Goal: Complete application form: Complete application form

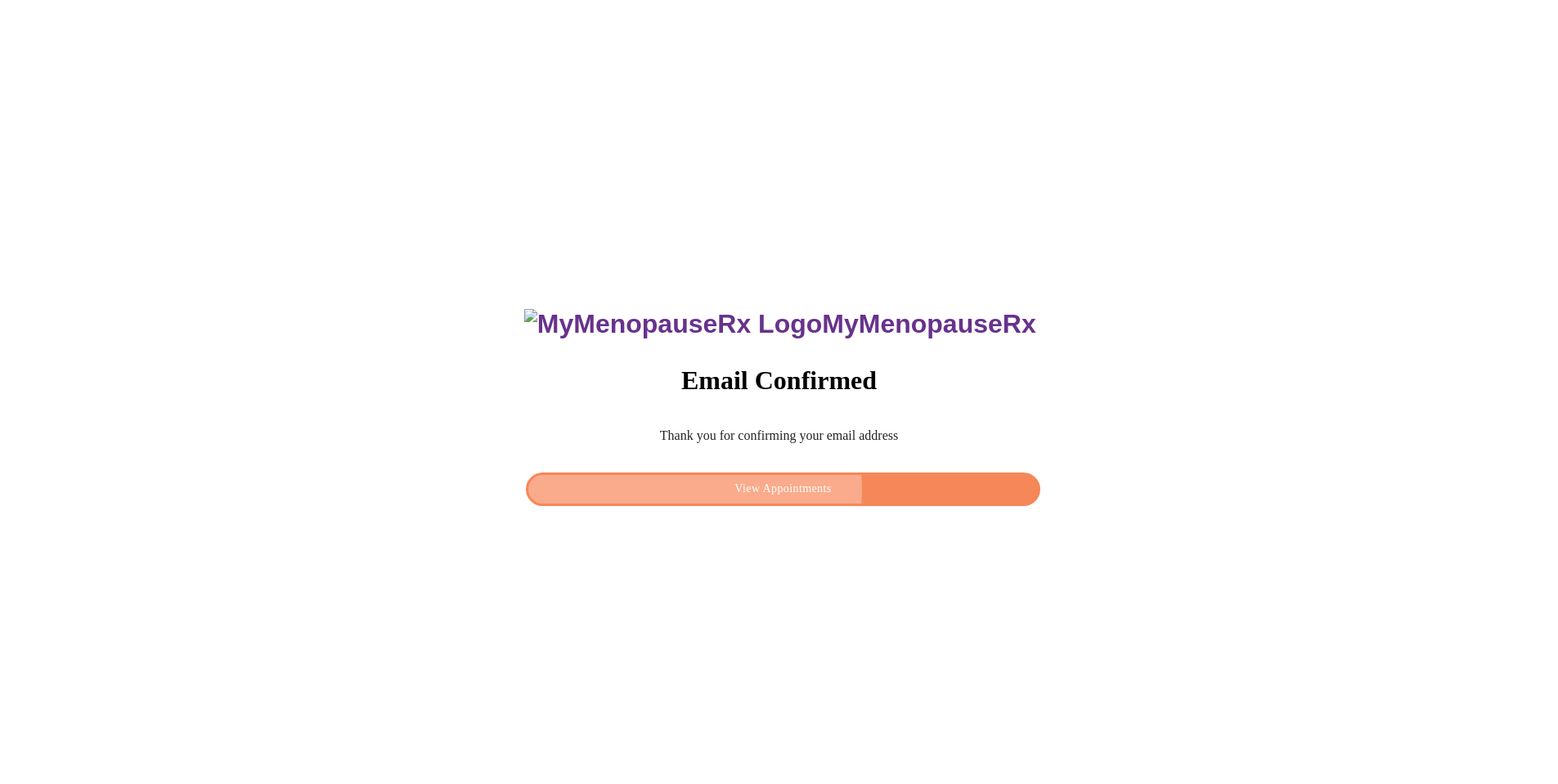
click at [801, 485] on span "View Appointments" at bounding box center [782, 489] width 476 height 21
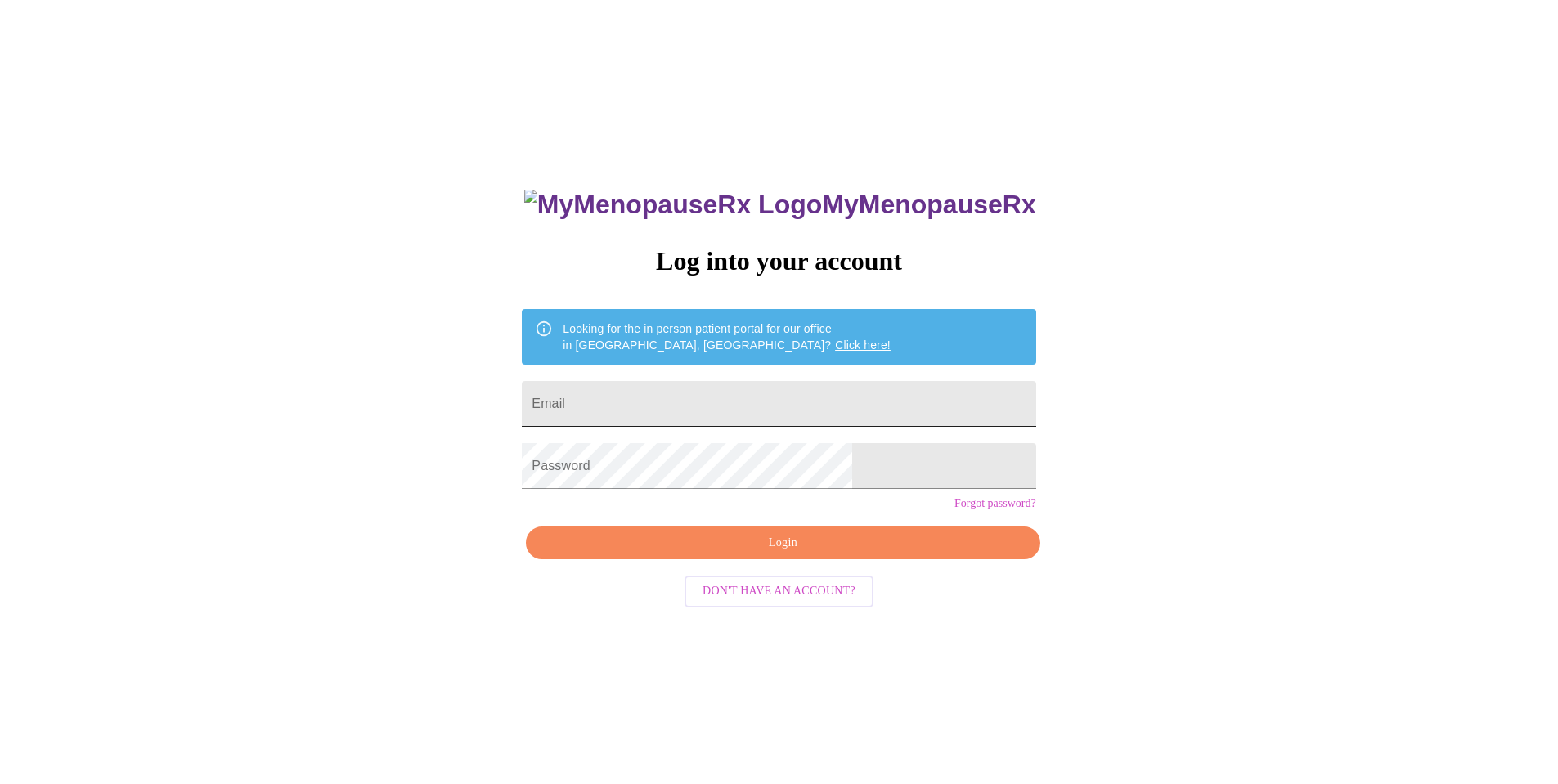
click at [770, 403] on input "Email" at bounding box center [779, 403] width 514 height 45
type input "[EMAIL_ADDRESS][DOMAIN_NAME]"
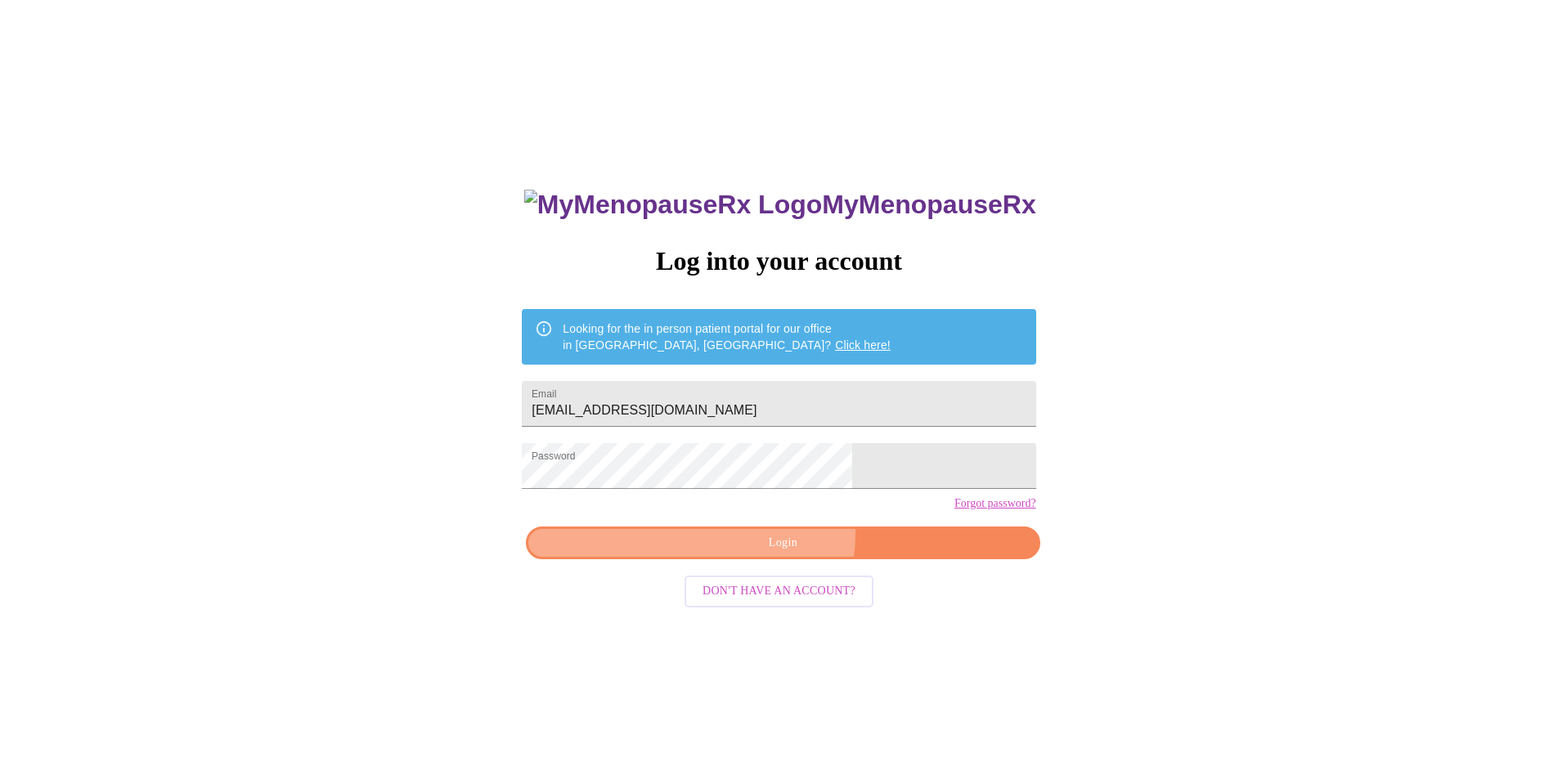
click at [758, 553] on span "Login" at bounding box center [782, 542] width 476 height 21
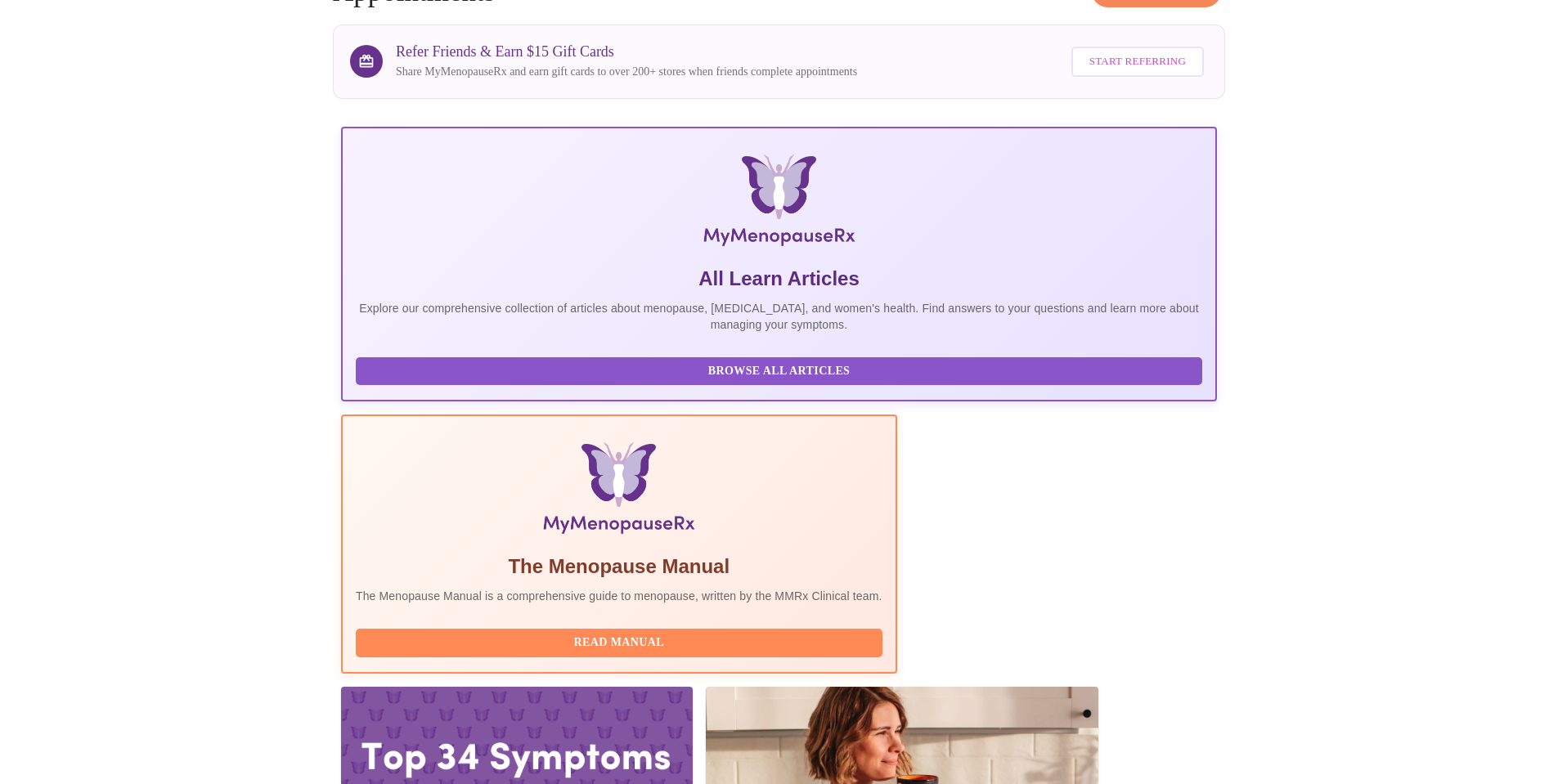
scroll to position [111, 0]
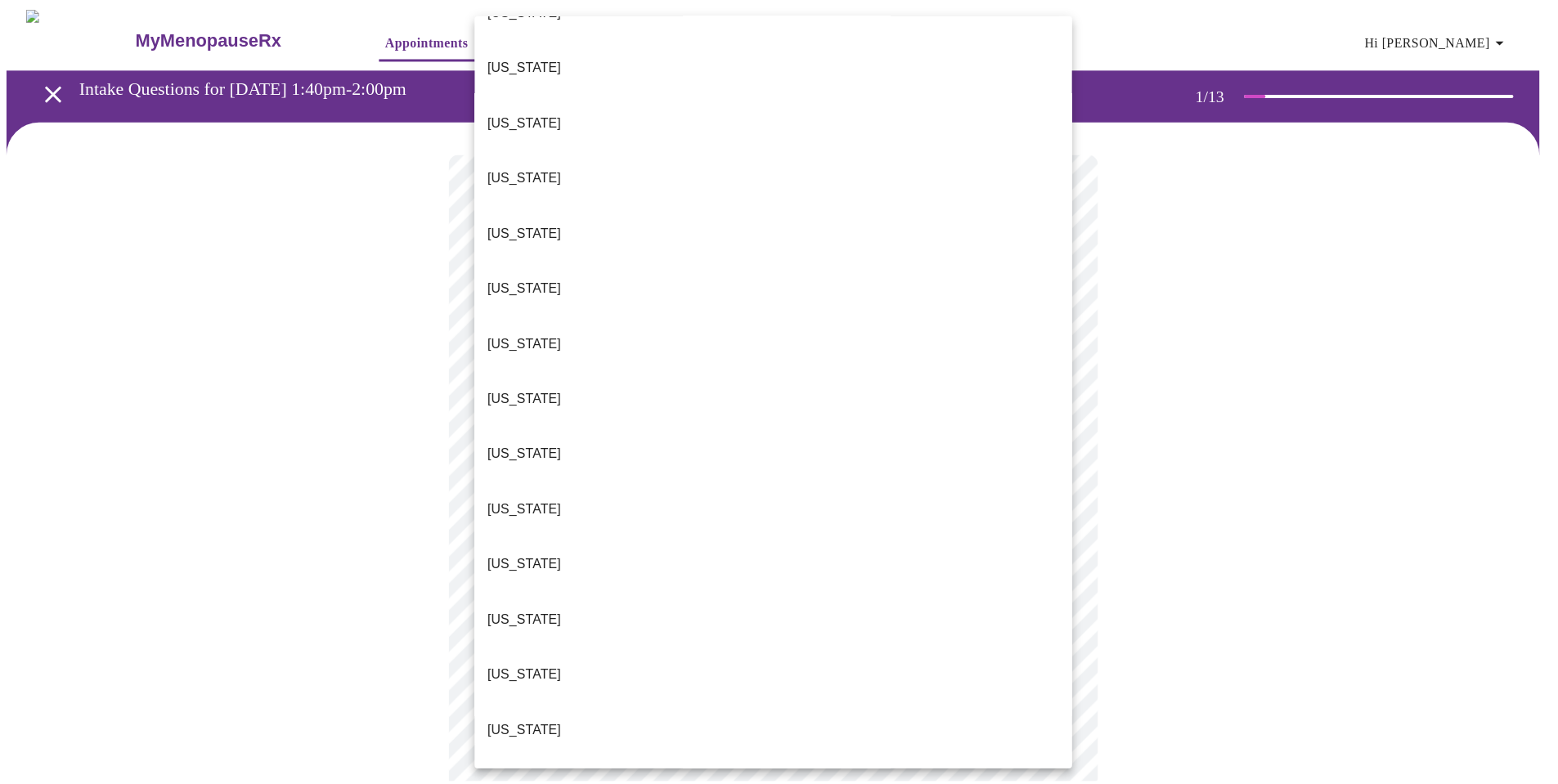
scroll to position [818, 0]
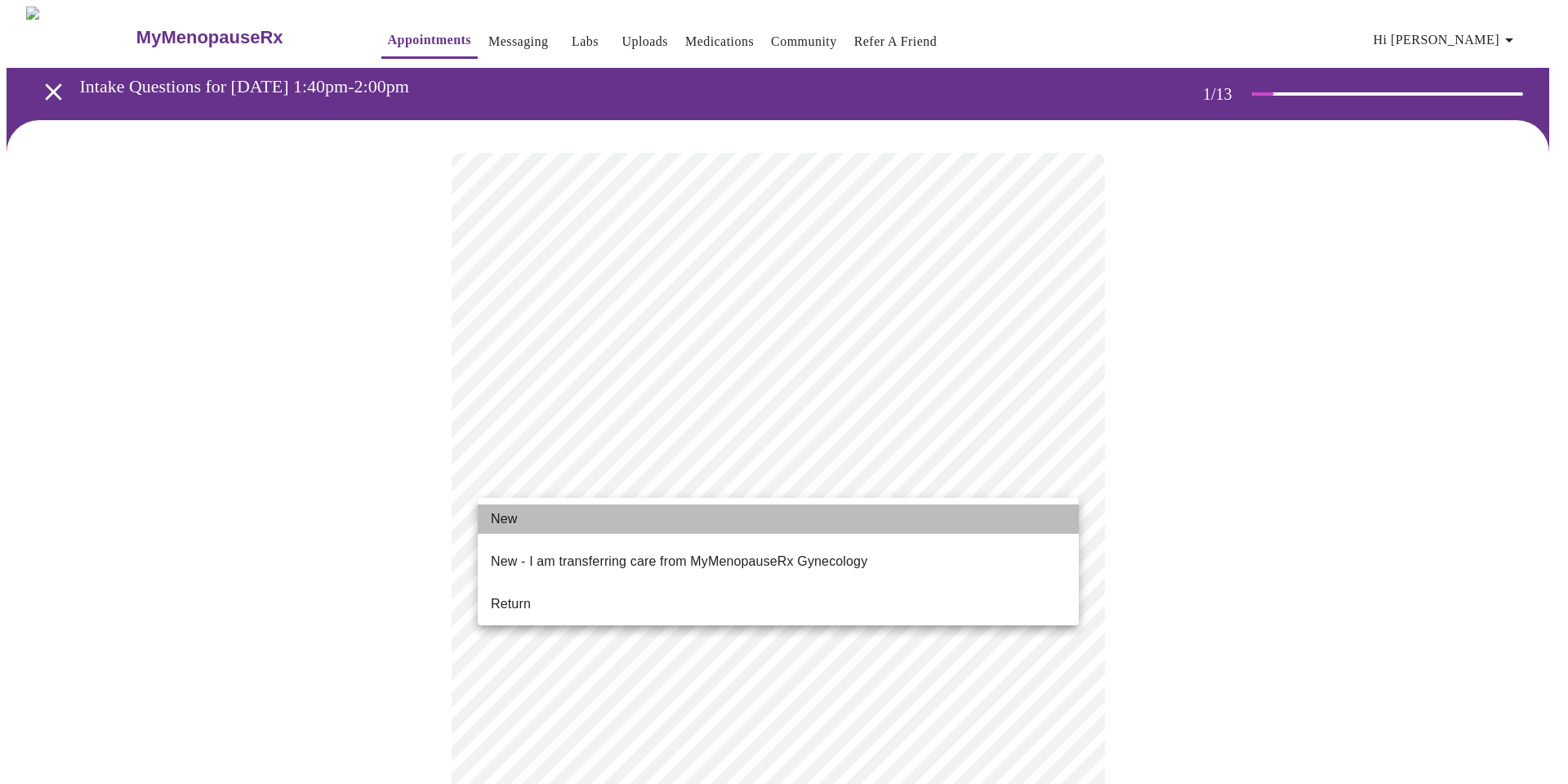
click at [569, 518] on li "New" at bounding box center [779, 519] width 601 height 30
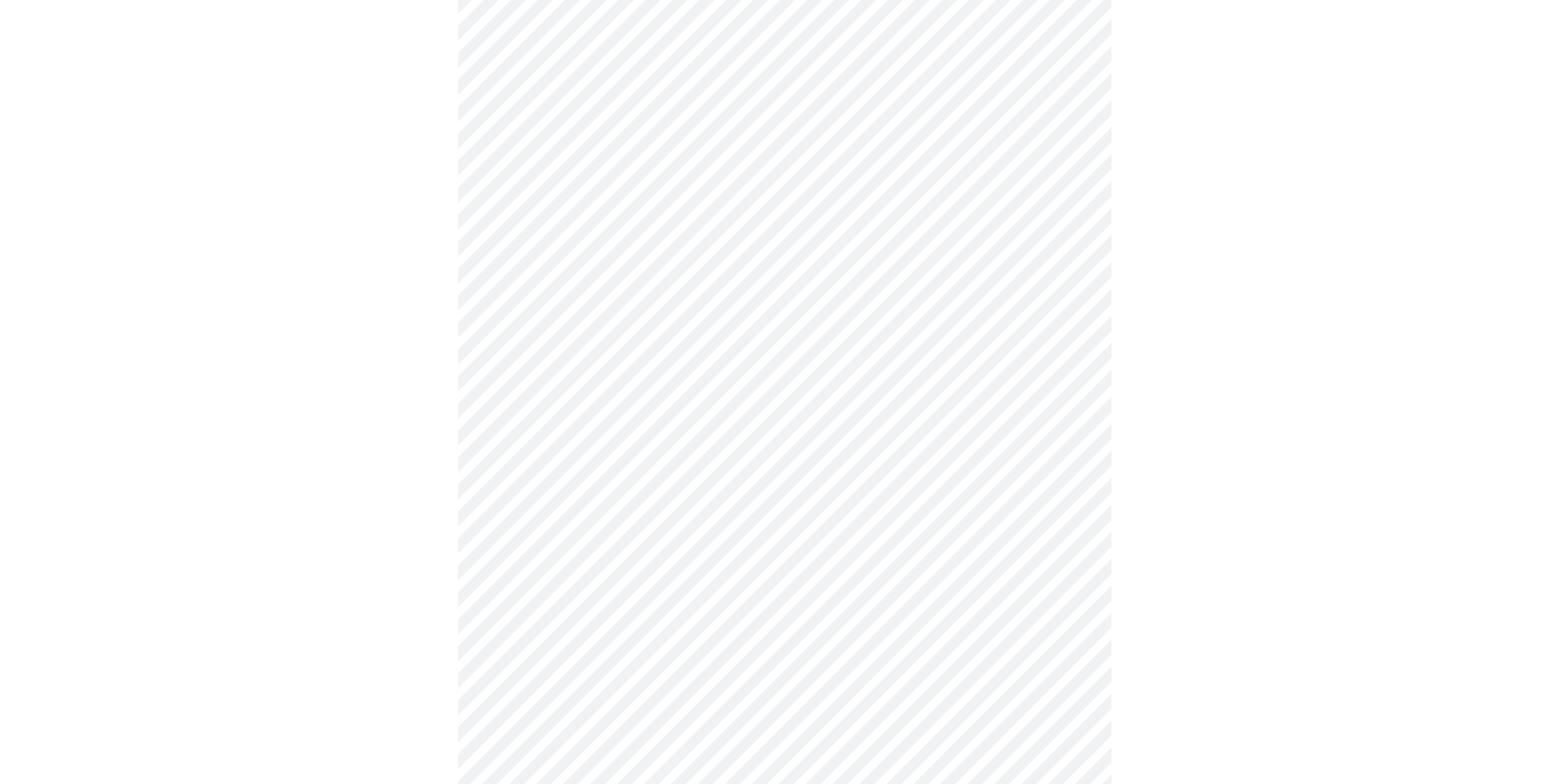
scroll to position [810, 0]
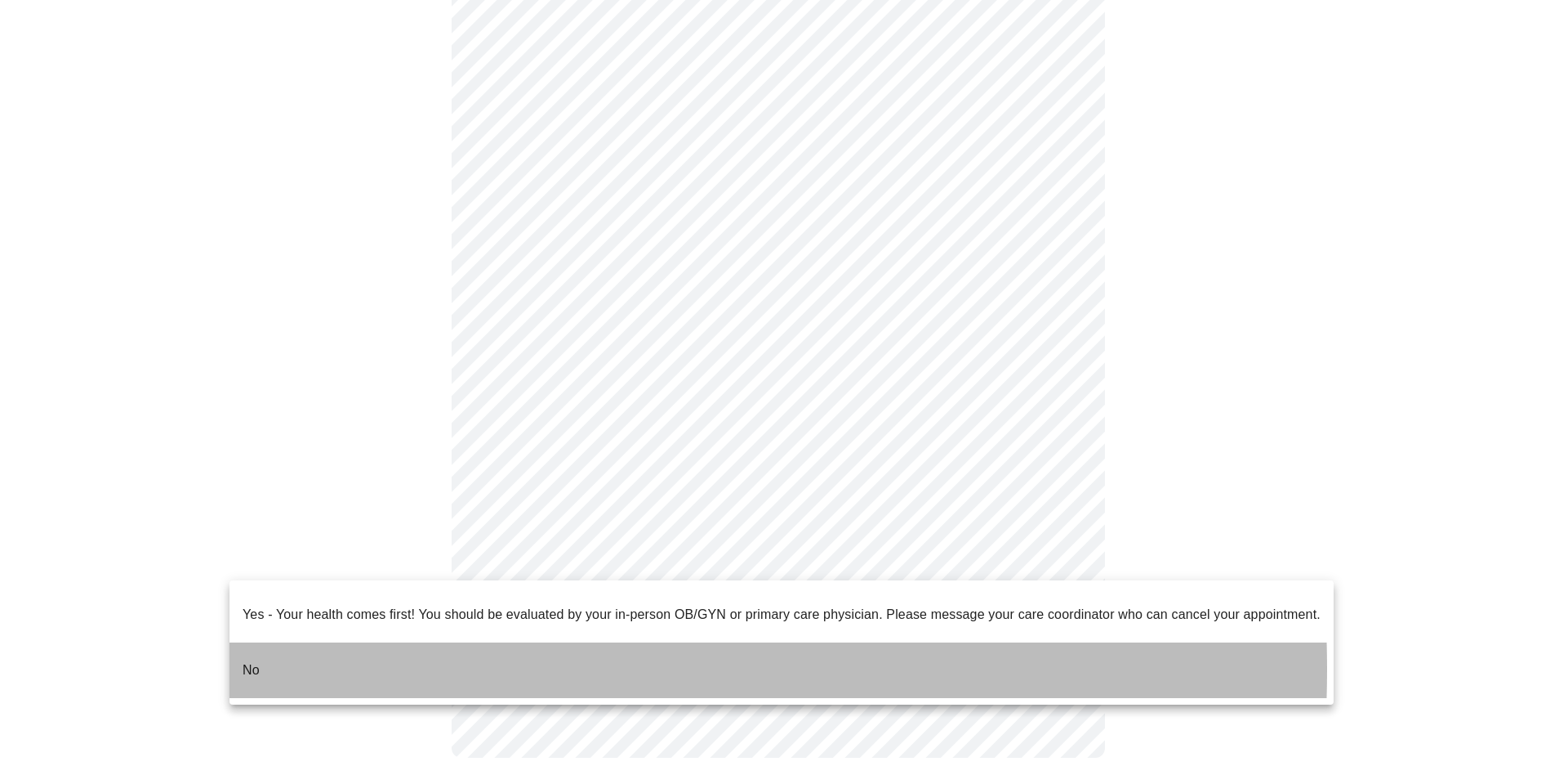
click at [368, 657] on li "No" at bounding box center [782, 670] width 1105 height 55
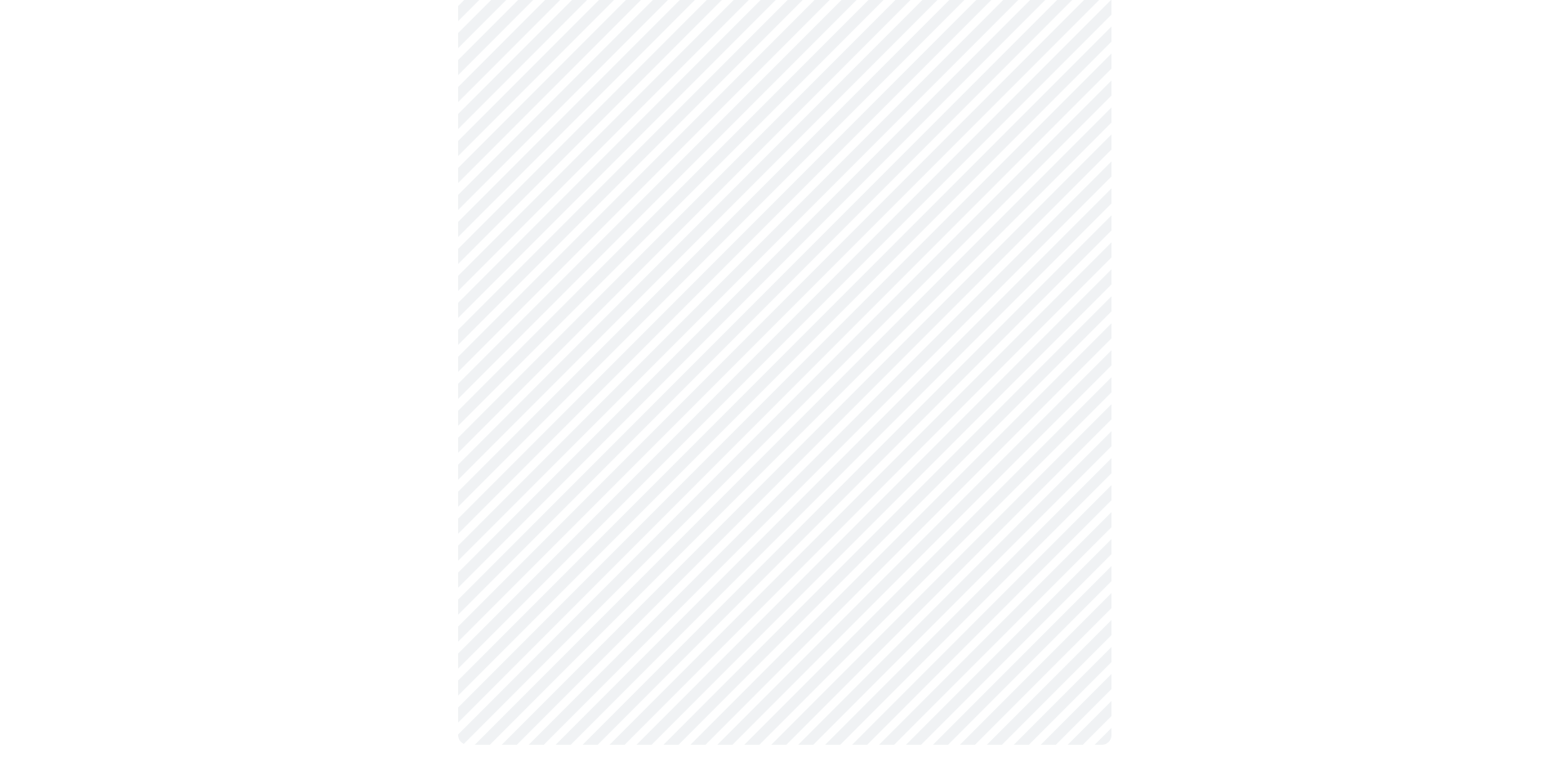
scroll to position [0, 0]
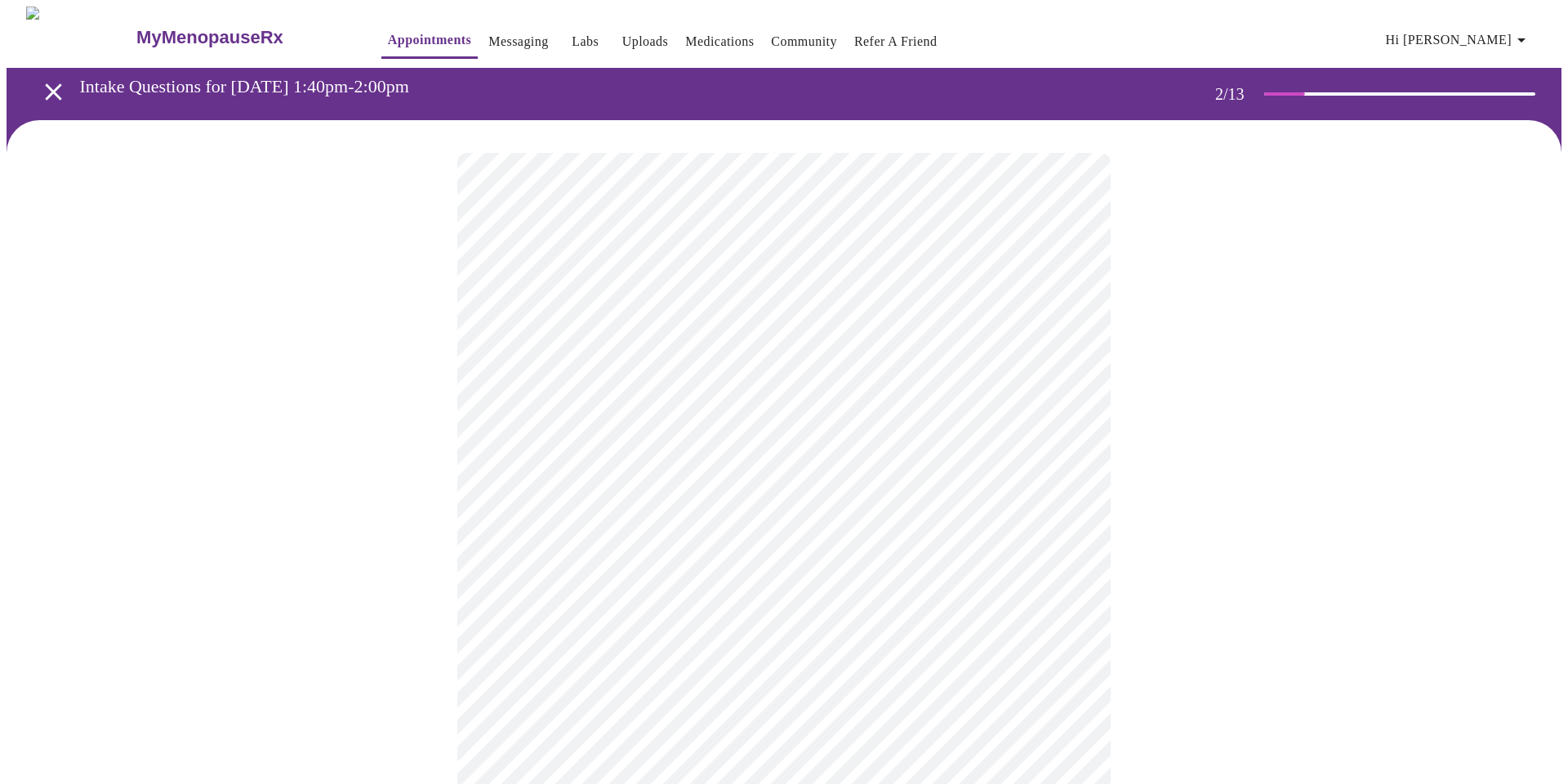
click at [865, 336] on body "MyMenopauseRx Appointments Messaging Labs Uploads Medications Community Refer a…" at bounding box center [784, 574] width 1555 height 1134
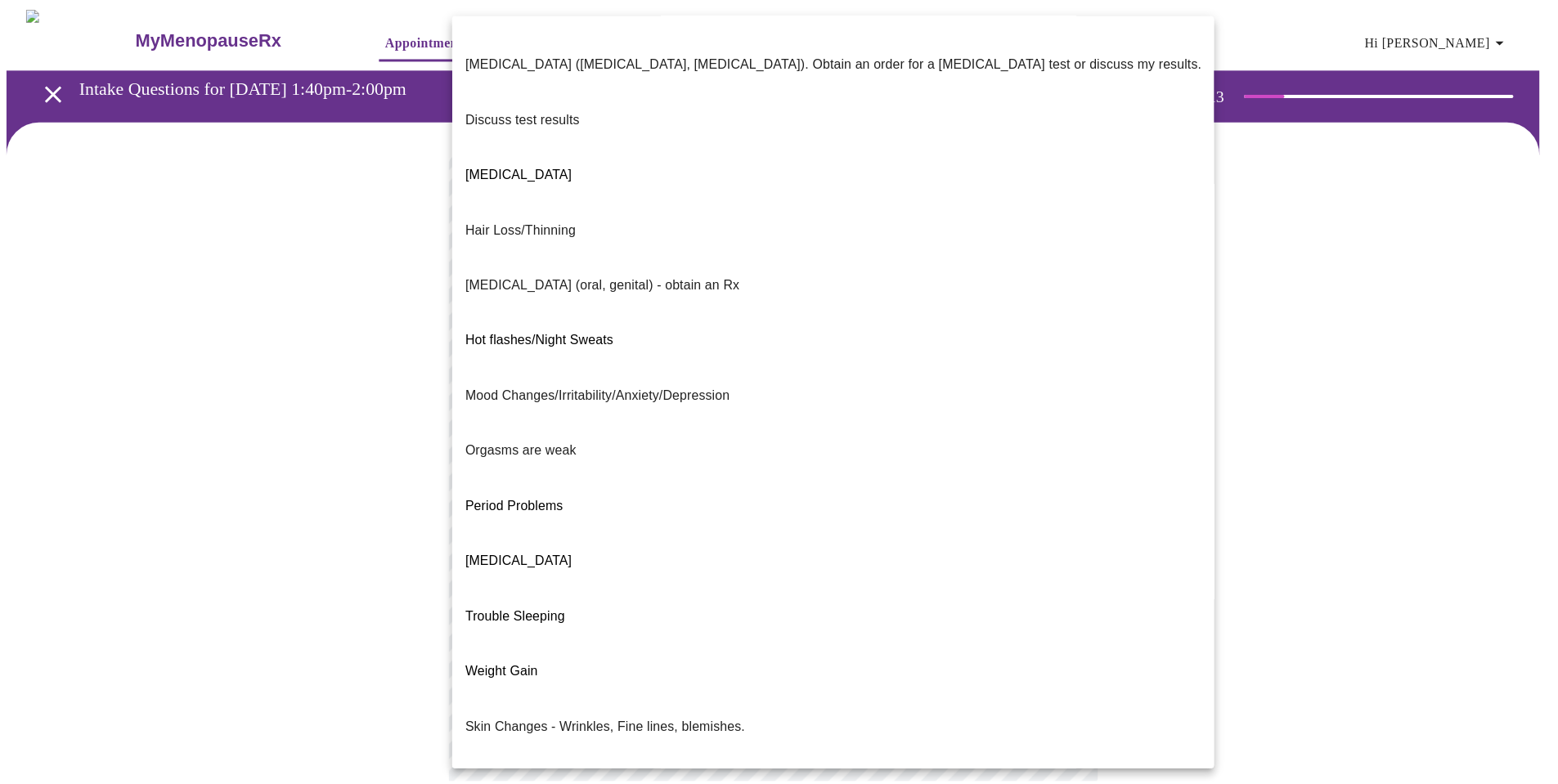
scroll to position [63, 0]
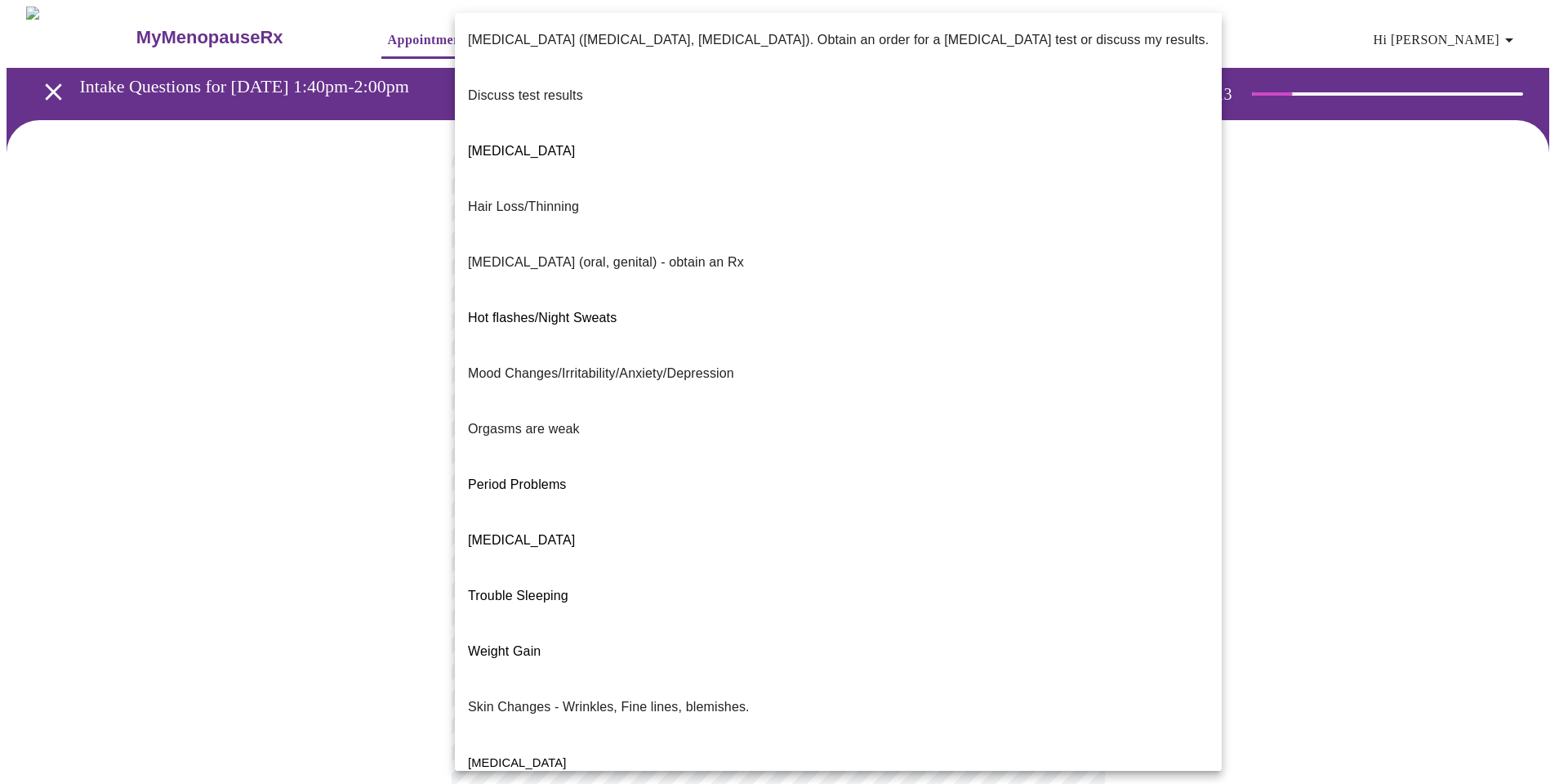
click at [679, 364] on p "Mood Changes/Irritability/Anxiety/Depression" at bounding box center [601, 374] width 266 height 20
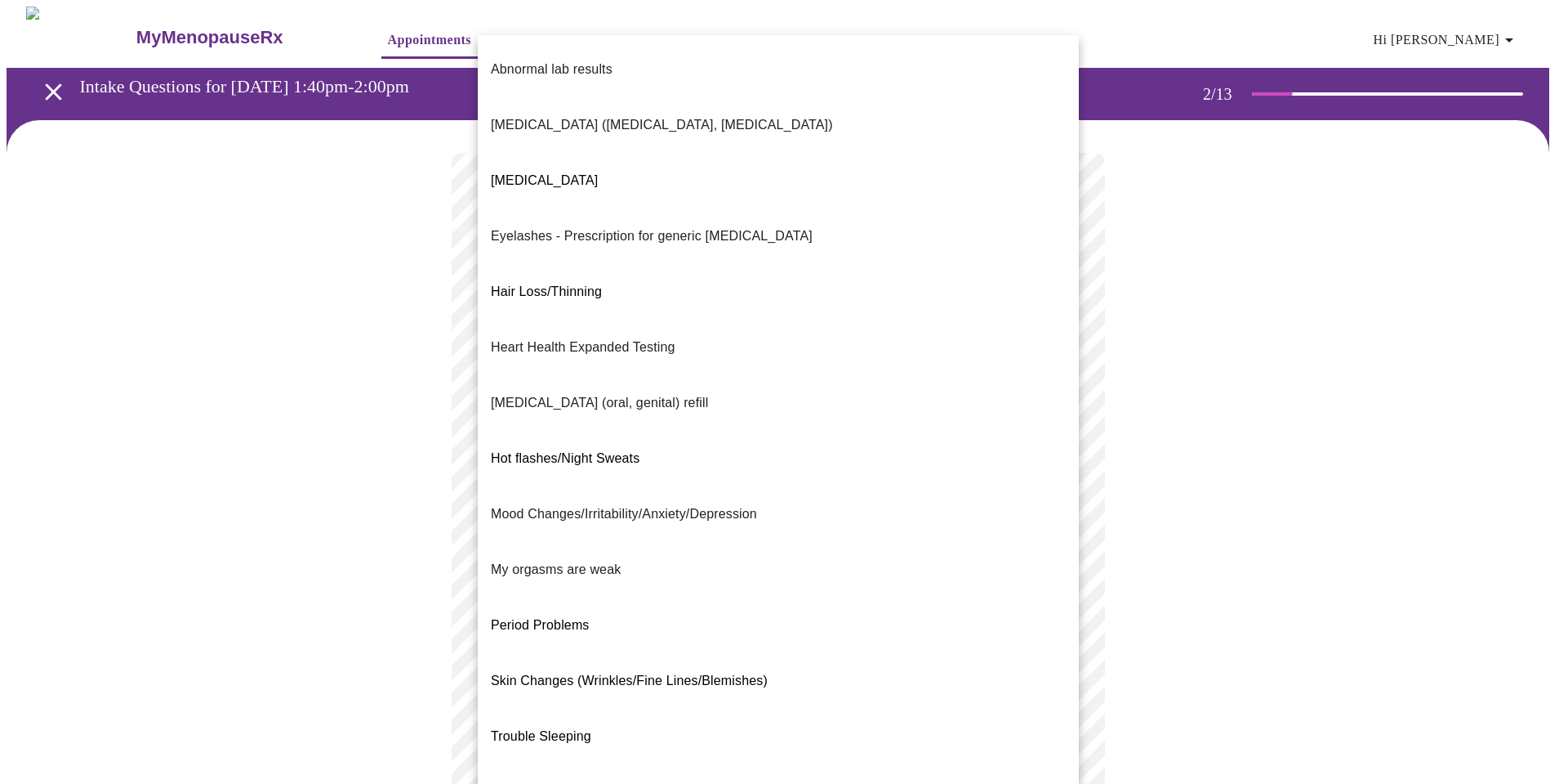
click at [634, 488] on body "MyMenopauseRx Appointments Messaging Labs Uploads Medications Community Refer a…" at bounding box center [784, 569] width 1555 height 1124
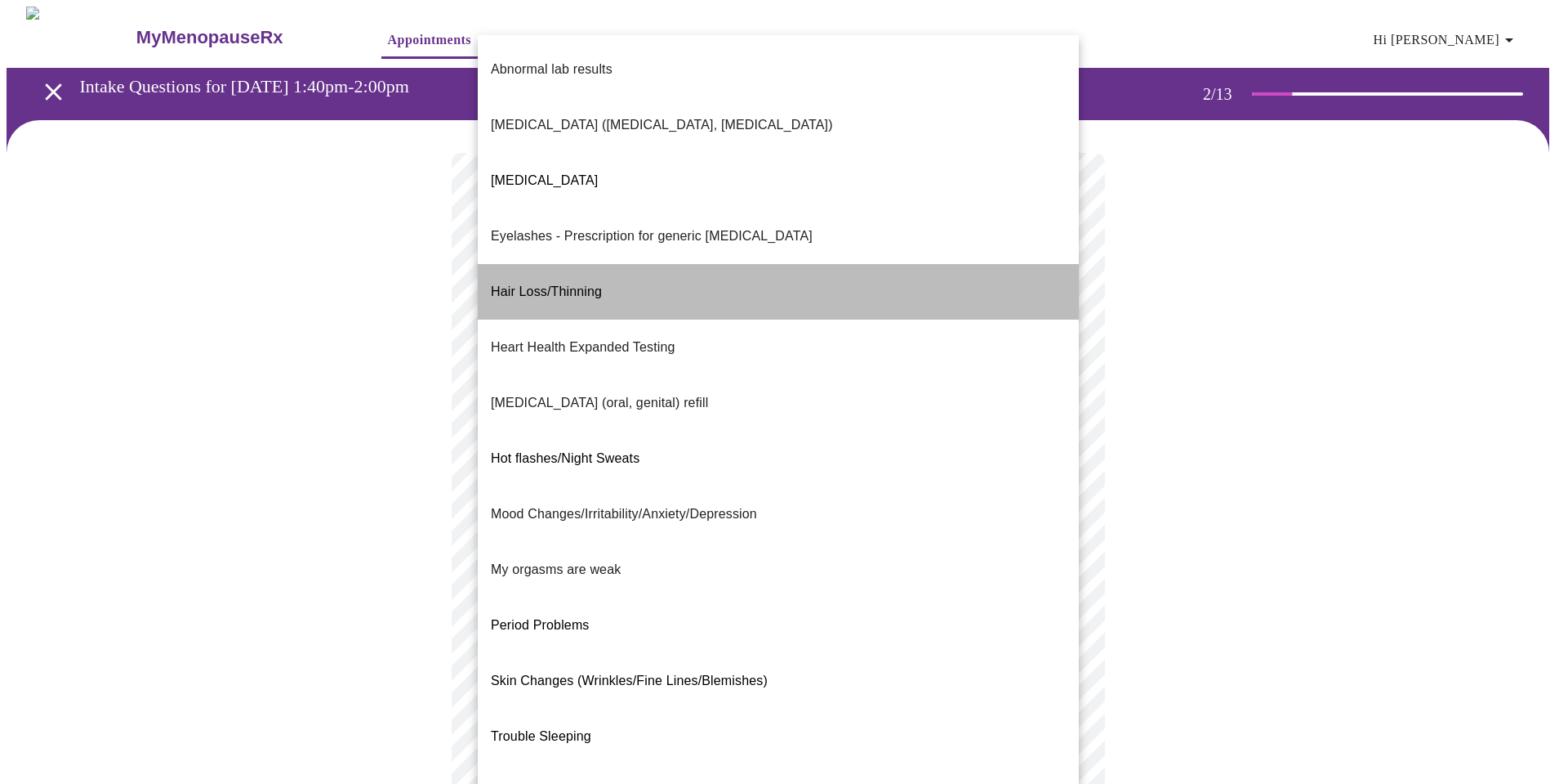
click at [608, 264] on li "Hair Loss/Thinning" at bounding box center [779, 292] width 601 height 55
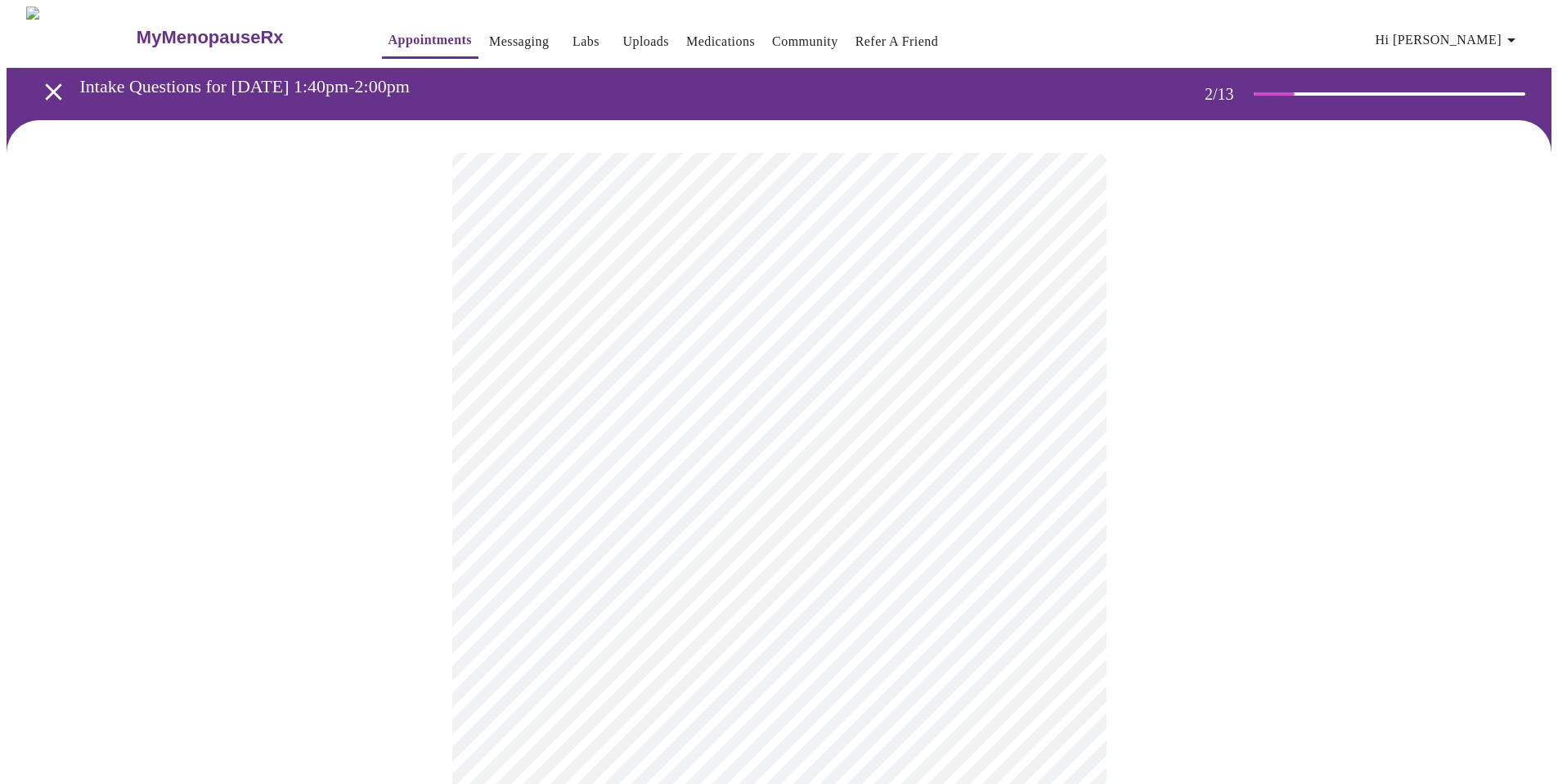
click at [1335, 442] on div at bounding box center [779, 620] width 1545 height 1001
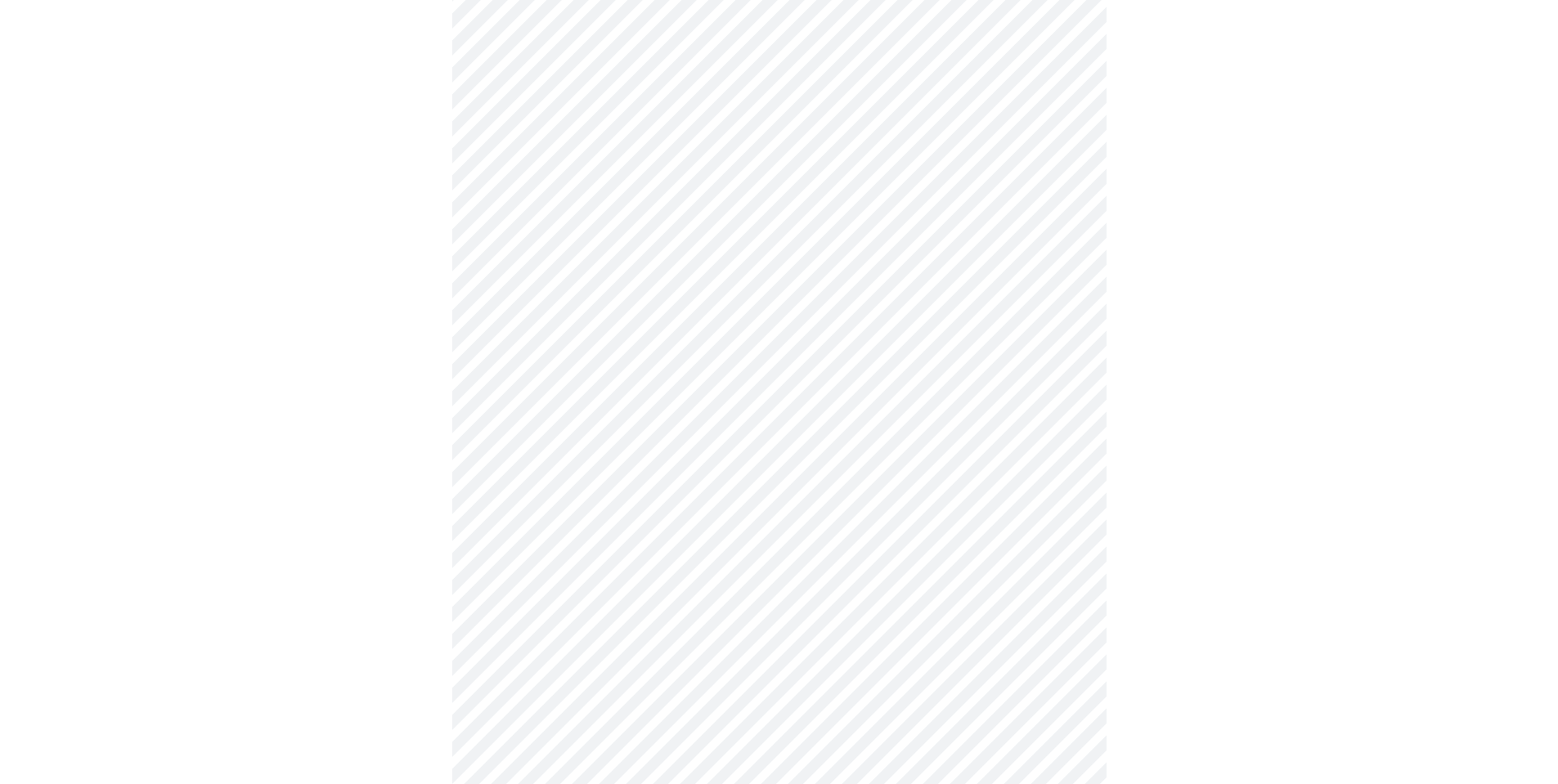
scroll to position [246, 0]
click at [976, 401] on body "MyMenopauseRx Appointments Messaging Labs Uploads Medications Community Refer a…" at bounding box center [779, 319] width 1545 height 1115
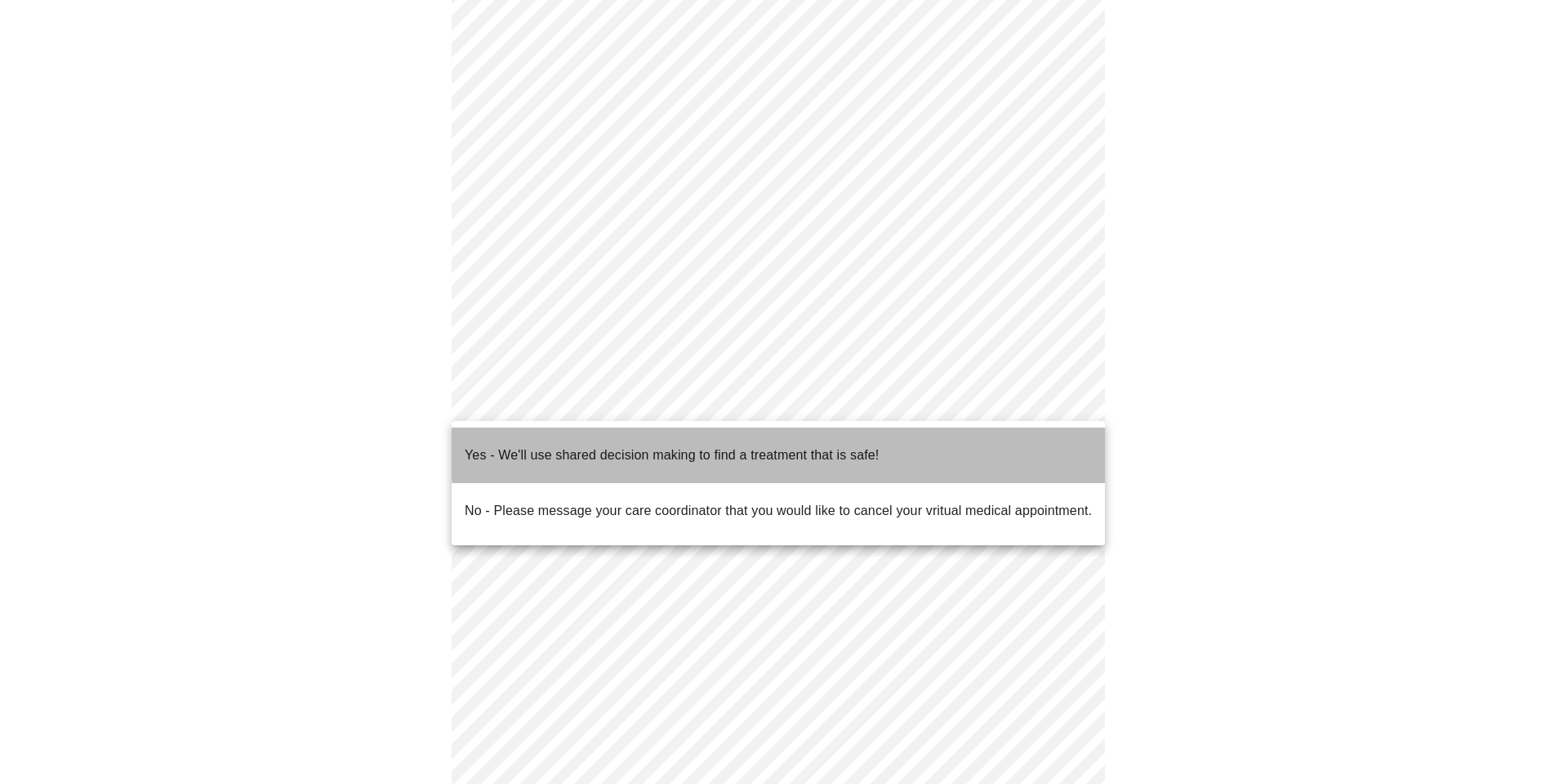
click at [824, 446] on p "Yes - We'll use shared decision making to find a treatment that is safe!" at bounding box center [672, 456] width 414 height 20
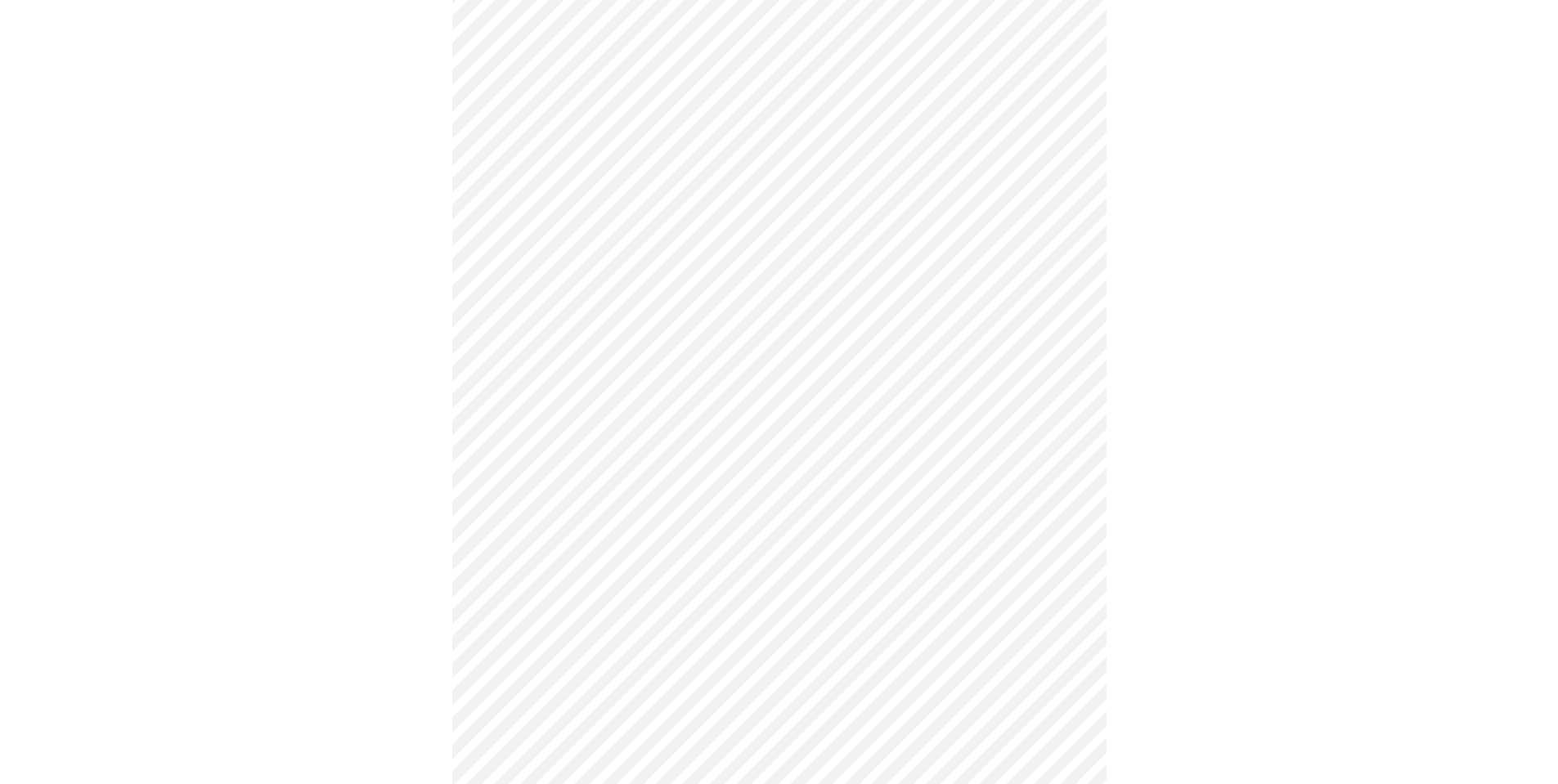
click at [1271, 468] on div at bounding box center [779, 370] width 1545 height 991
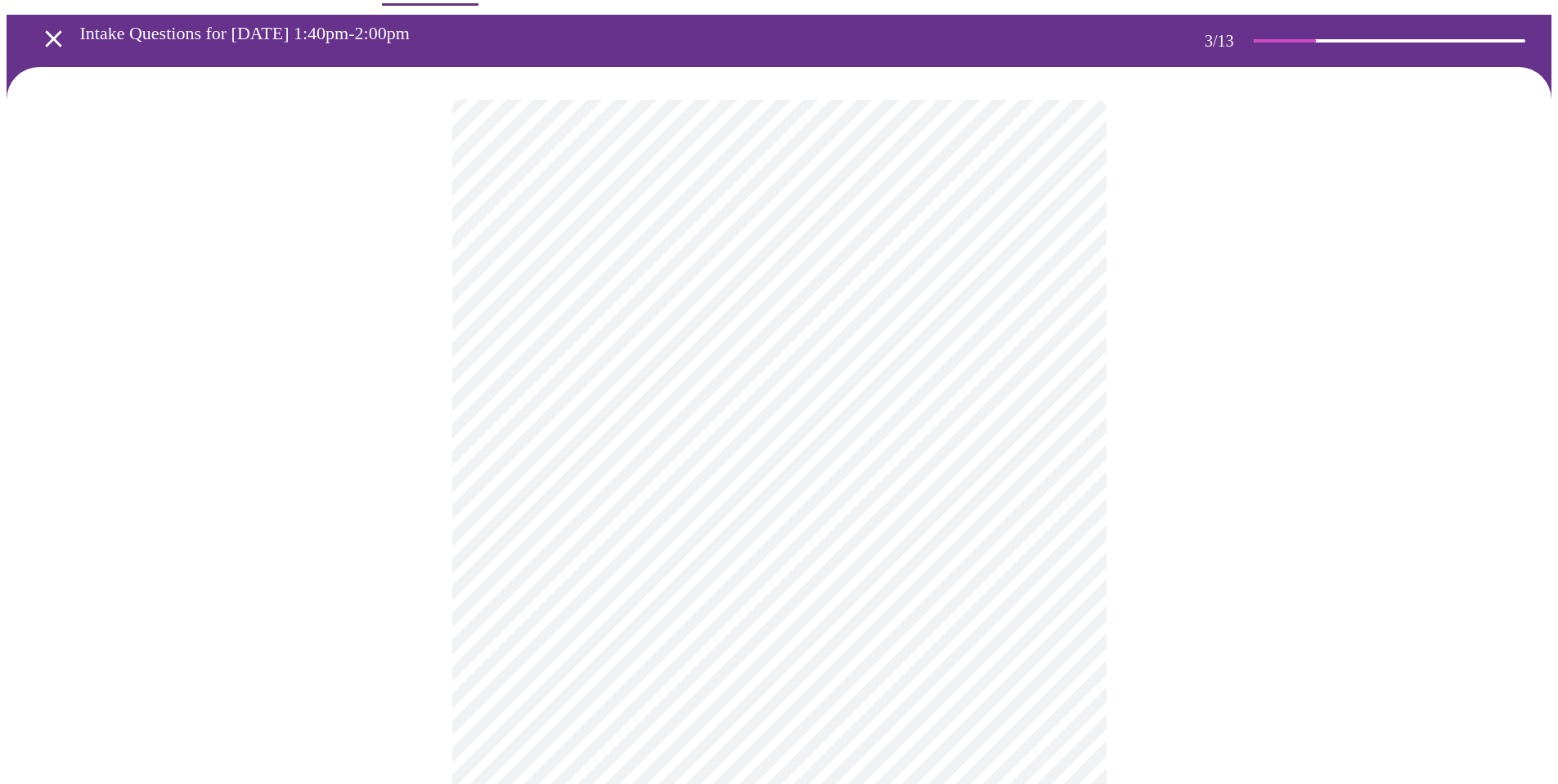
scroll to position [82, 0]
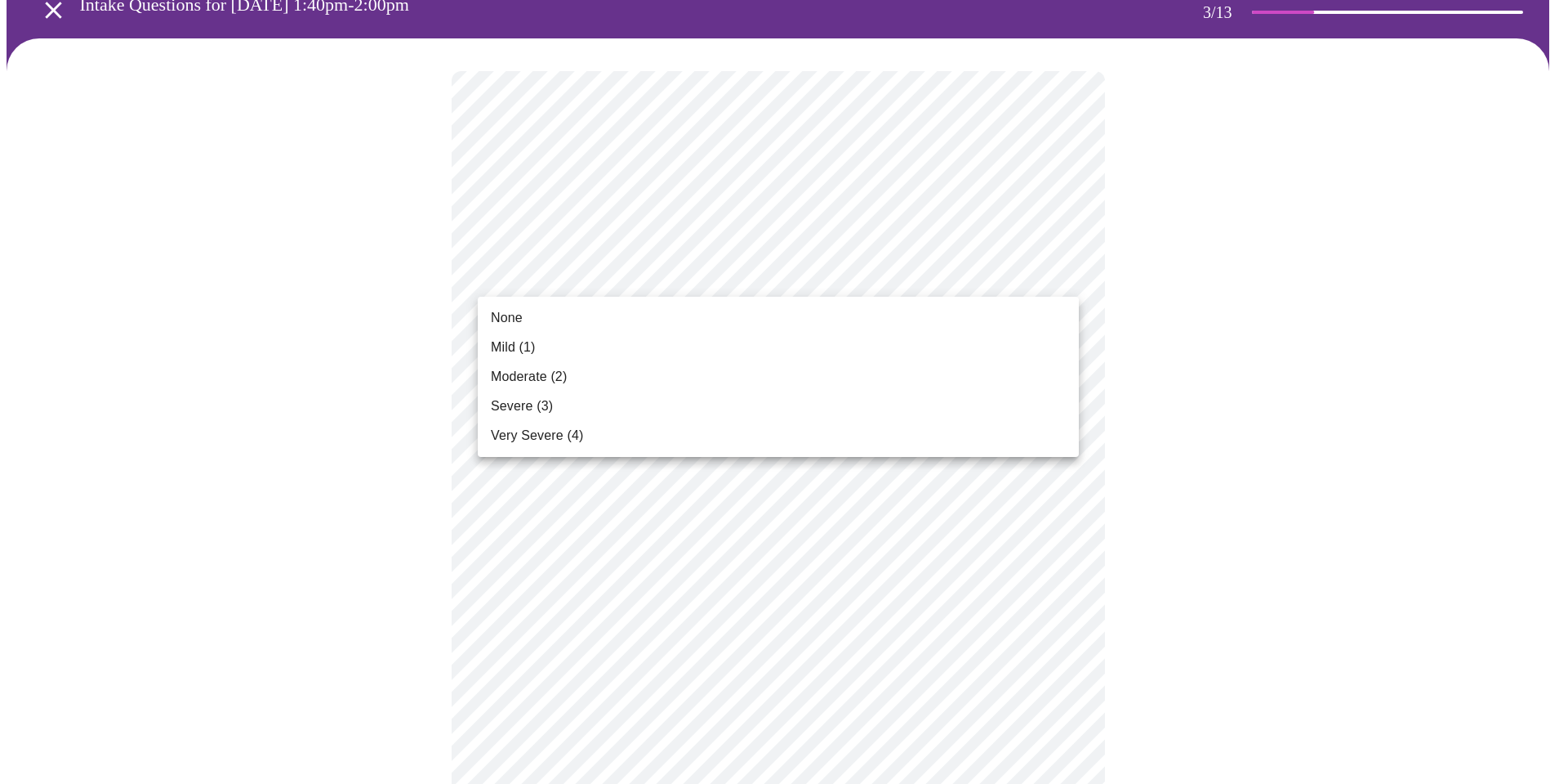
click at [536, 346] on span "Mild (1)" at bounding box center [513, 347] width 45 height 20
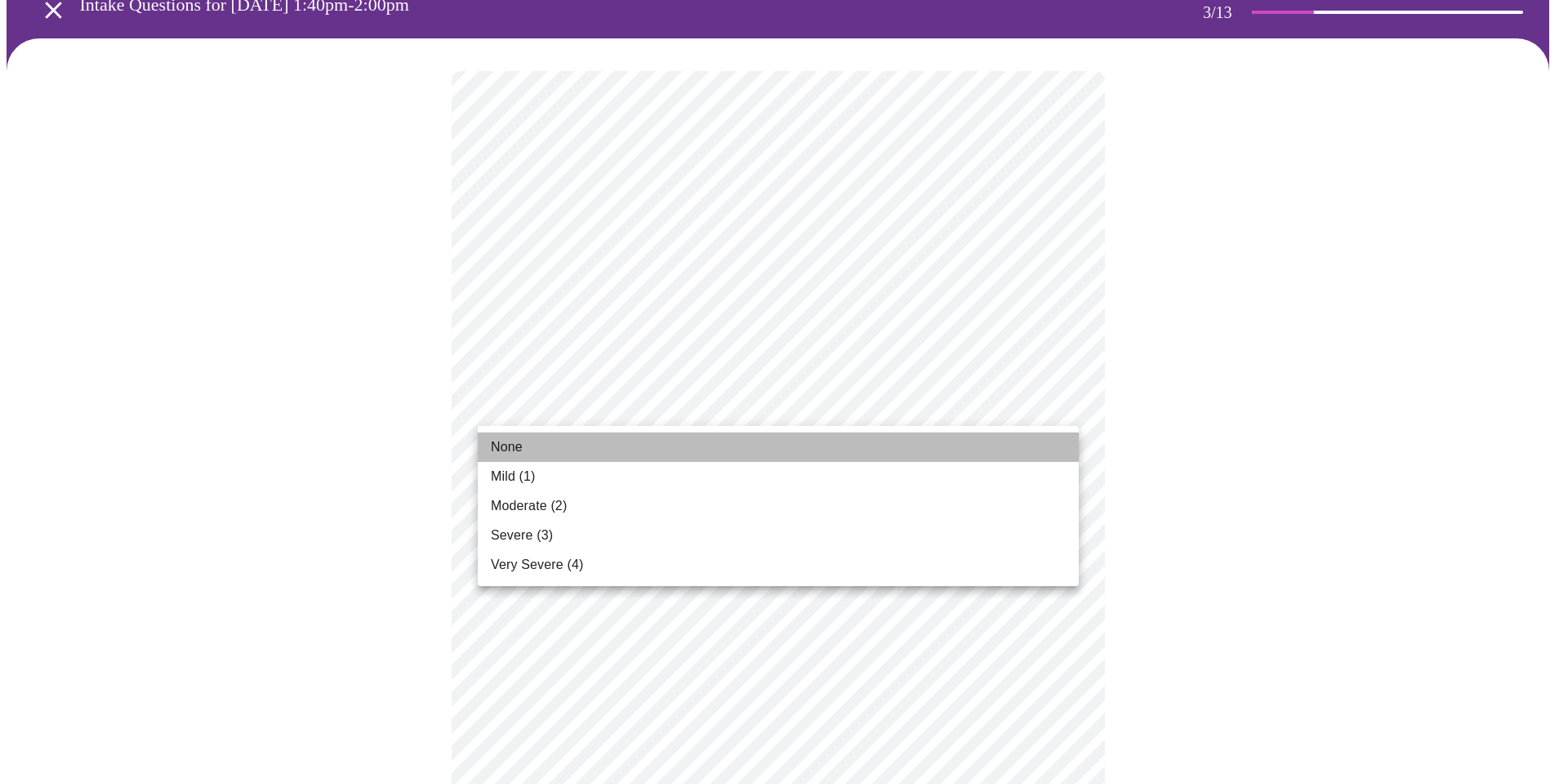
click at [508, 444] on span "None" at bounding box center [507, 447] width 32 height 20
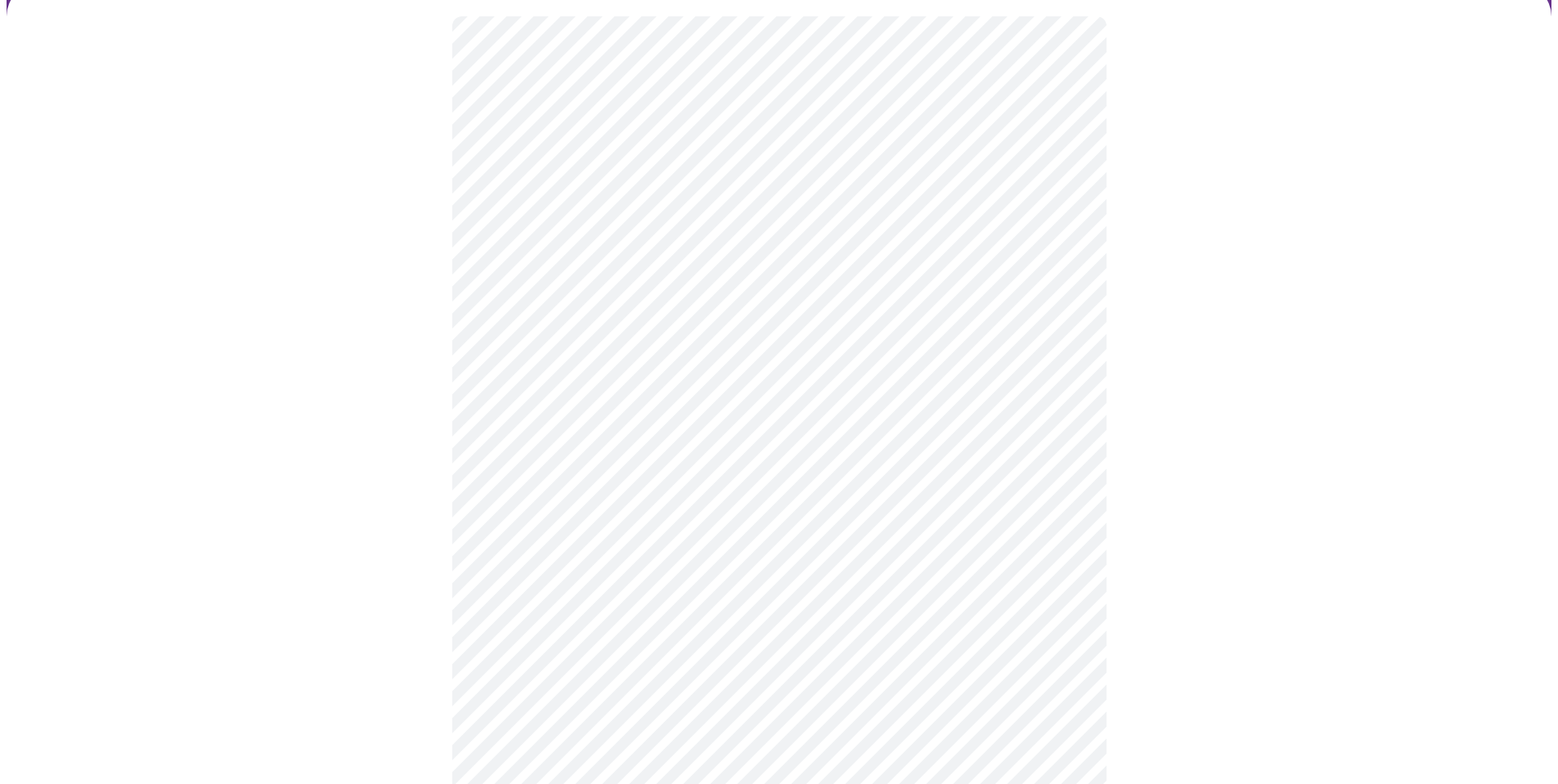
scroll to position [246, 0]
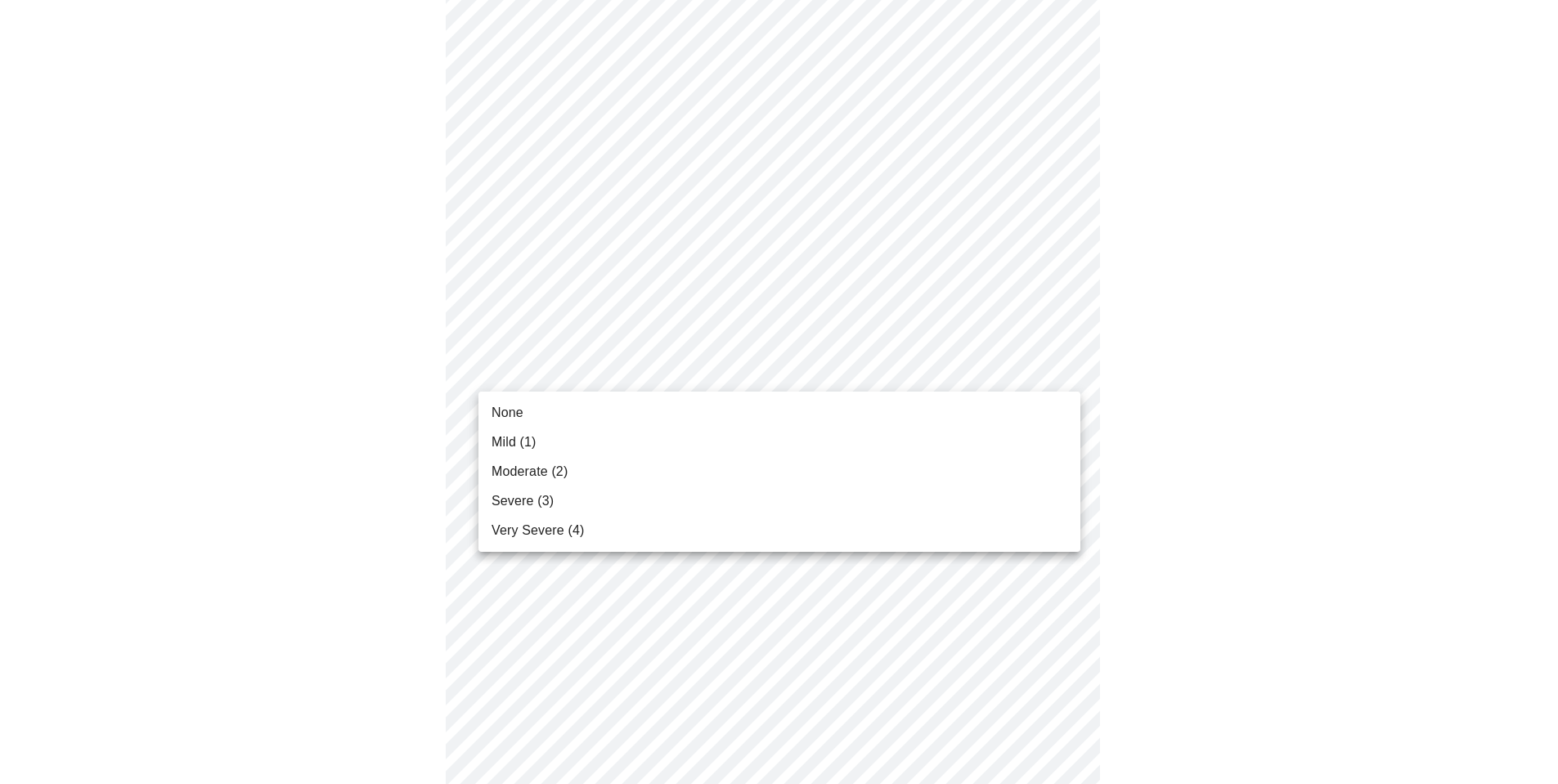
click at [538, 470] on span "Moderate (2)" at bounding box center [529, 471] width 76 height 20
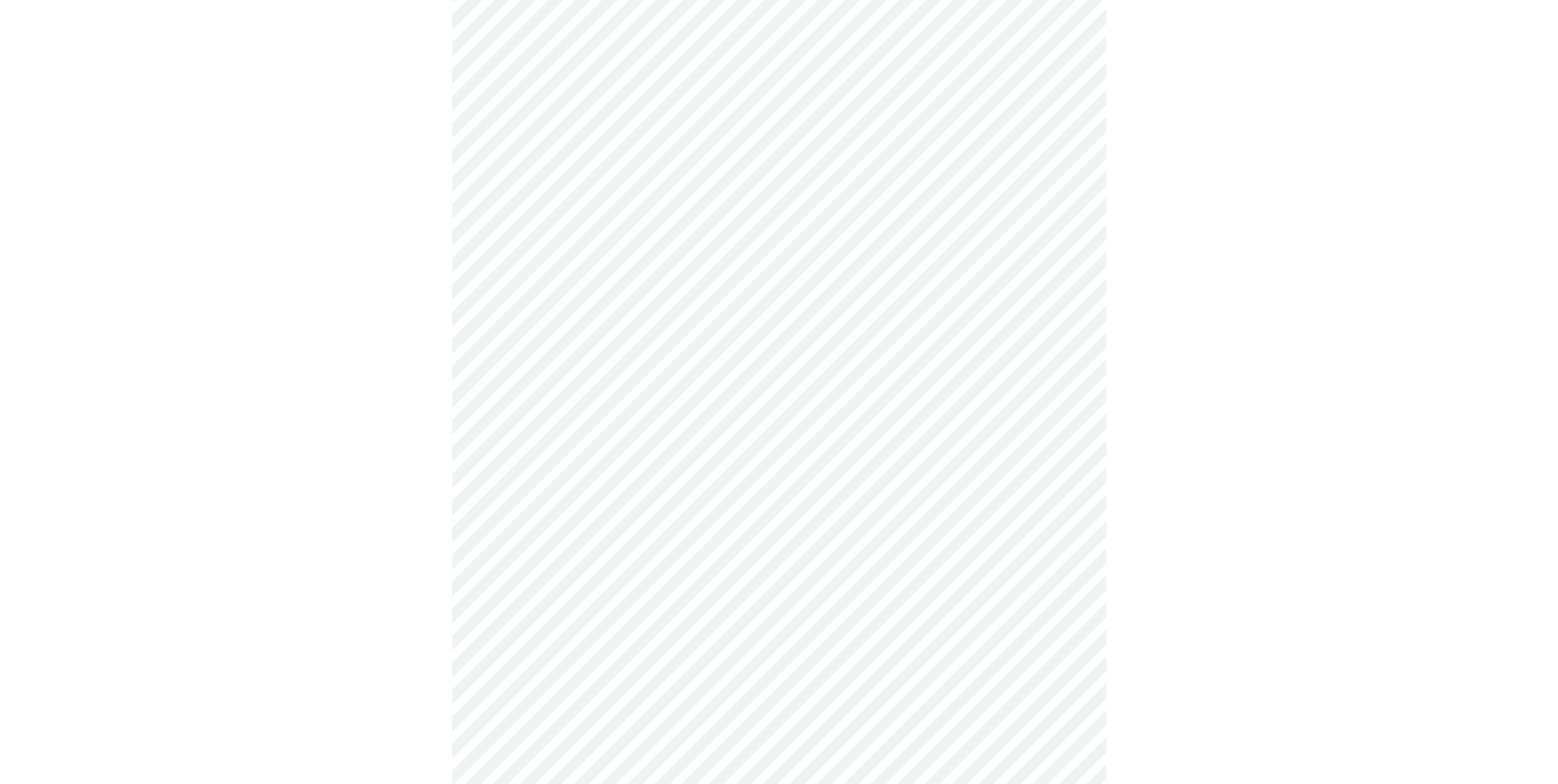
scroll to position [408, 0]
click at [726, 332] on body "MyMenopauseRx Appointments Messaging Labs Uploads Medications Community Refer a…" at bounding box center [779, 650] width 1545 height 2105
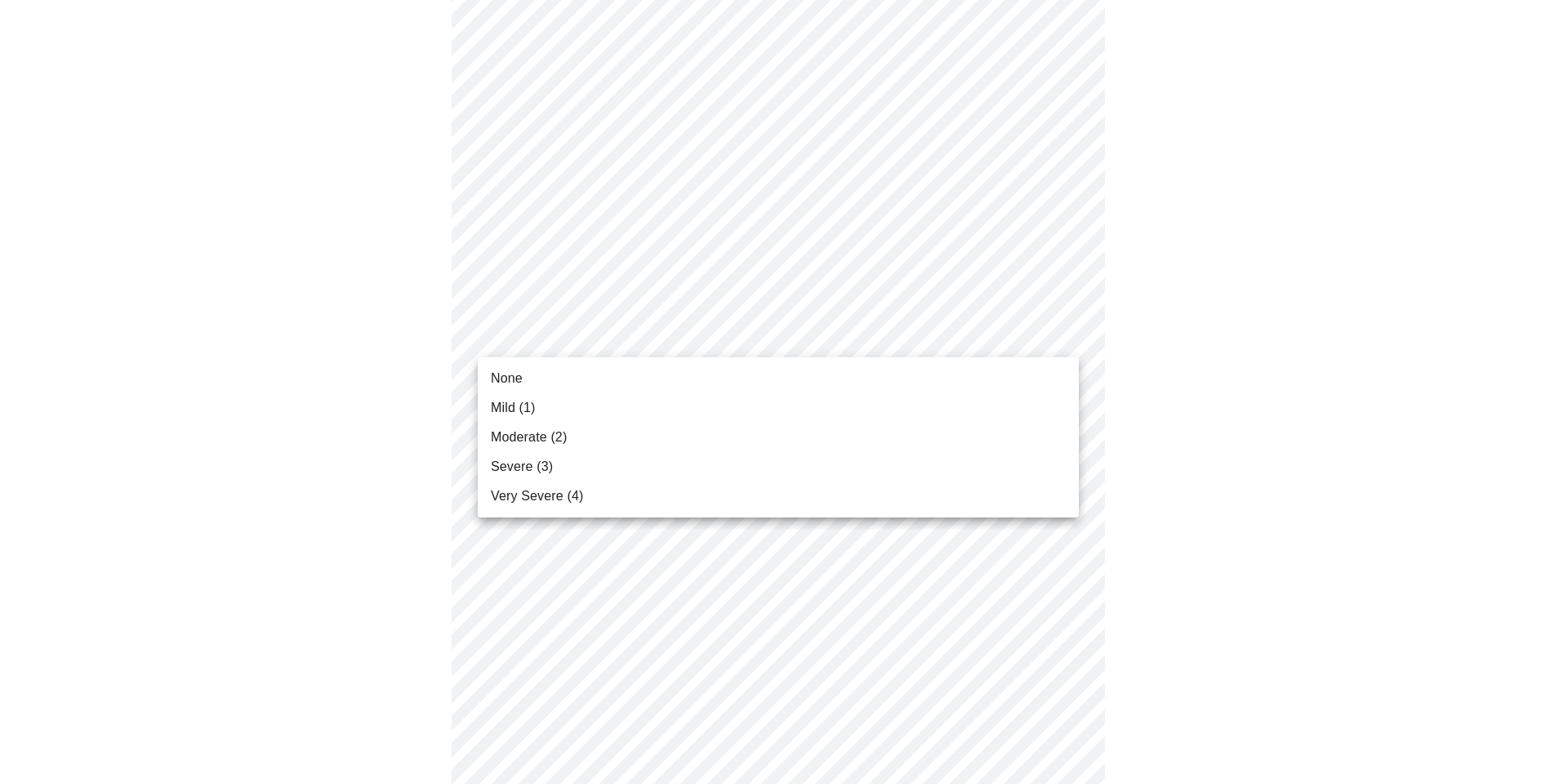
click at [613, 489] on li "Very Severe (4)" at bounding box center [779, 496] width 601 height 30
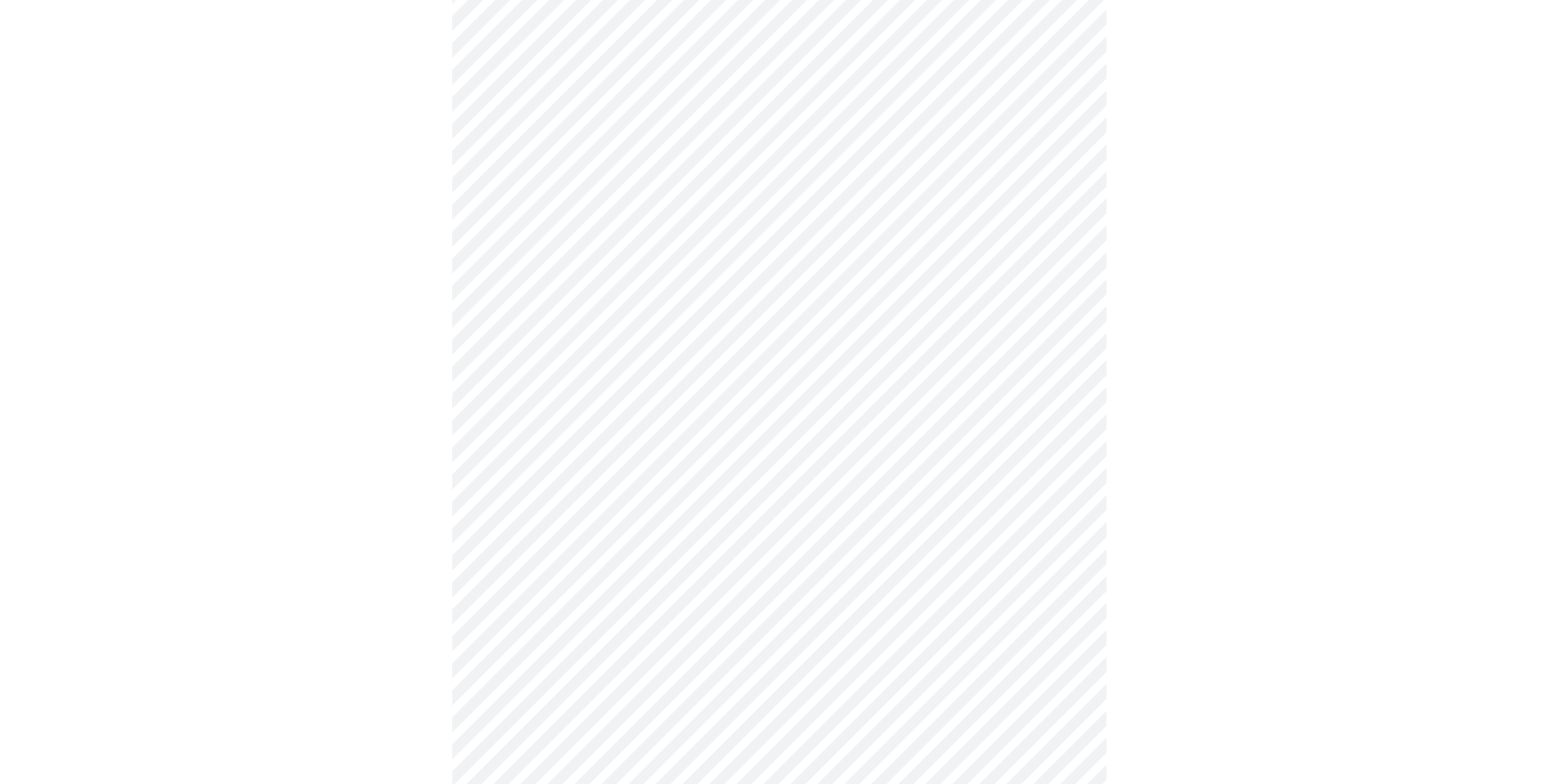
scroll to position [572, 0]
click at [590, 170] on body "MyMenopauseRx Appointments Messaging Labs Uploads Medications Community Refer a…" at bounding box center [779, 475] width 1545 height 2083
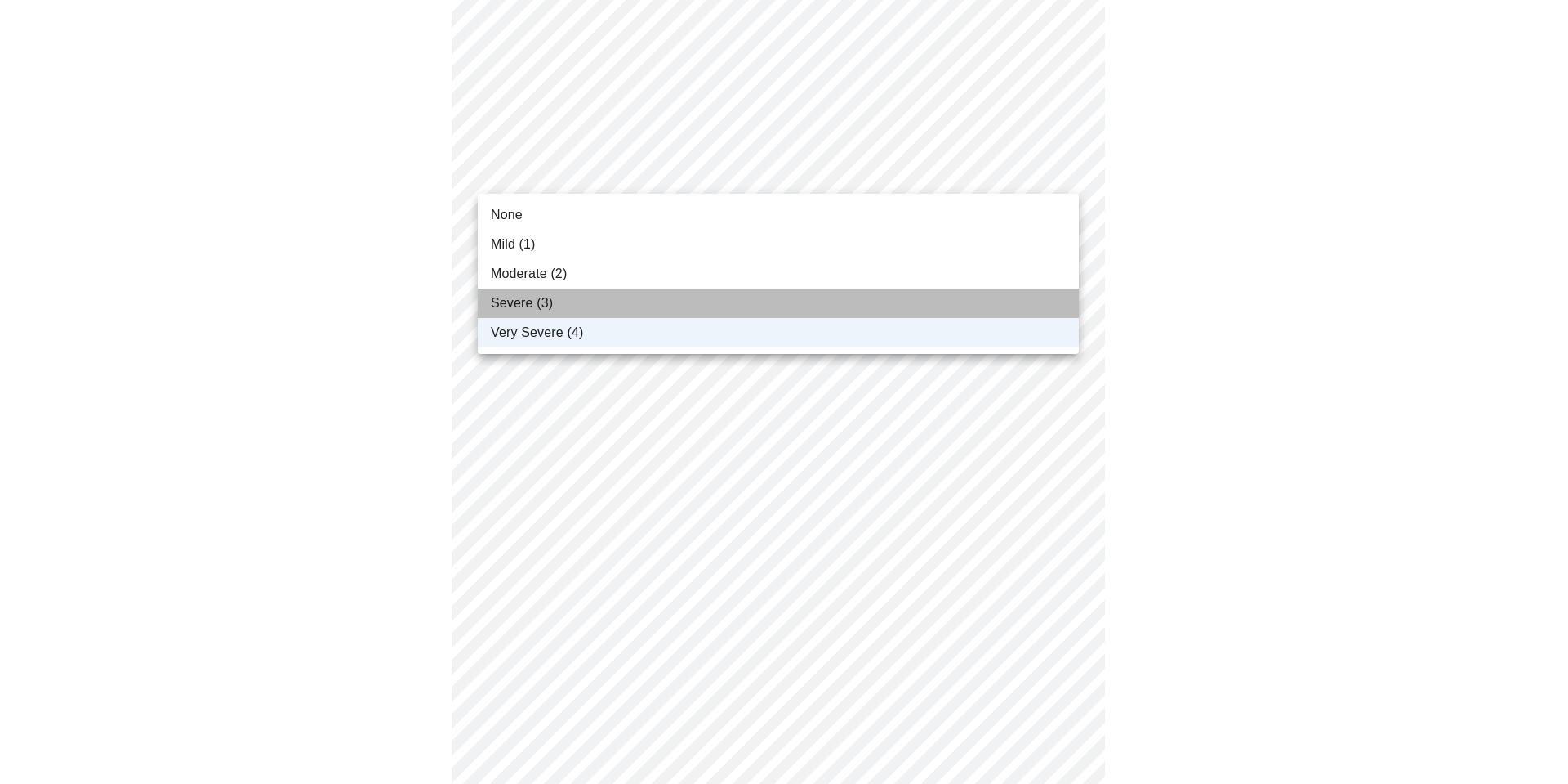
click at [521, 310] on span "Severe (3)" at bounding box center [521, 304] width 62 height 20
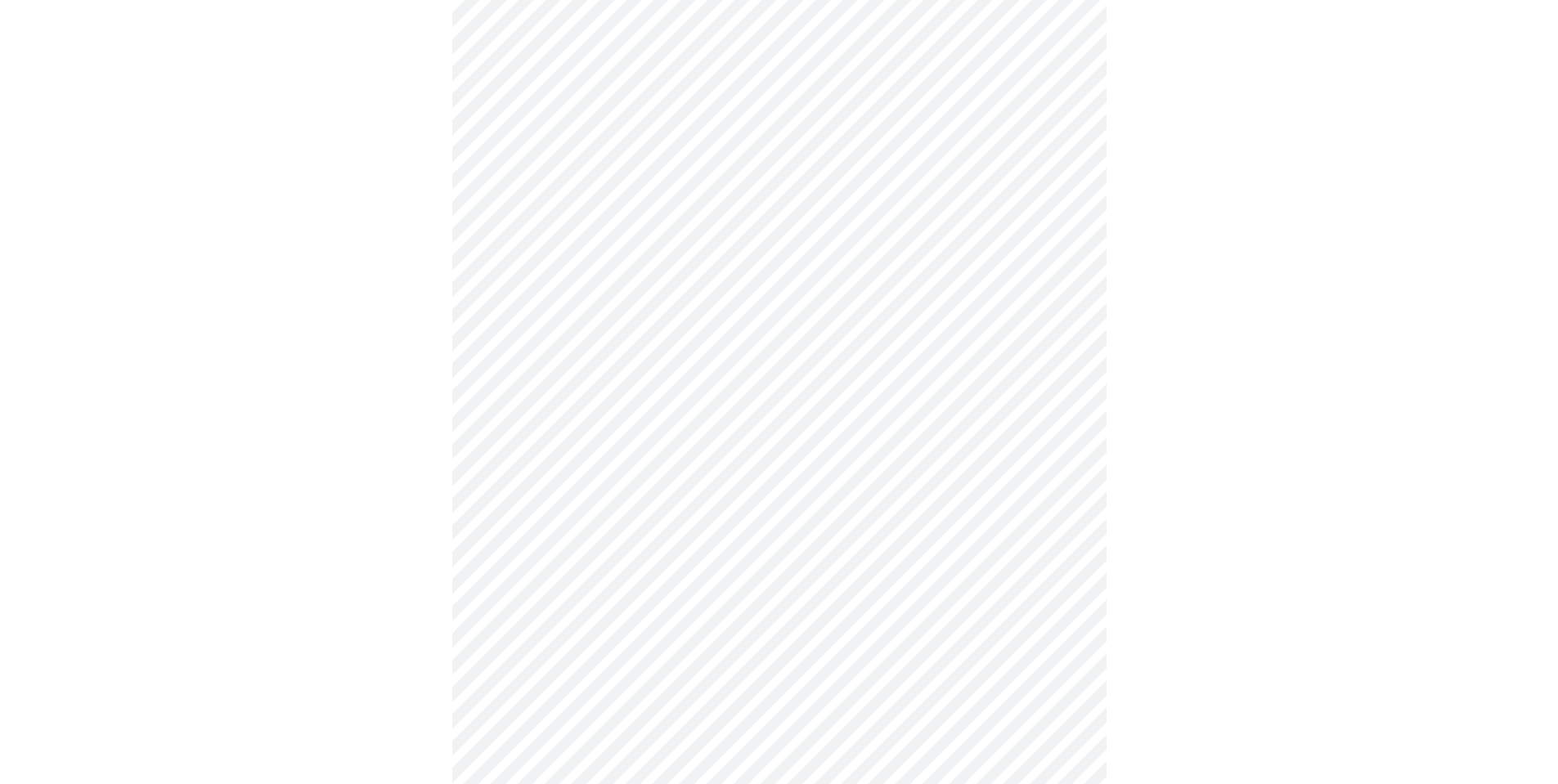
click at [554, 279] on body "MyMenopauseRx Appointments Messaging Labs Uploads Medications Community Refer a…" at bounding box center [779, 475] width 1545 height 2083
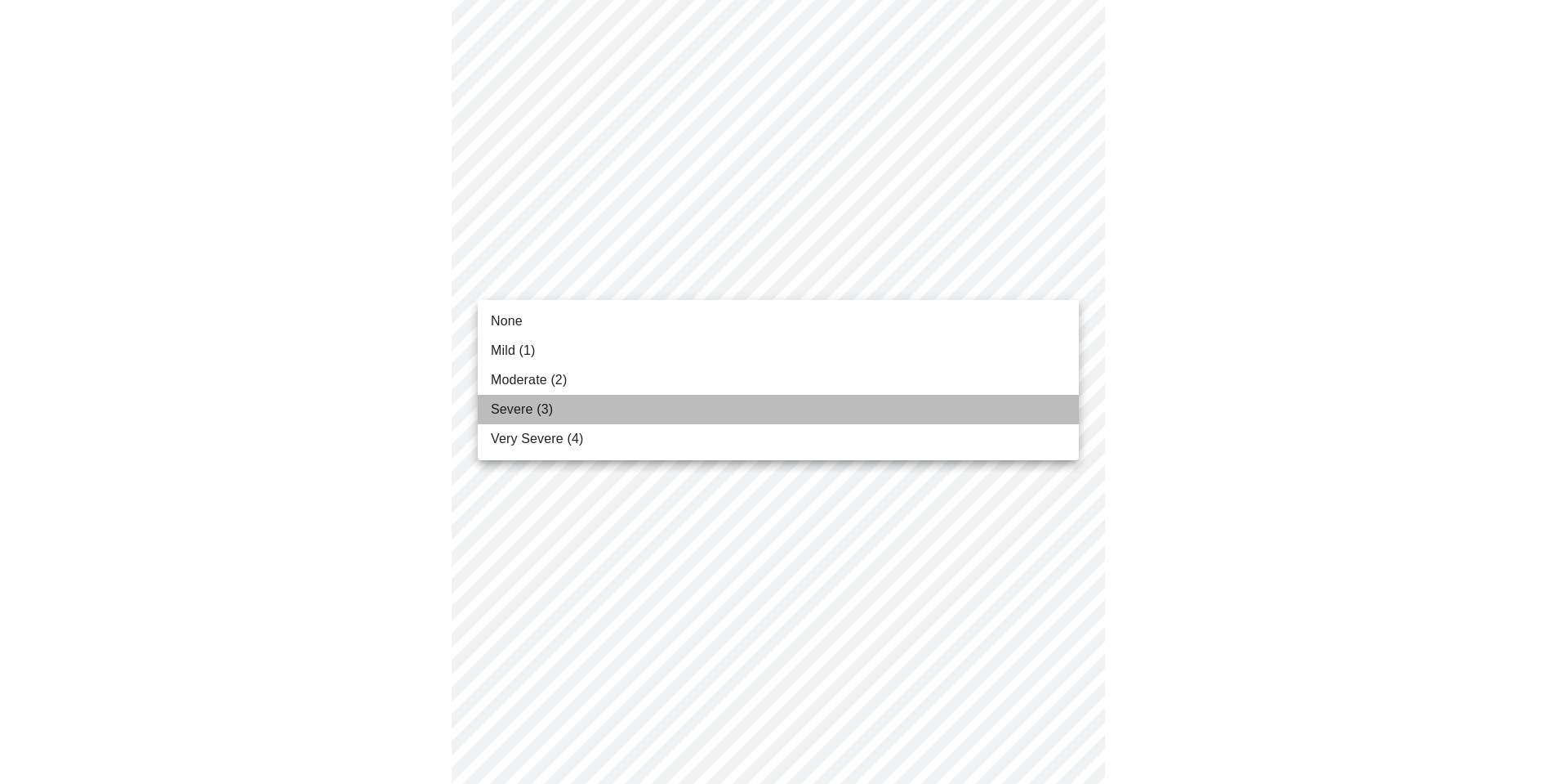
click at [538, 405] on span "Severe (3)" at bounding box center [521, 409] width 62 height 20
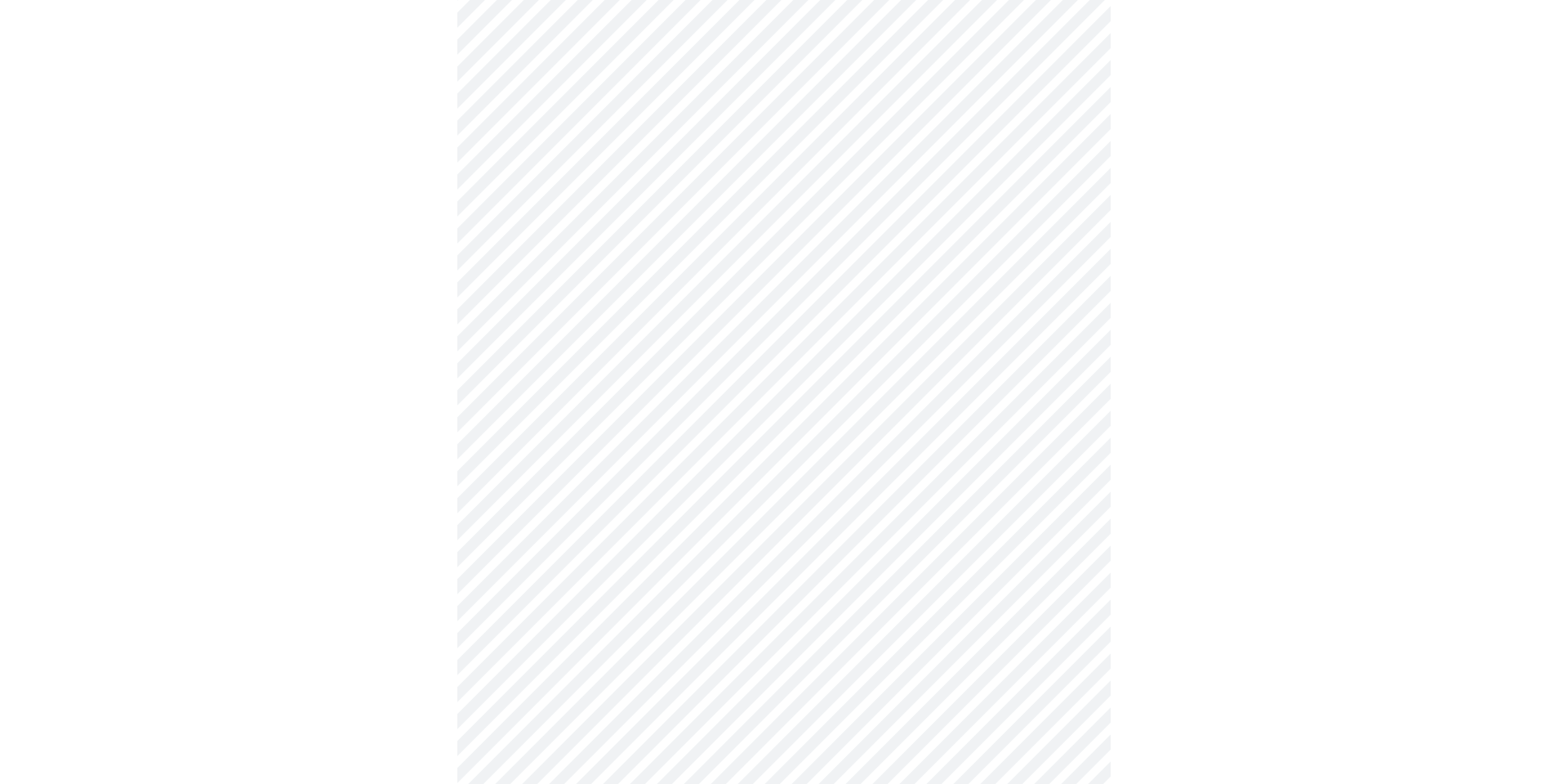
click at [551, 394] on body "MyMenopauseRx Appointments Messaging Labs Uploads Medications Community Refer a…" at bounding box center [784, 463] width 1555 height 2060
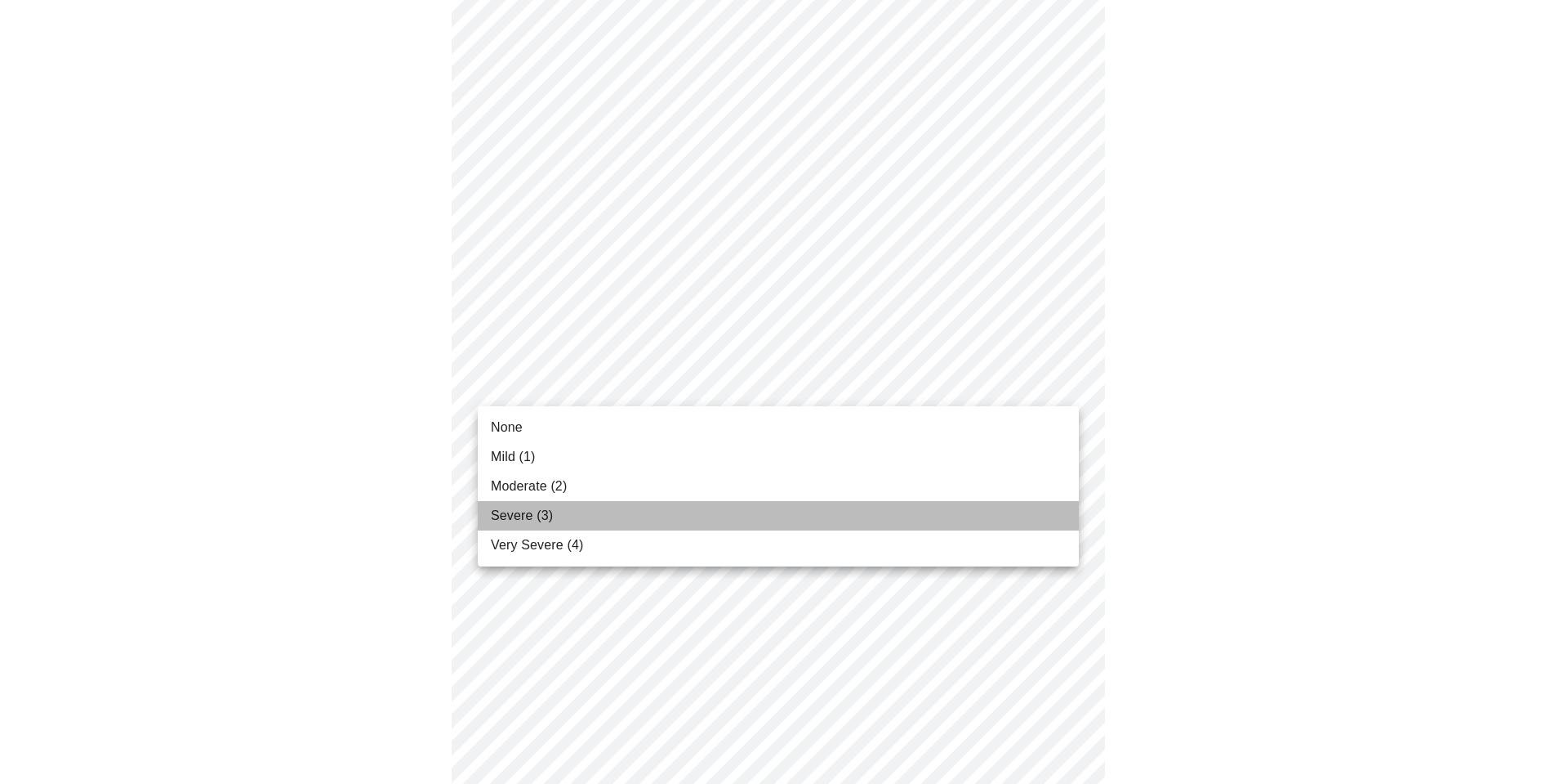
click at [556, 515] on li "Severe (3)" at bounding box center [779, 516] width 601 height 30
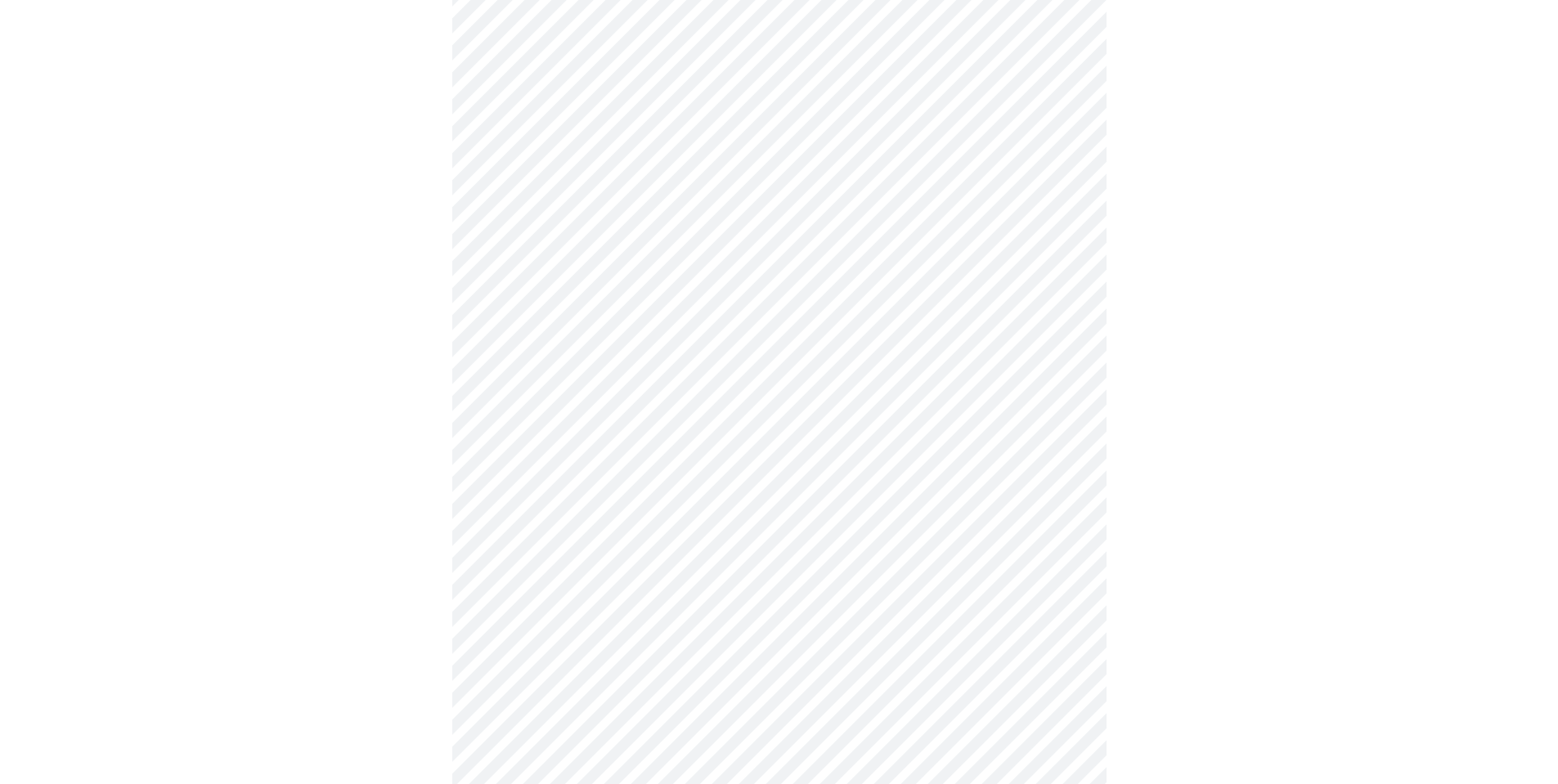
scroll to position [654, 0]
click at [700, 414] on body "MyMenopauseRx Appointments Messaging Labs Uploads Medications Community Refer a…" at bounding box center [779, 371] width 1545 height 2036
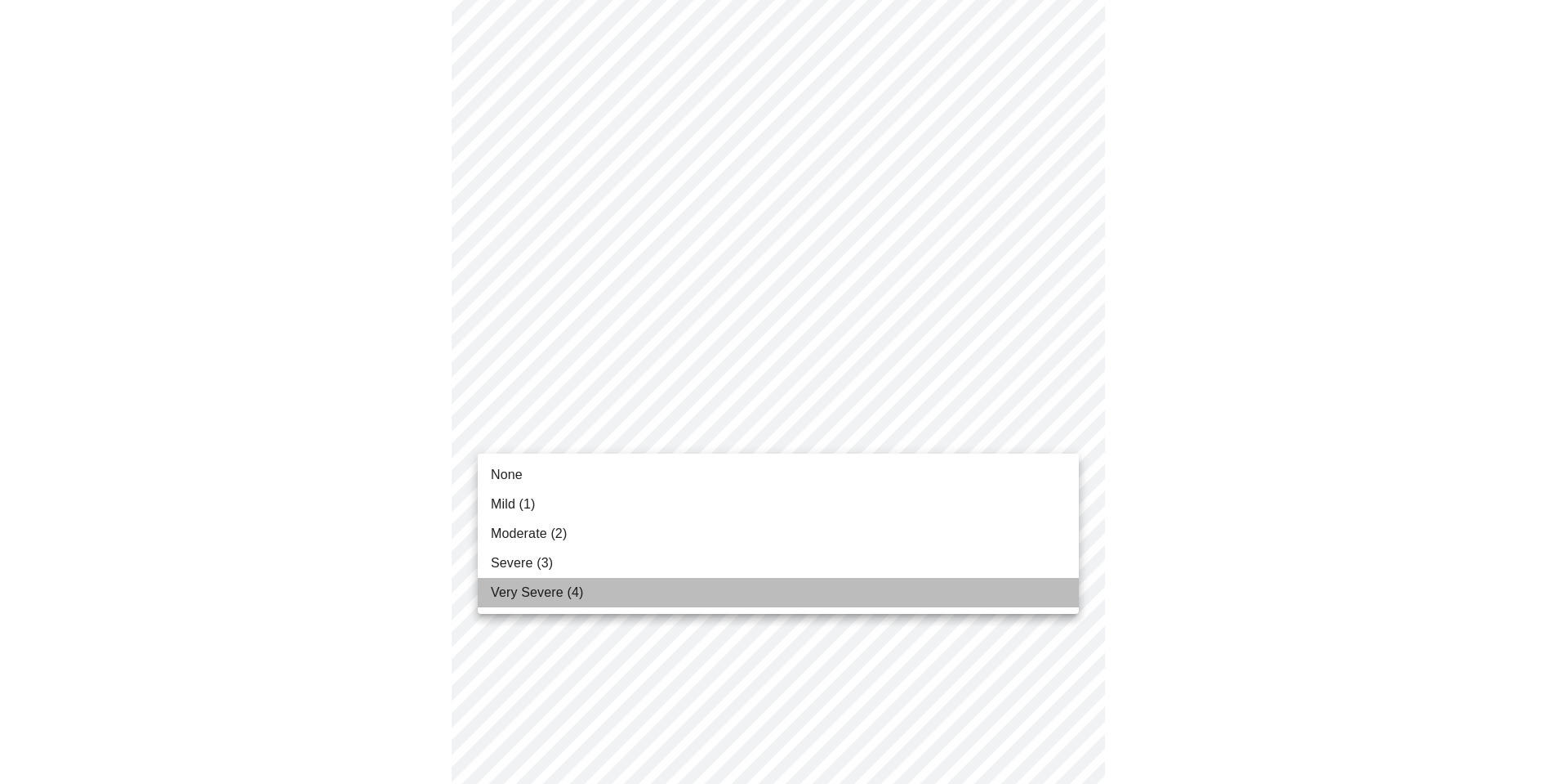
click at [639, 598] on li "Very Severe (4)" at bounding box center [779, 593] width 601 height 30
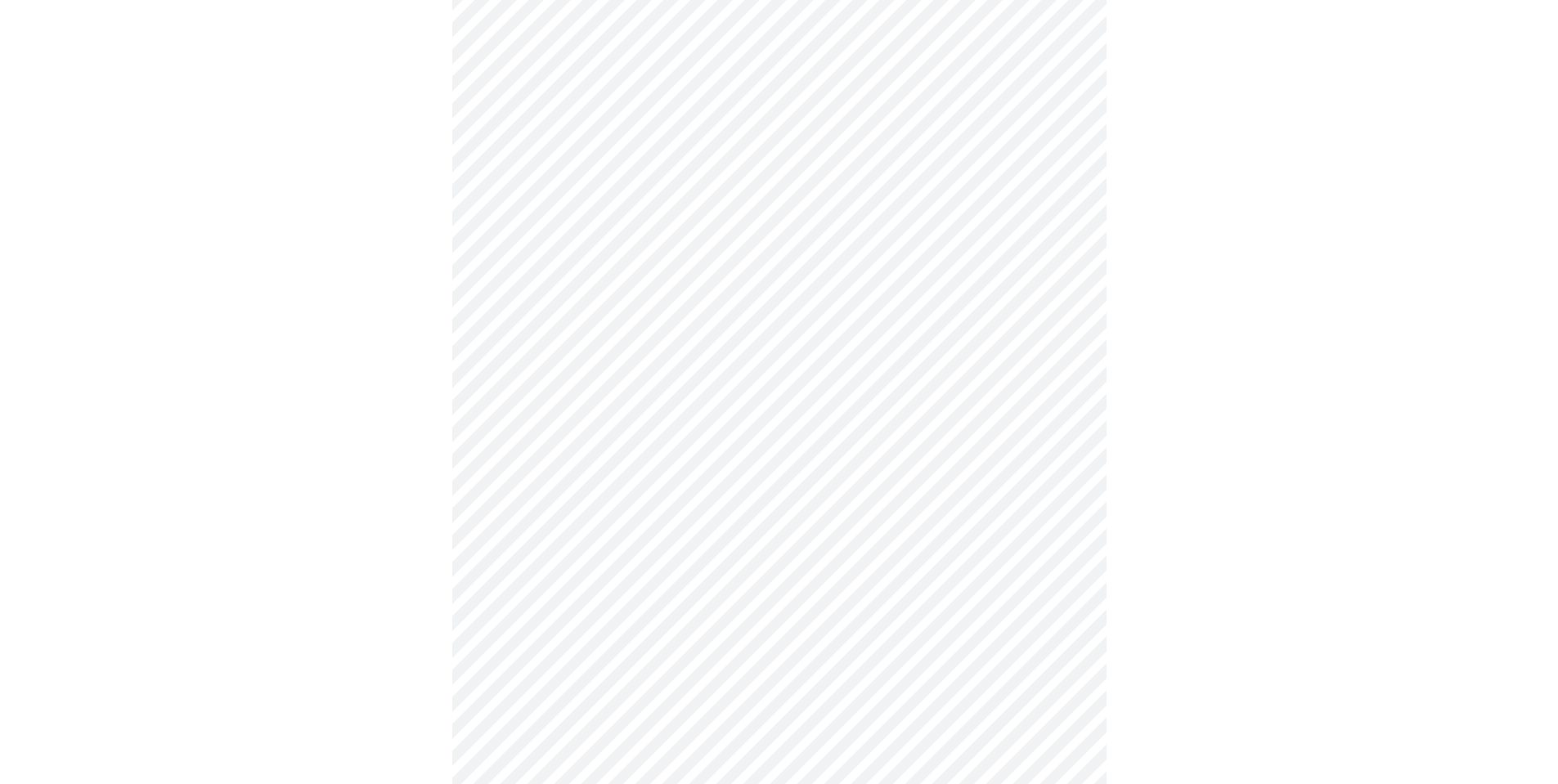
scroll to position [736, 0]
click at [720, 493] on body "MyMenopauseRx Appointments Messaging Labs Uploads Medications Community Refer a…" at bounding box center [779, 278] width 1545 height 2014
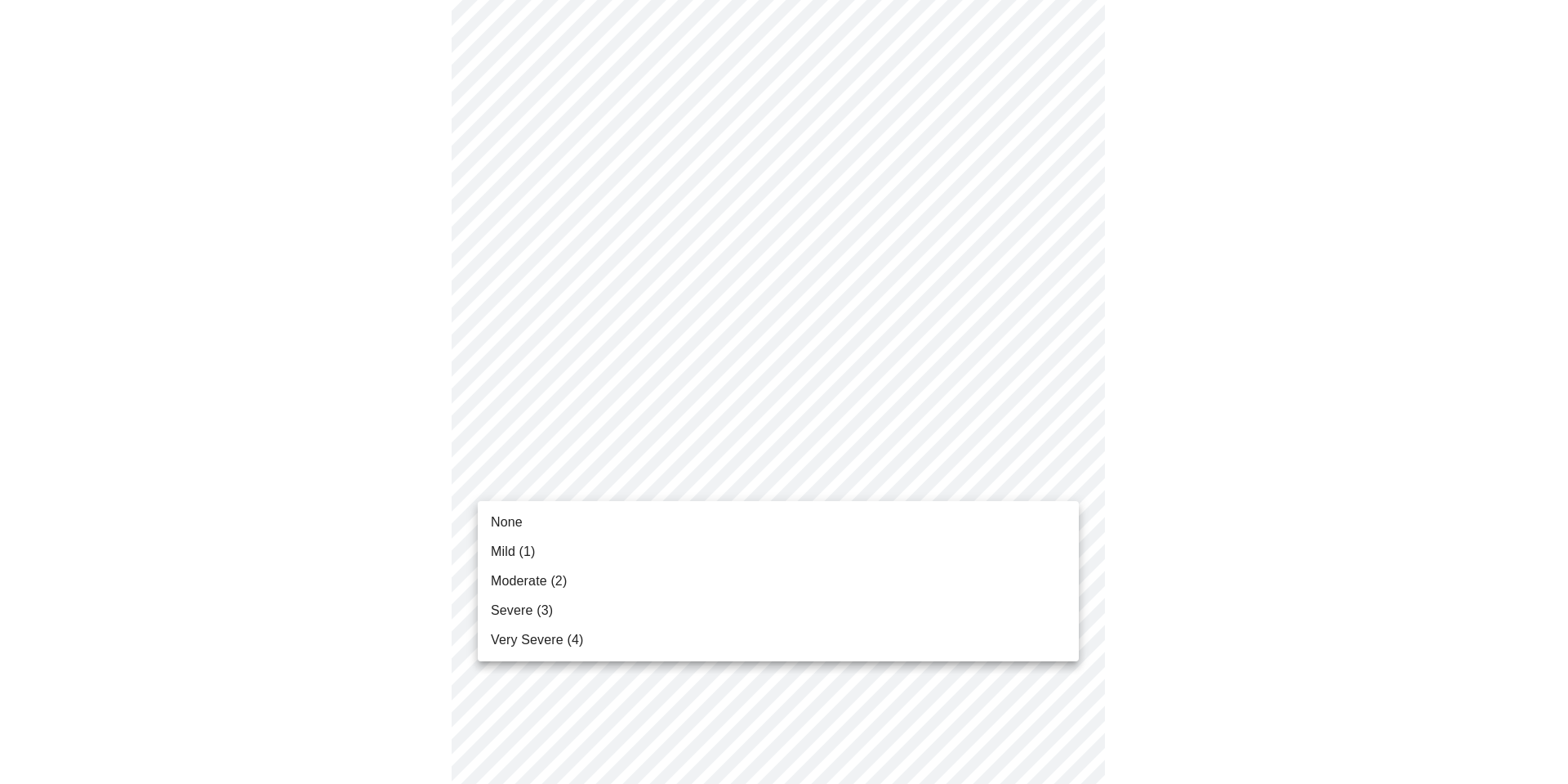
click at [570, 637] on span "Very Severe (4)" at bounding box center [537, 640] width 93 height 20
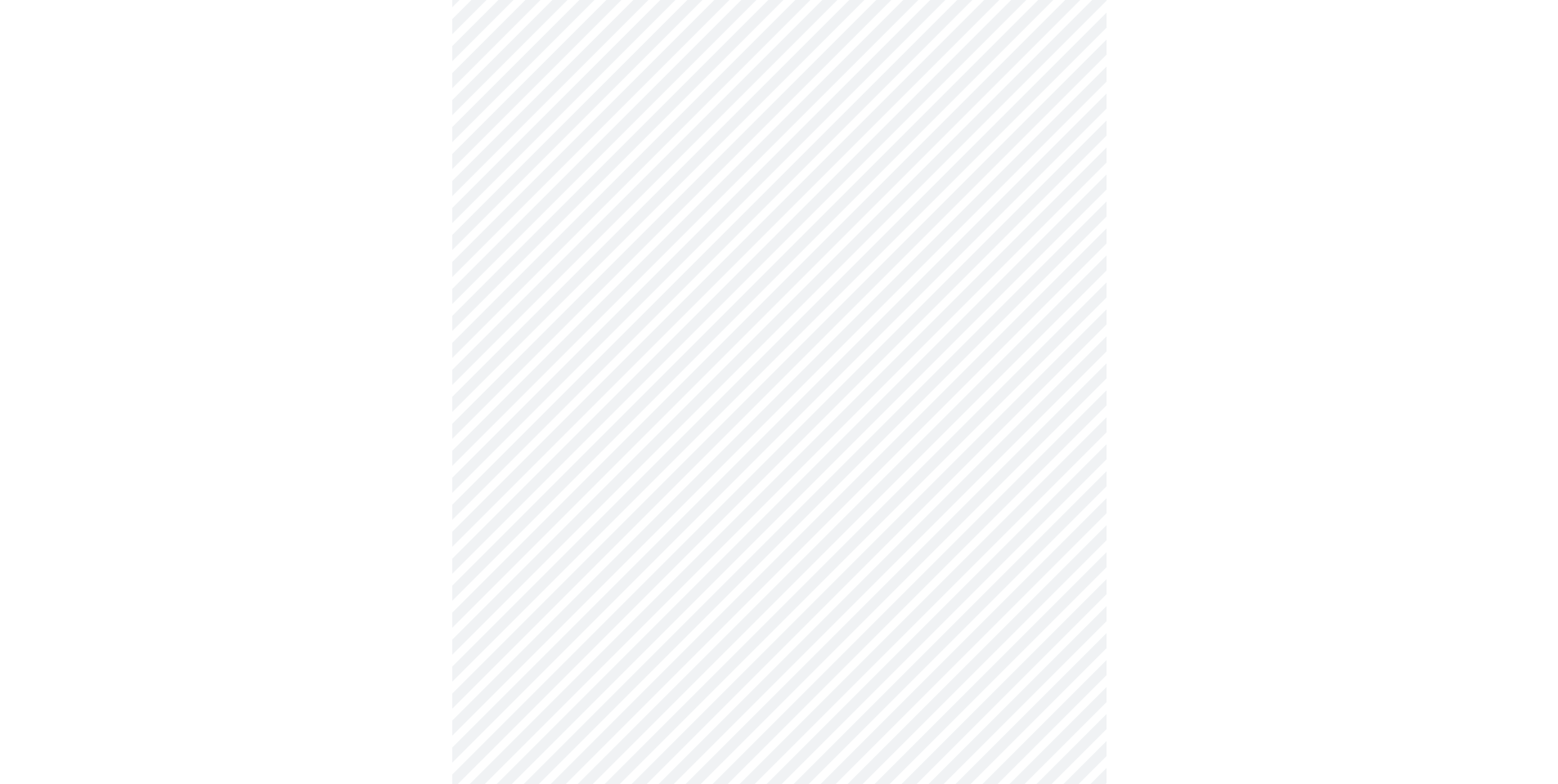
scroll to position [818, 0]
click at [816, 537] on body "MyMenopauseRx Appointments Messaging Labs Uploads Medications Community Refer a…" at bounding box center [779, 184] width 1545 height 1991
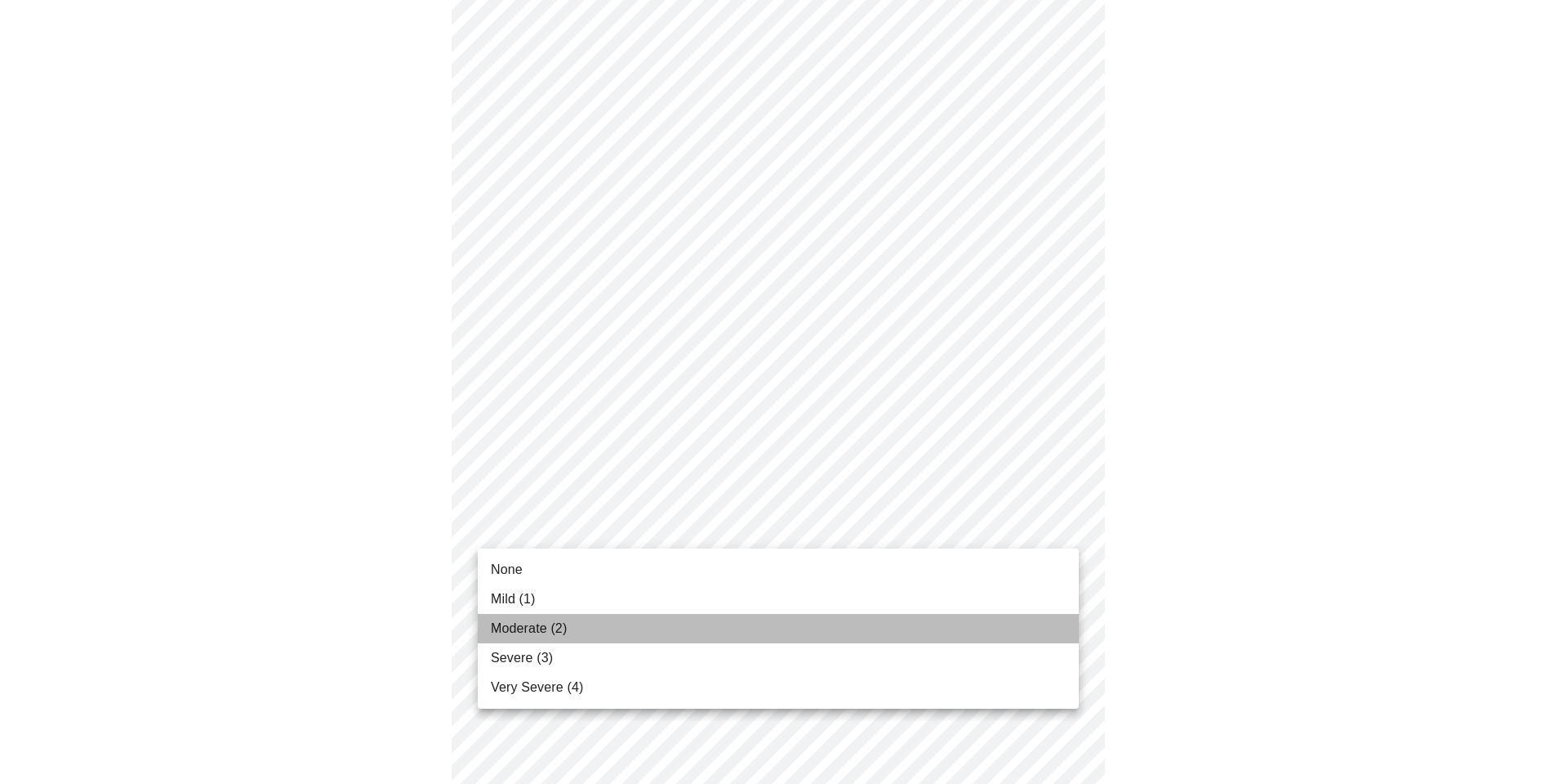
click at [763, 626] on li "Moderate (2)" at bounding box center [779, 628] width 601 height 30
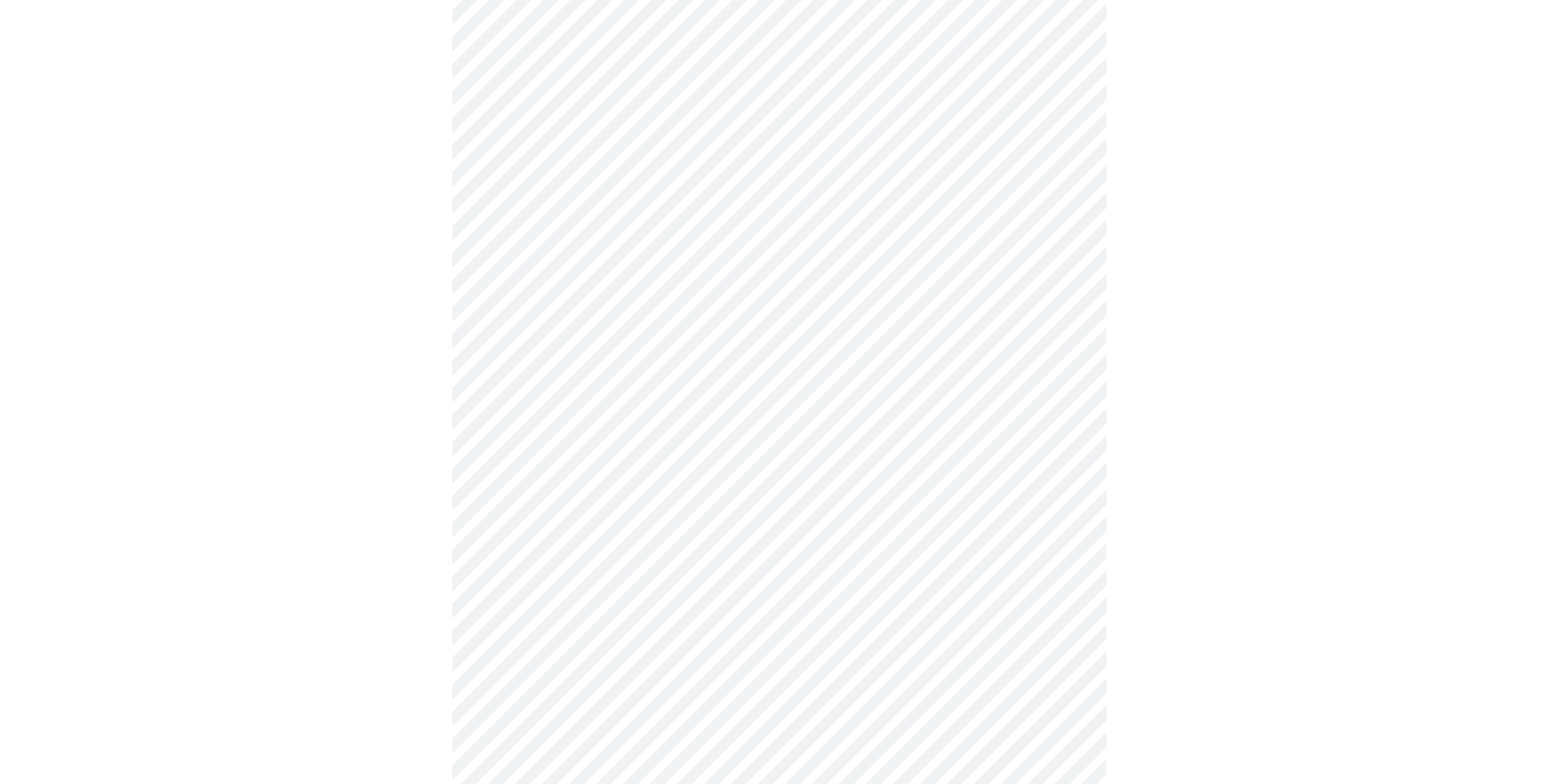
click at [1429, 560] on div at bounding box center [779, 230] width 1545 height 1855
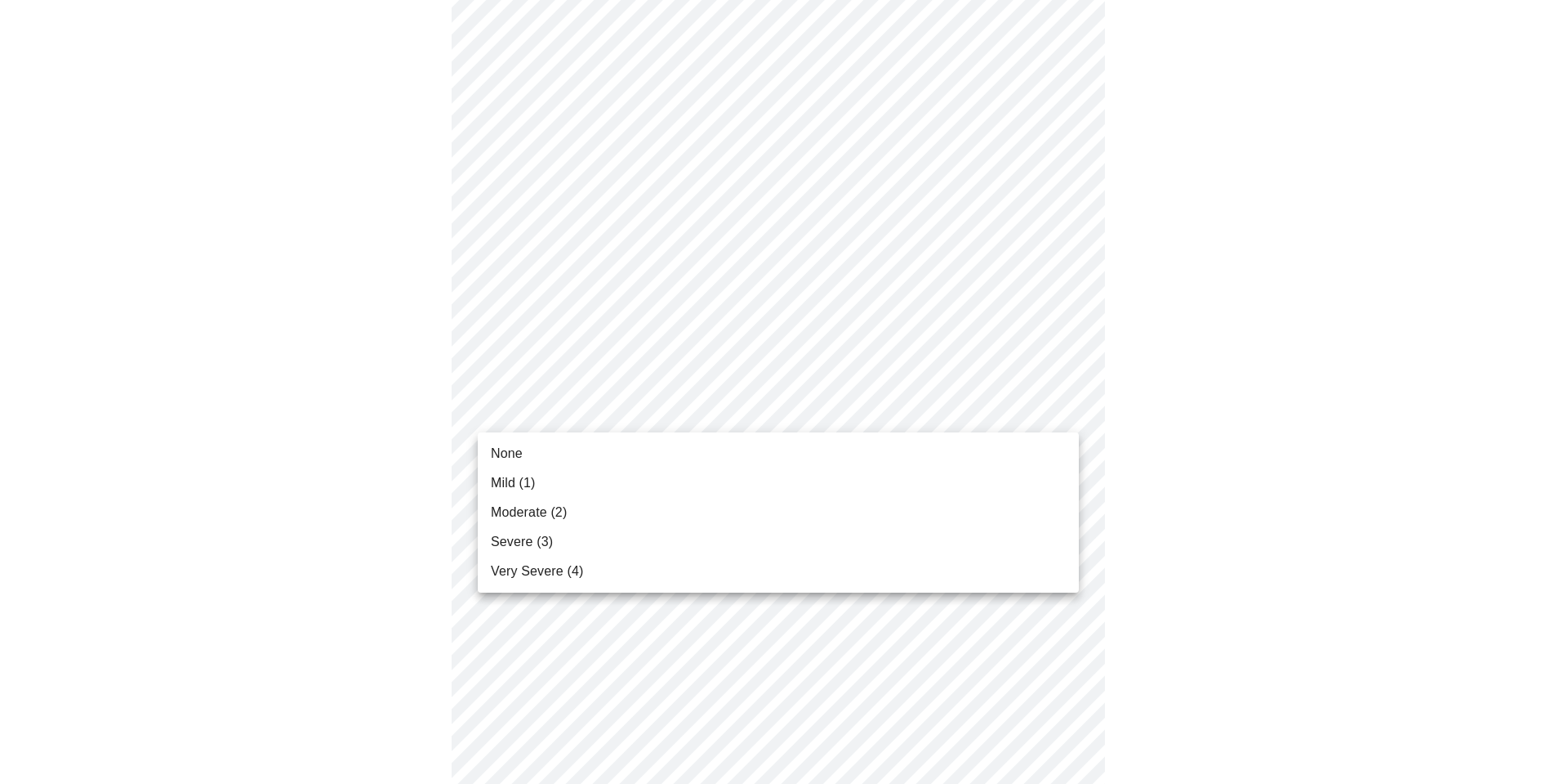
click at [579, 480] on li "Mild (1)" at bounding box center [779, 483] width 601 height 30
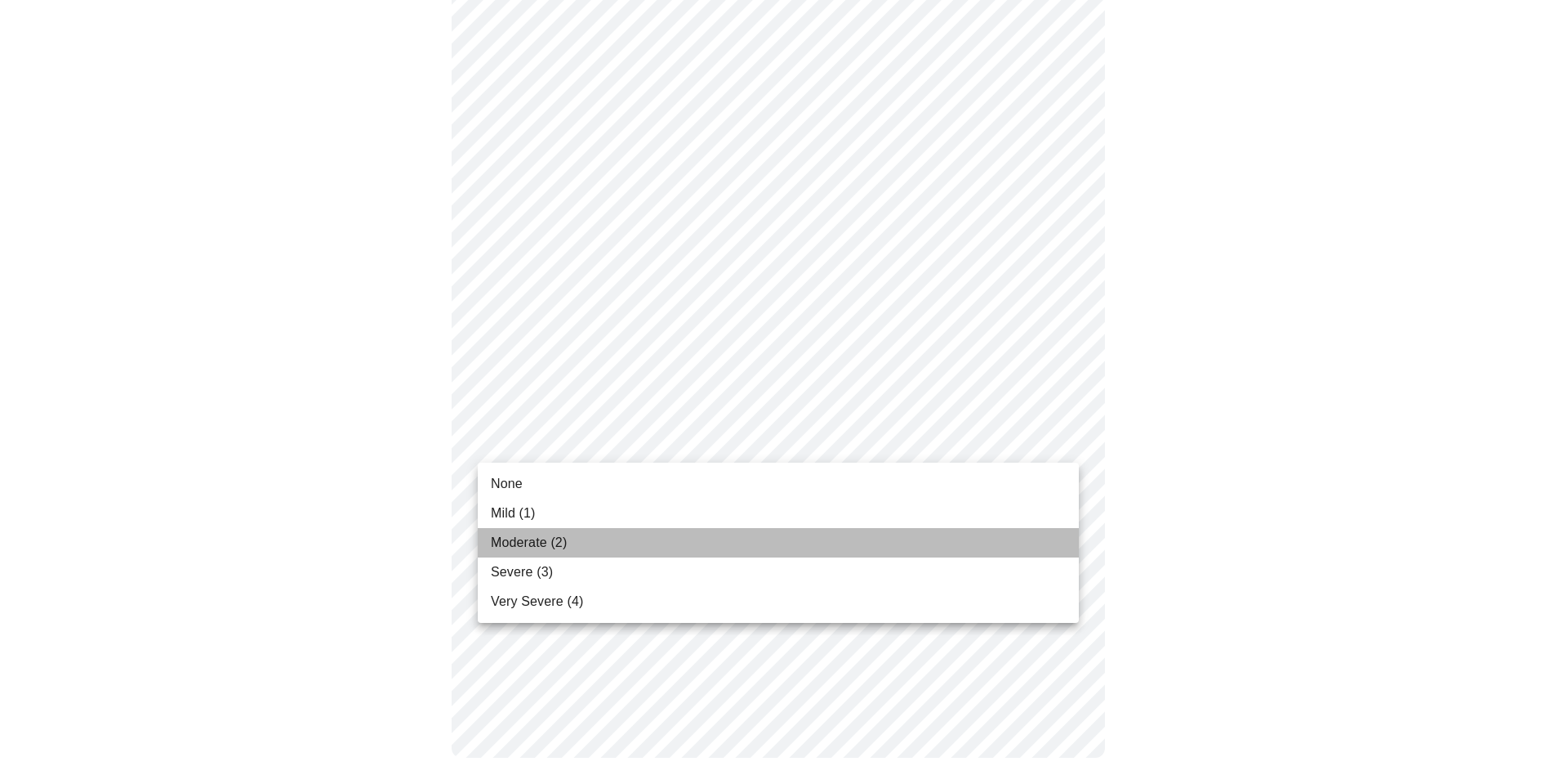
click at [572, 543] on li "Moderate (2)" at bounding box center [779, 542] width 601 height 30
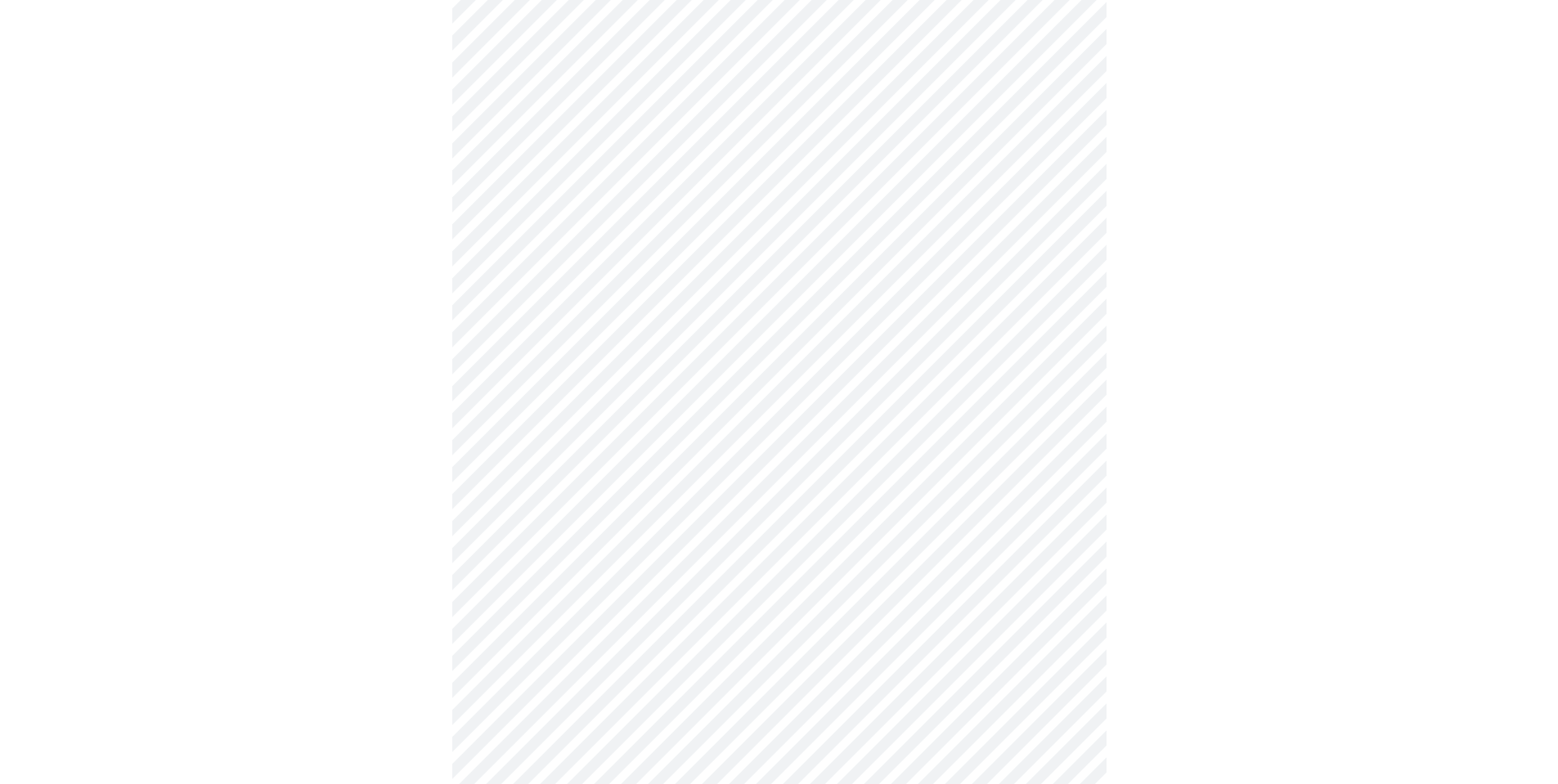
scroll to position [572, 0]
click at [718, 428] on body "MyMenopauseRx Appointments Messaging Labs Uploads Medications Community Refer a…" at bounding box center [779, 241] width 1545 height 1613
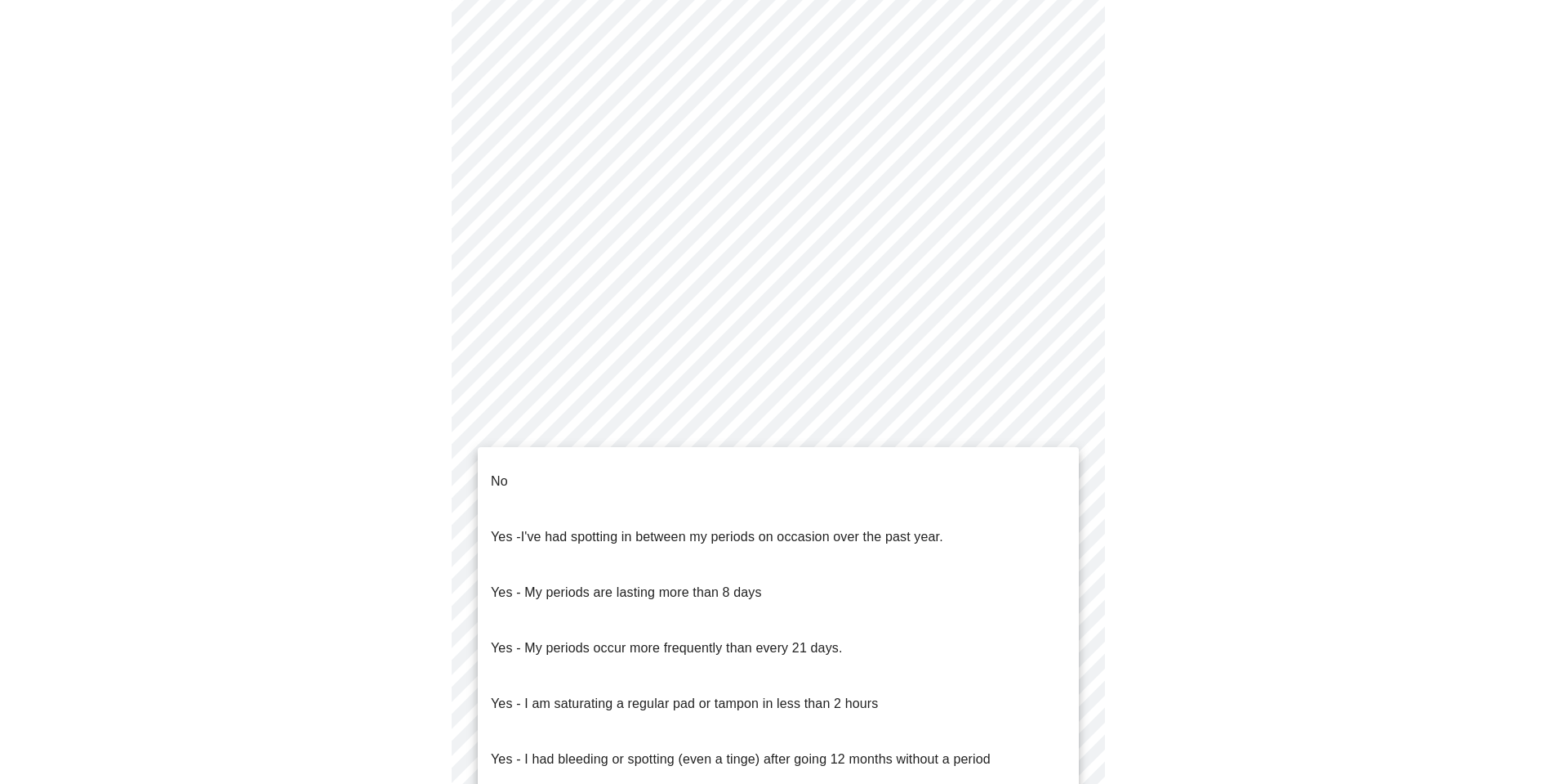
click at [665, 471] on li "No" at bounding box center [779, 481] width 601 height 55
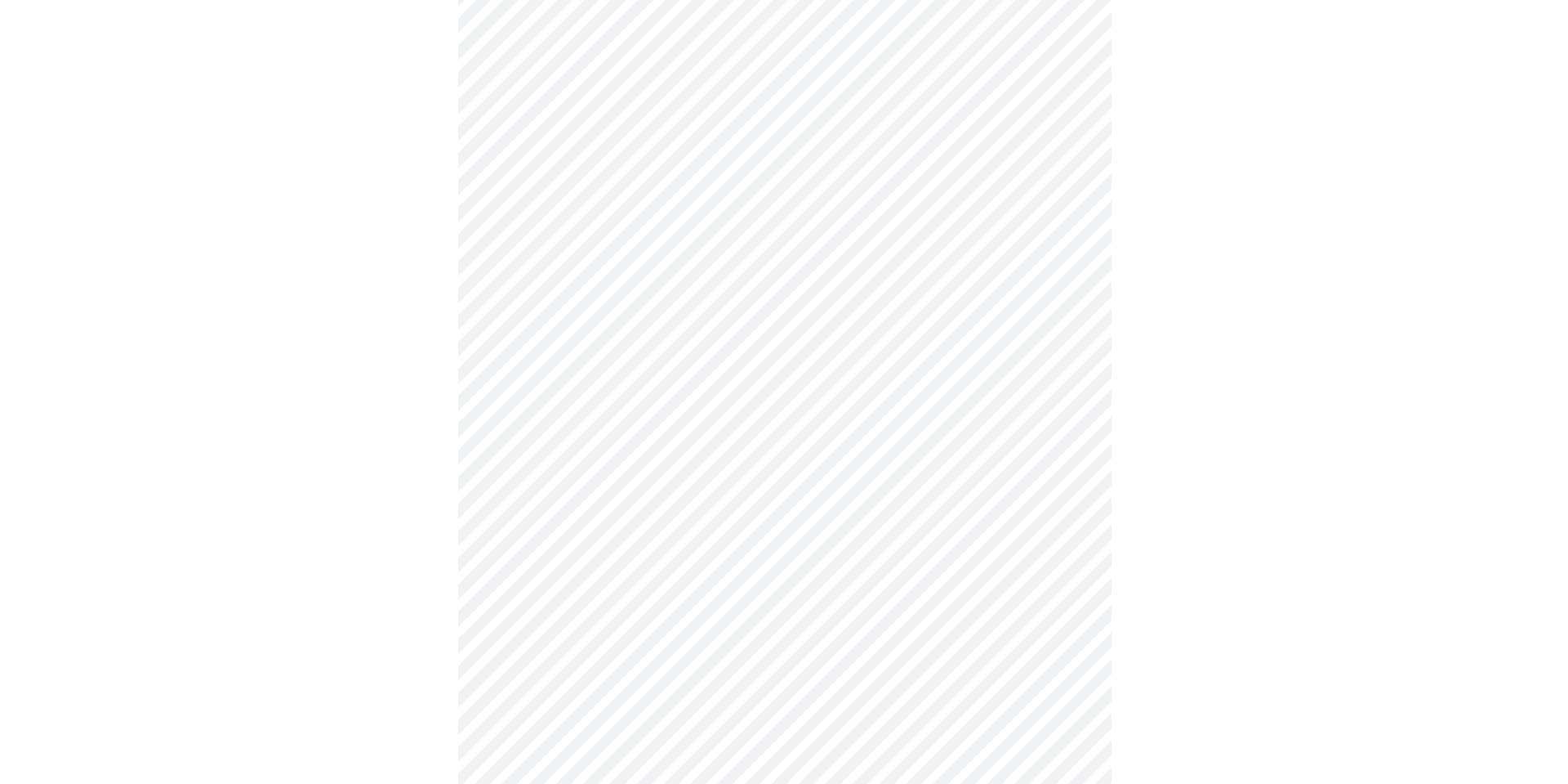
scroll to position [818, 0]
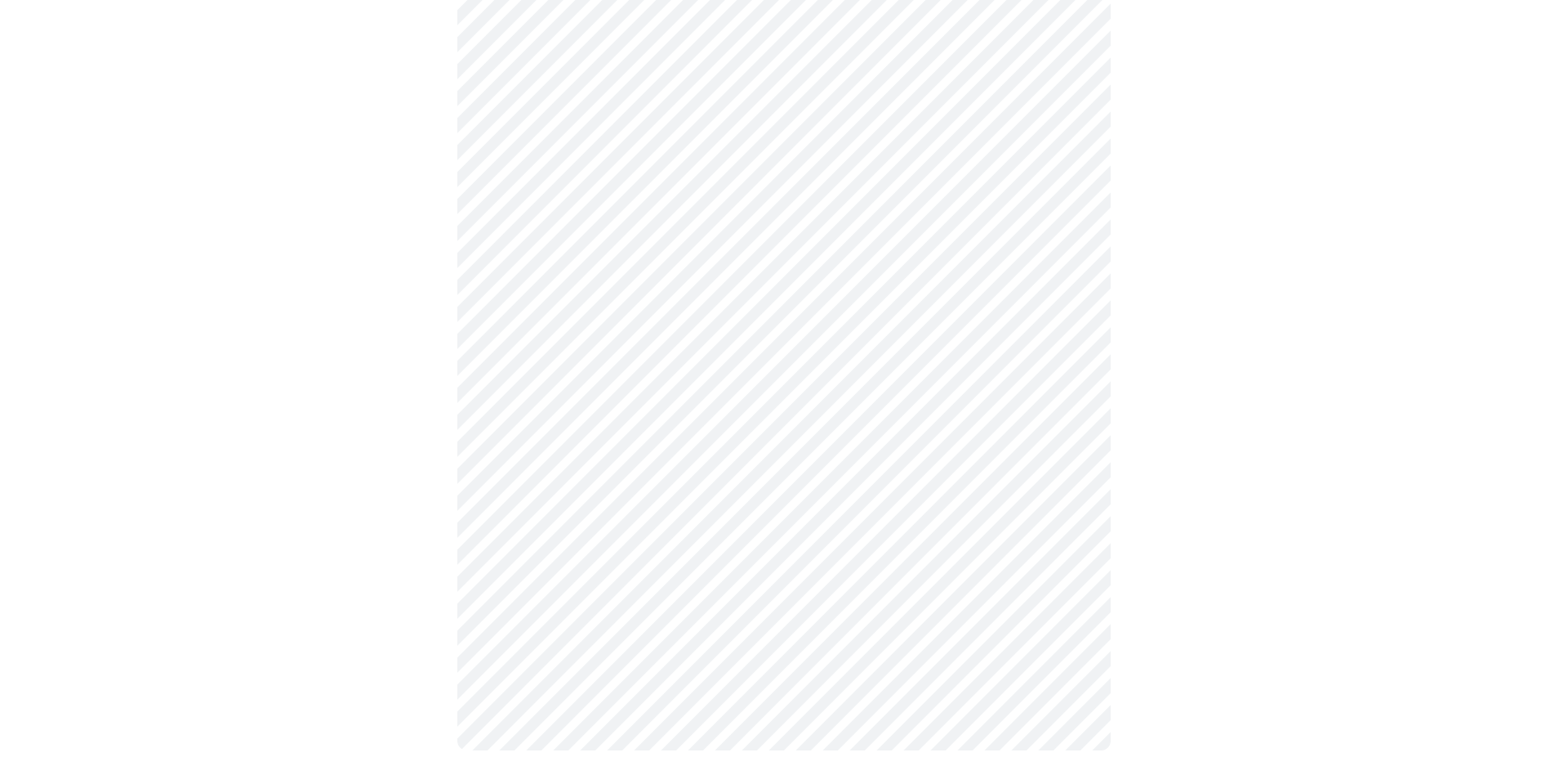
scroll to position [810, 0]
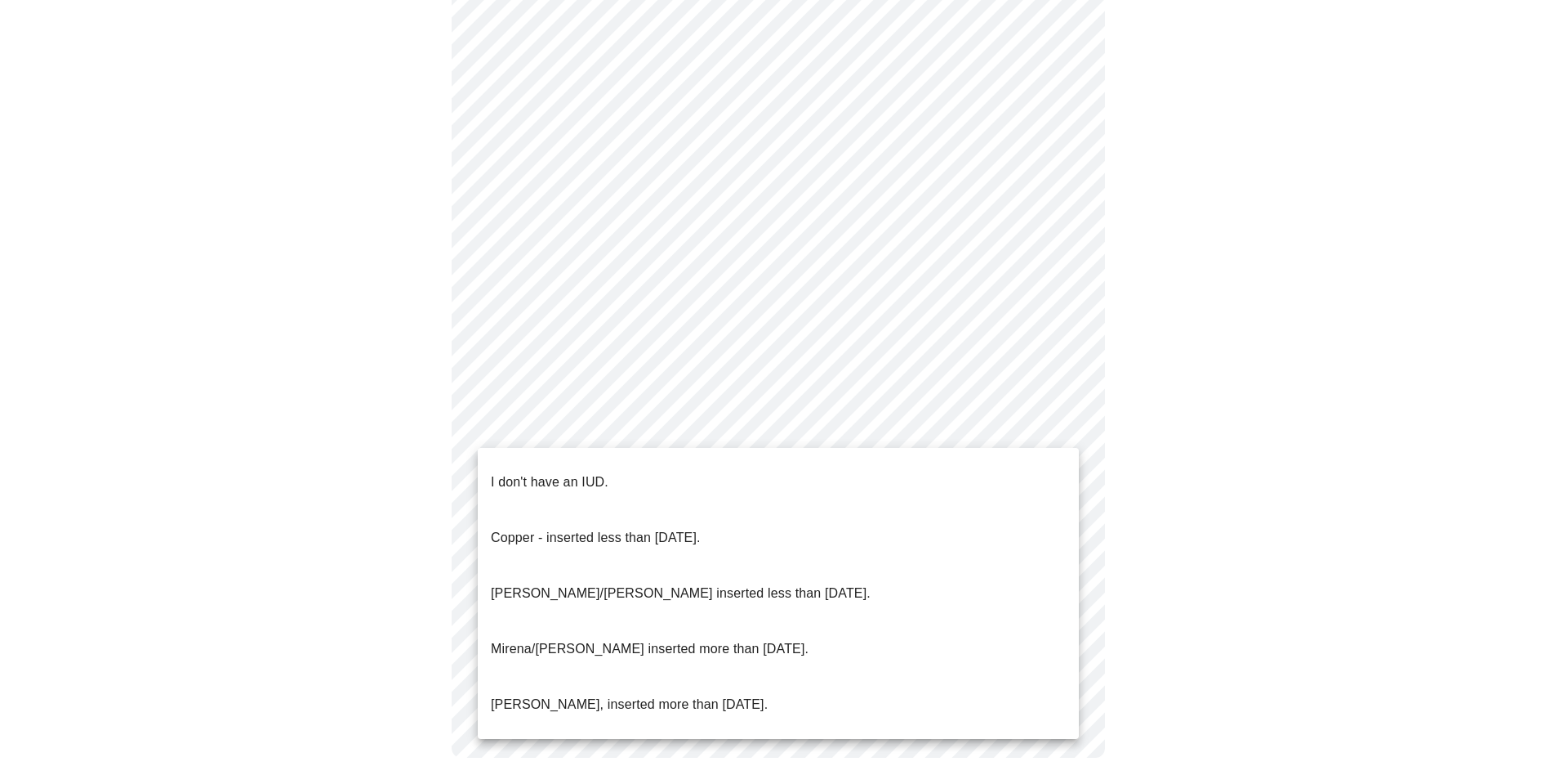
click at [707, 464] on li "I don't have an IUD." at bounding box center [779, 482] width 601 height 55
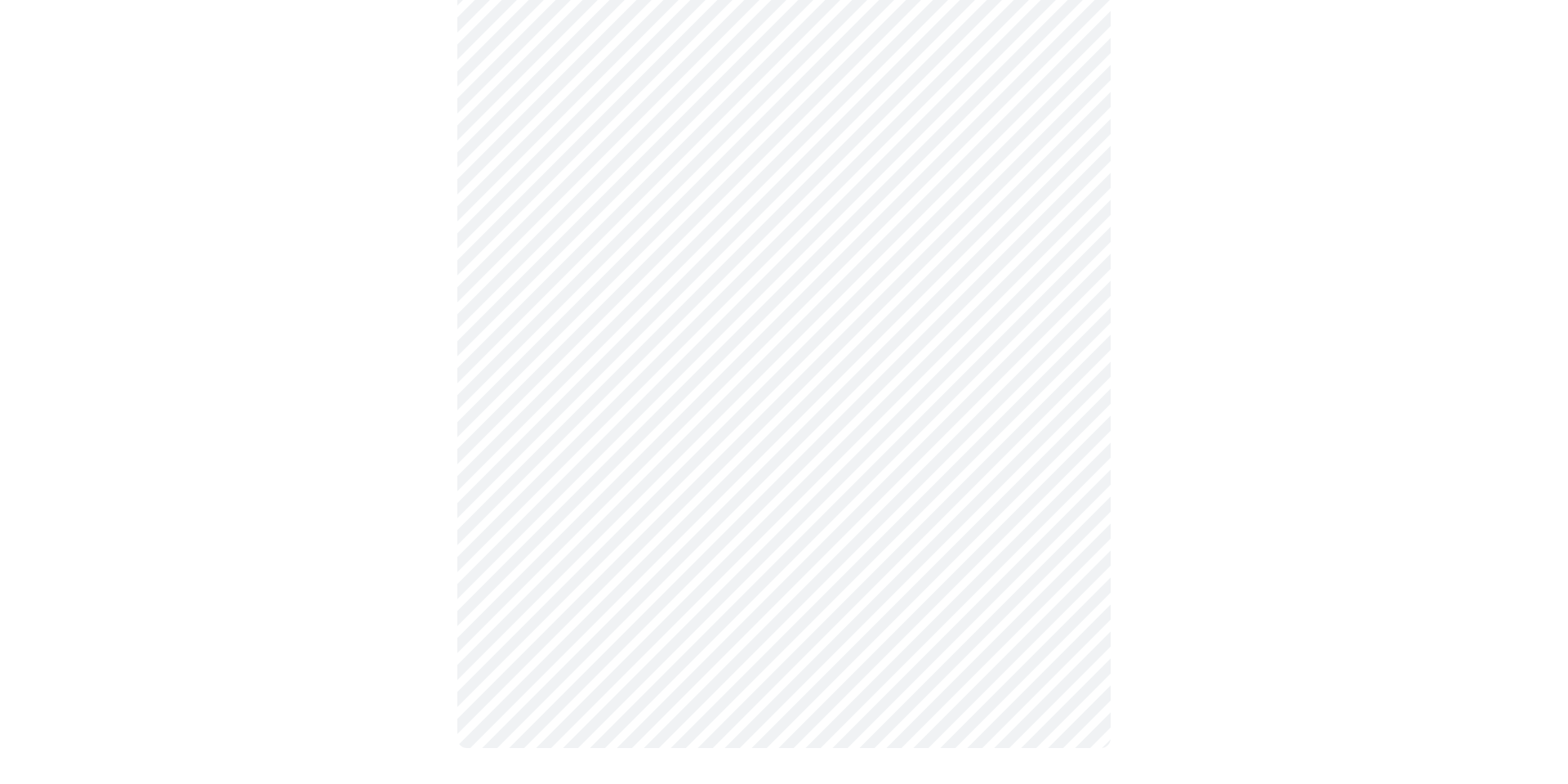
scroll to position [800, 0]
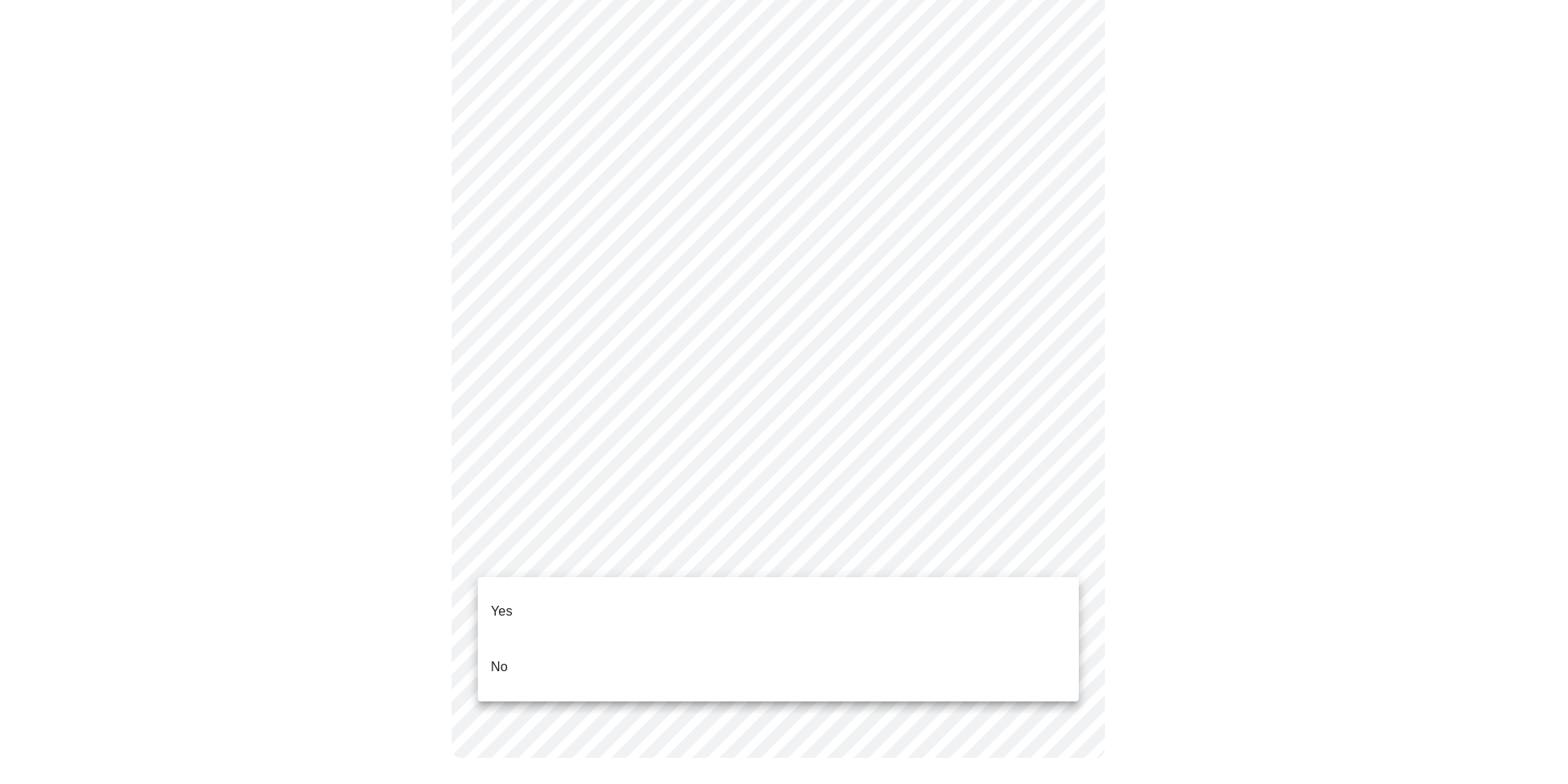
click at [789, 598] on li "Yes" at bounding box center [779, 611] width 601 height 55
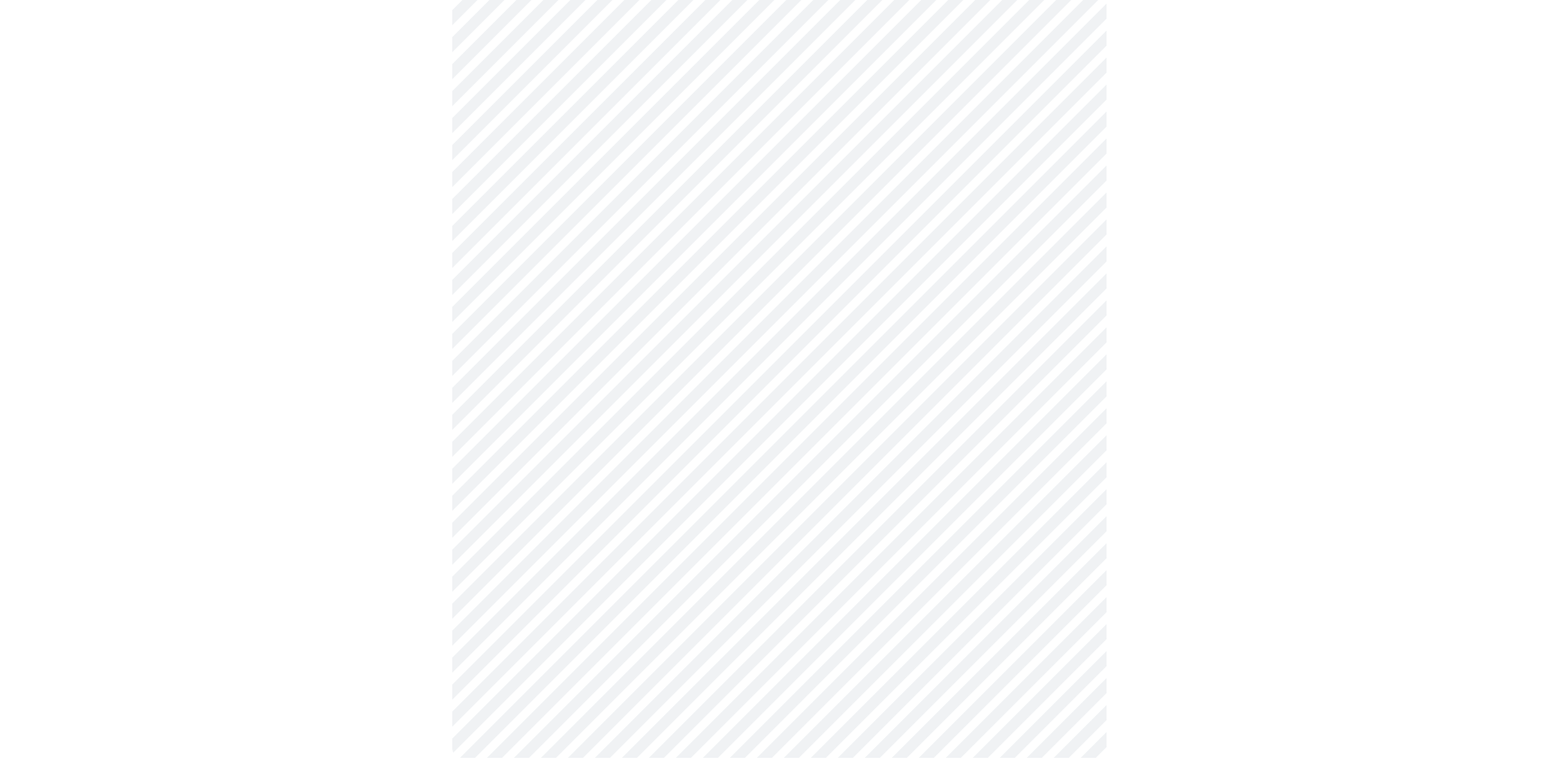
scroll to position [0, 0]
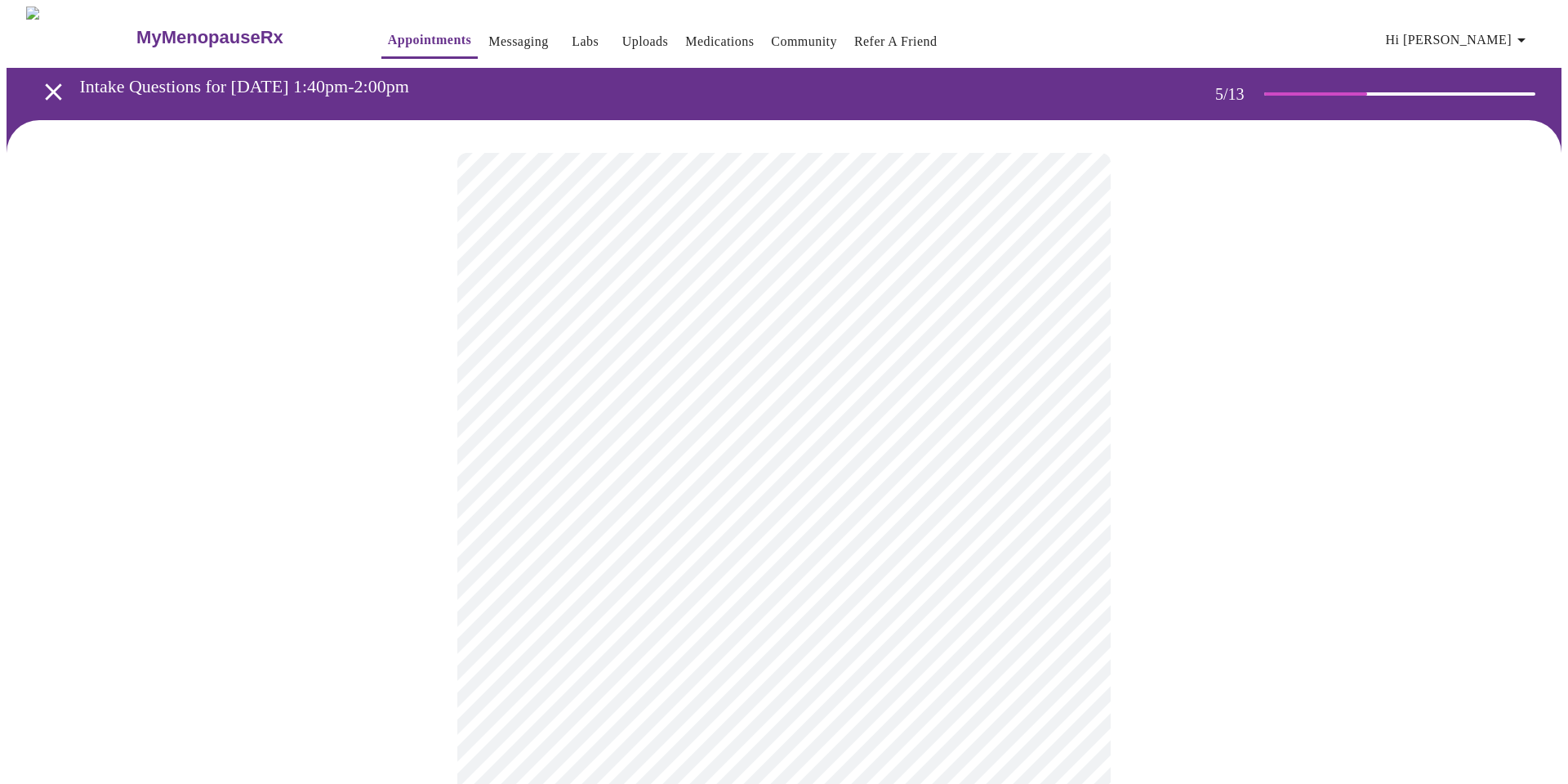
click at [866, 434] on body "MyMenopauseRx Appointments Messaging Labs Uploads Medications Community Refer a…" at bounding box center [784, 669] width 1555 height 1324
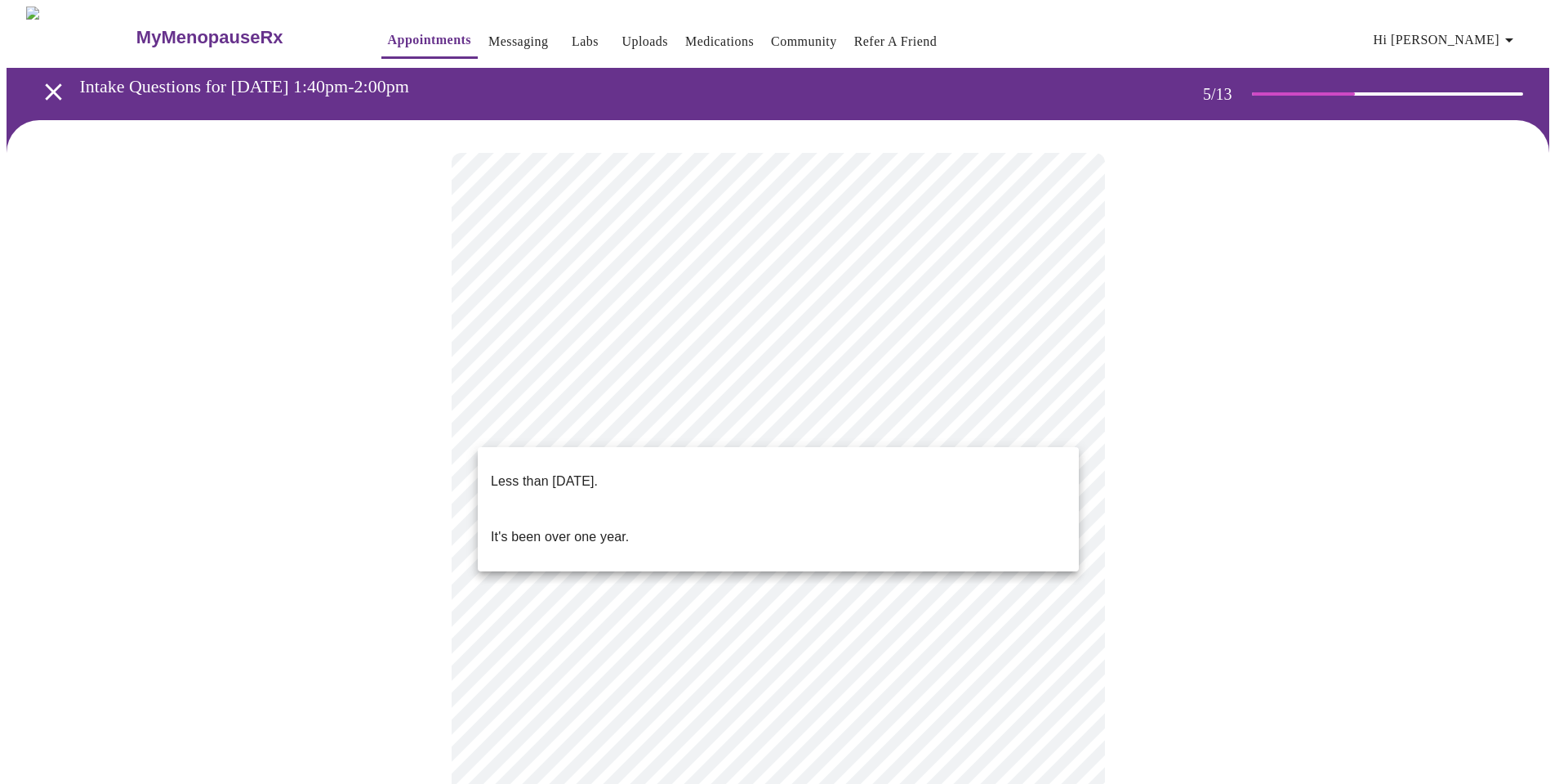
click at [829, 518] on li "It's been over one year." at bounding box center [779, 536] width 601 height 55
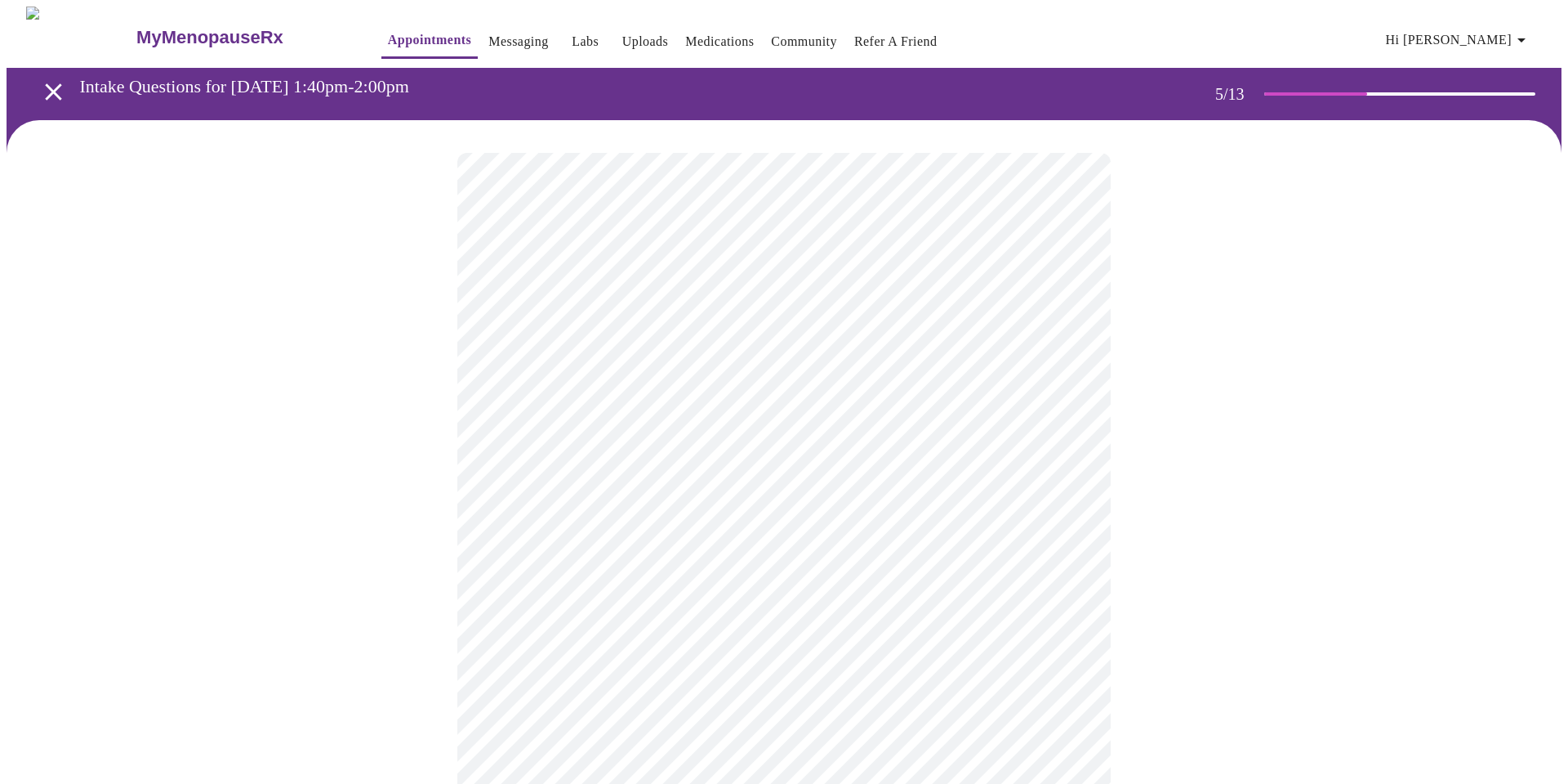
click at [824, 561] on body "MyMenopauseRx Appointments Messaging Labs Uploads Medications Community Refer a…" at bounding box center [784, 664] width 1555 height 1315
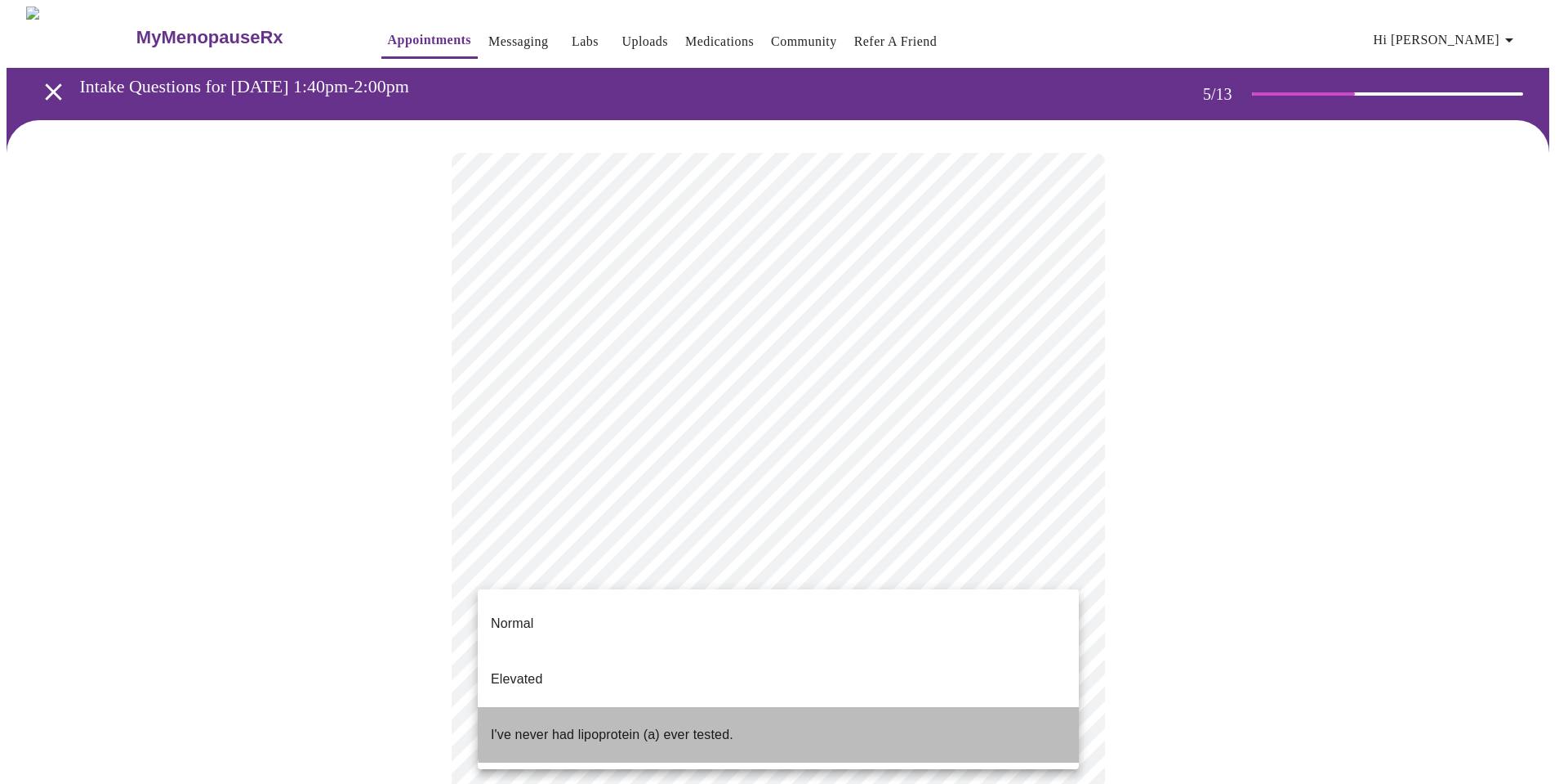
click at [780, 707] on li "I've never had lipoprotein (a) ever tested." at bounding box center [779, 735] width 601 height 55
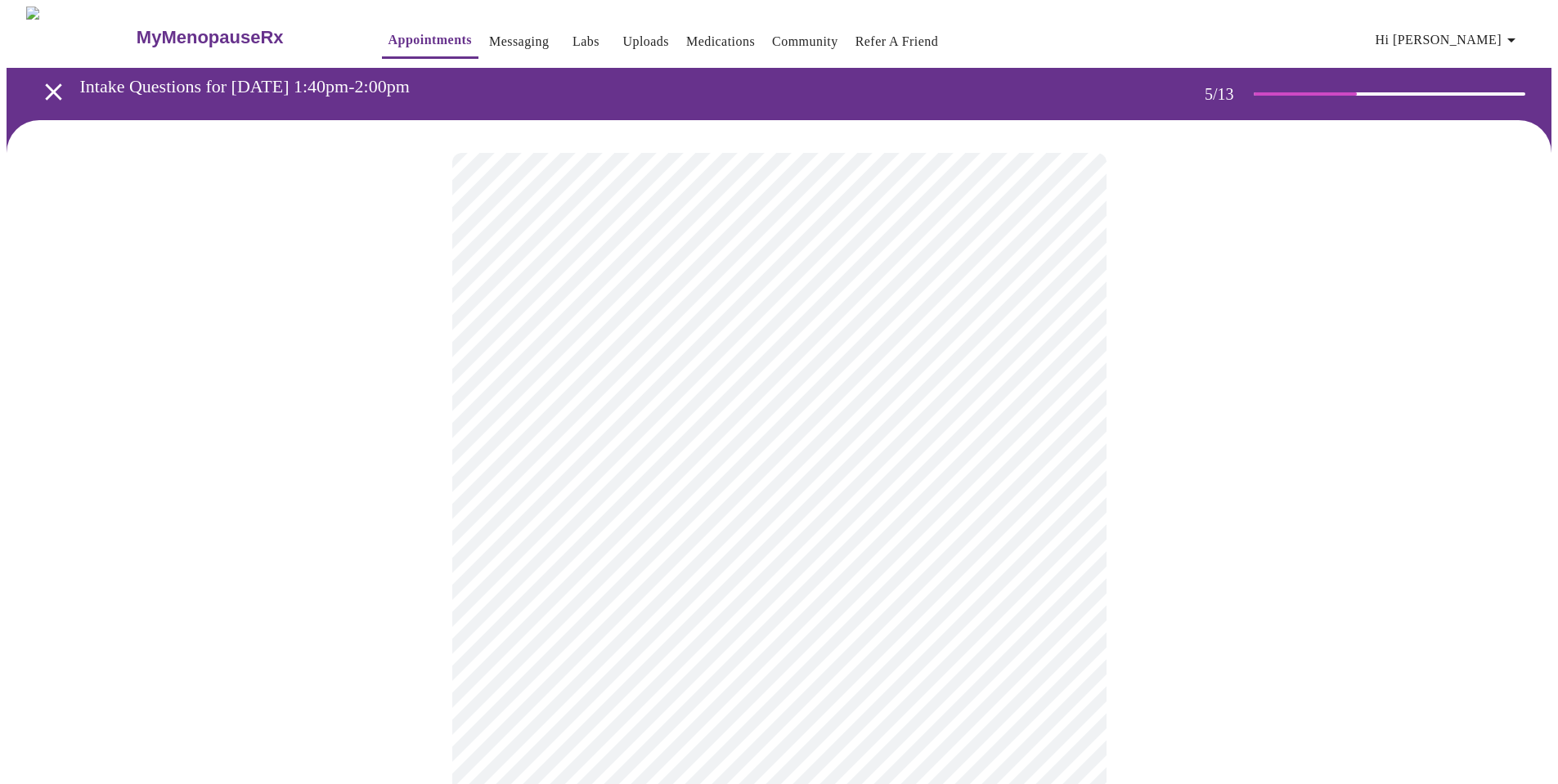
click at [1248, 555] on div at bounding box center [779, 716] width 1545 height 1191
click at [667, 469] on body "MyMenopauseRx Appointments Messaging Labs Uploads Medications Community Refer a…" at bounding box center [779, 443] width 1545 height 873
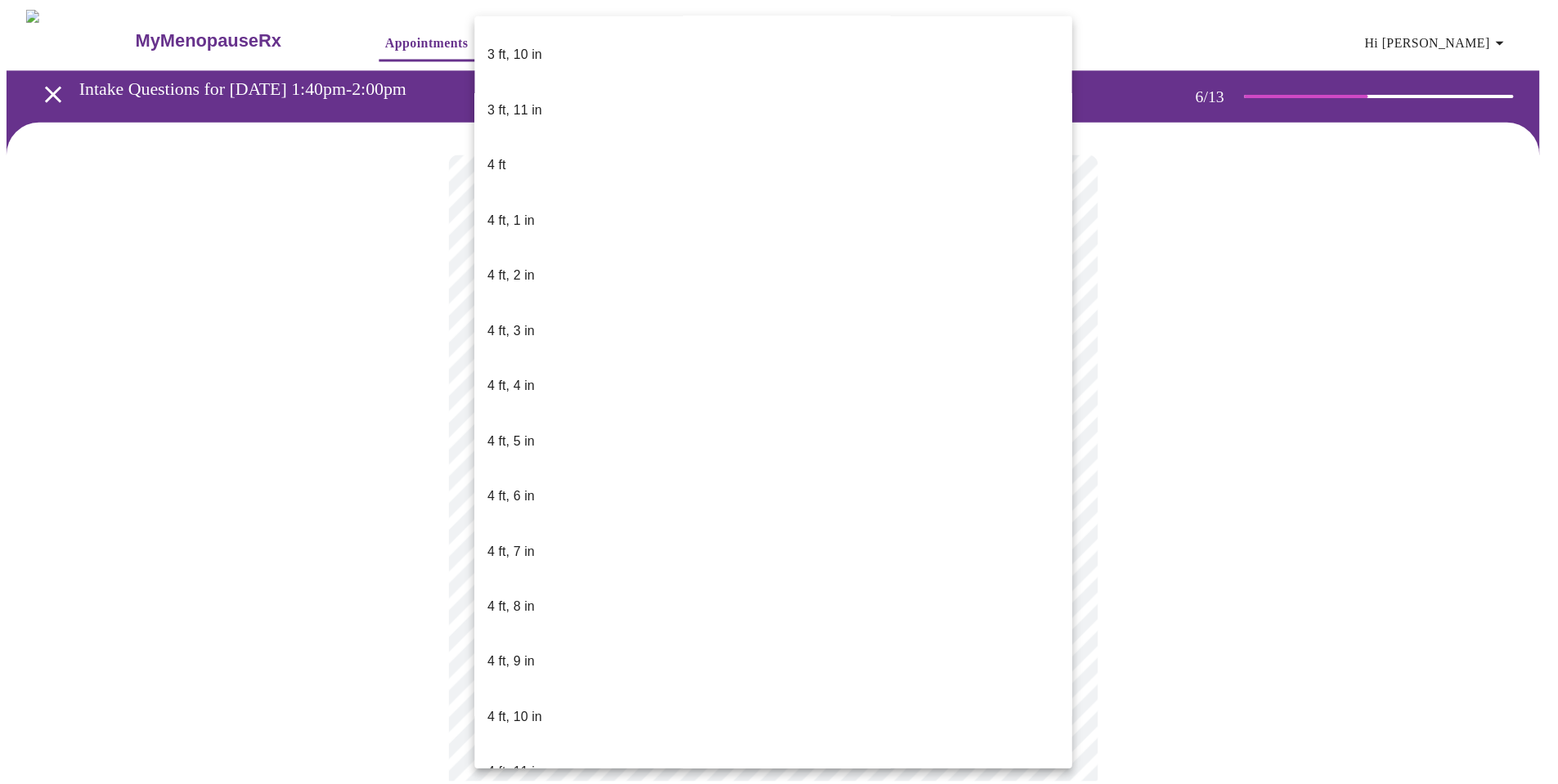
scroll to position [572, 0]
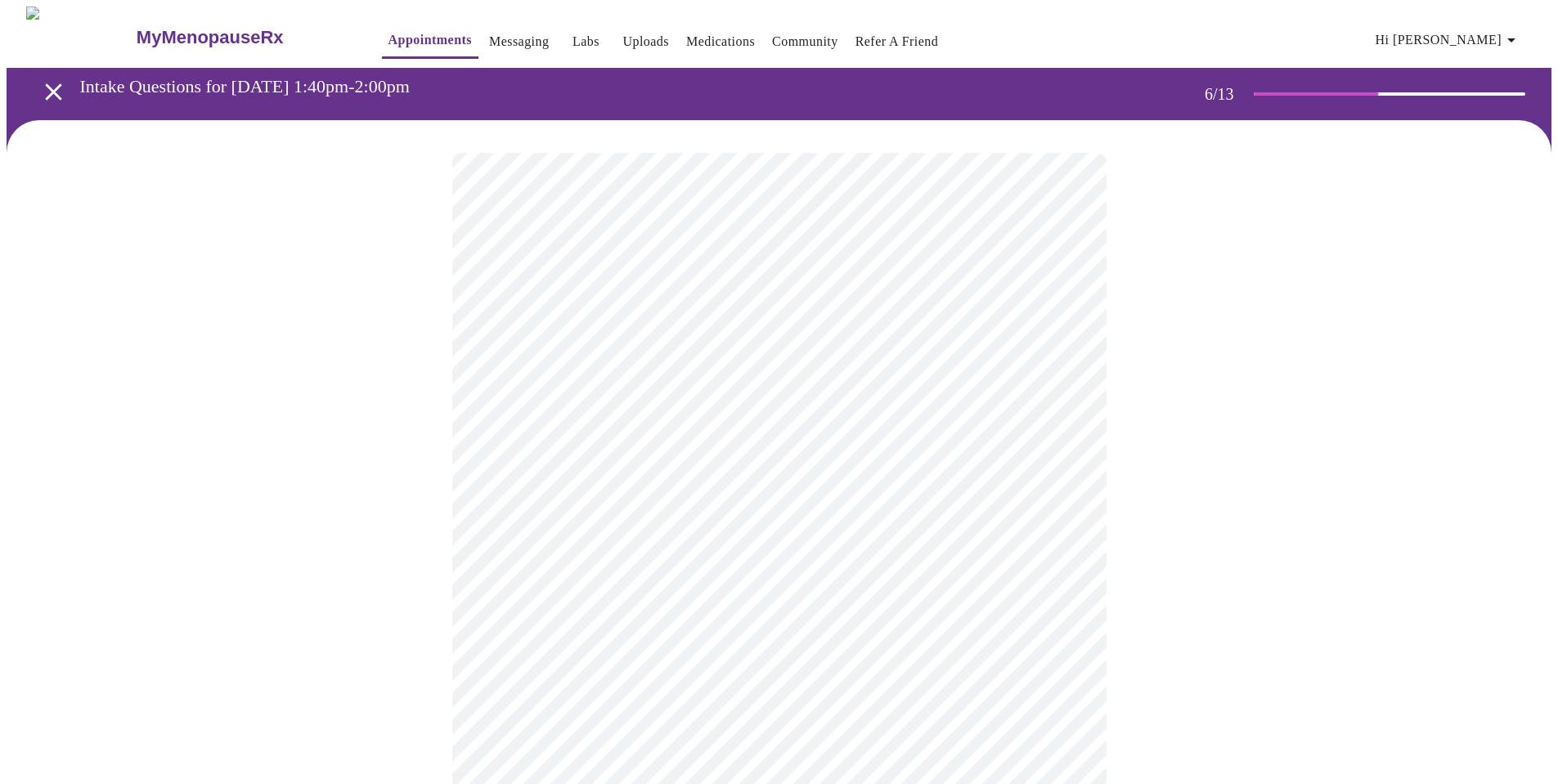
click at [1147, 502] on div at bounding box center [779, 495] width 1545 height 749
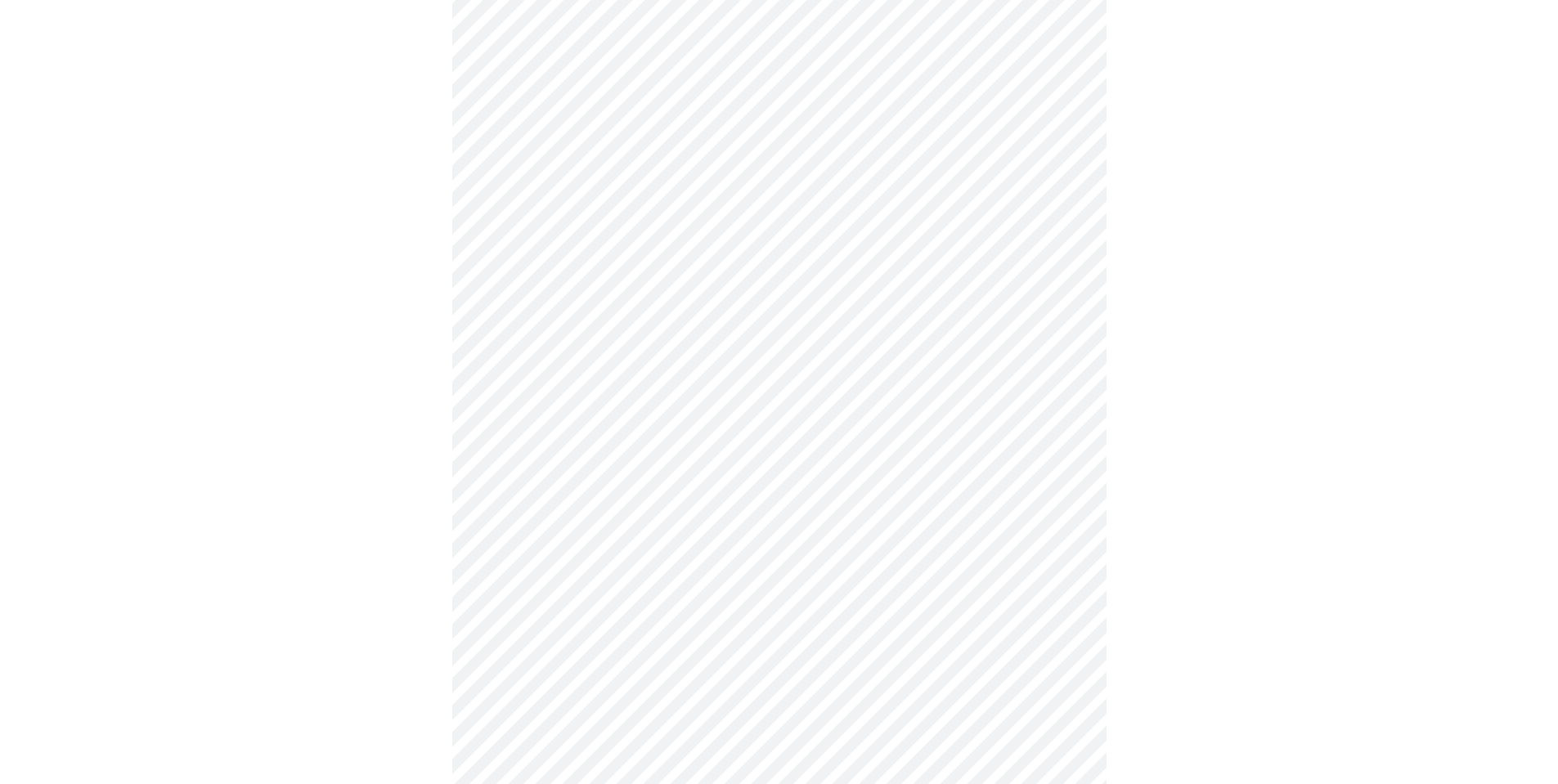
scroll to position [4250, 0]
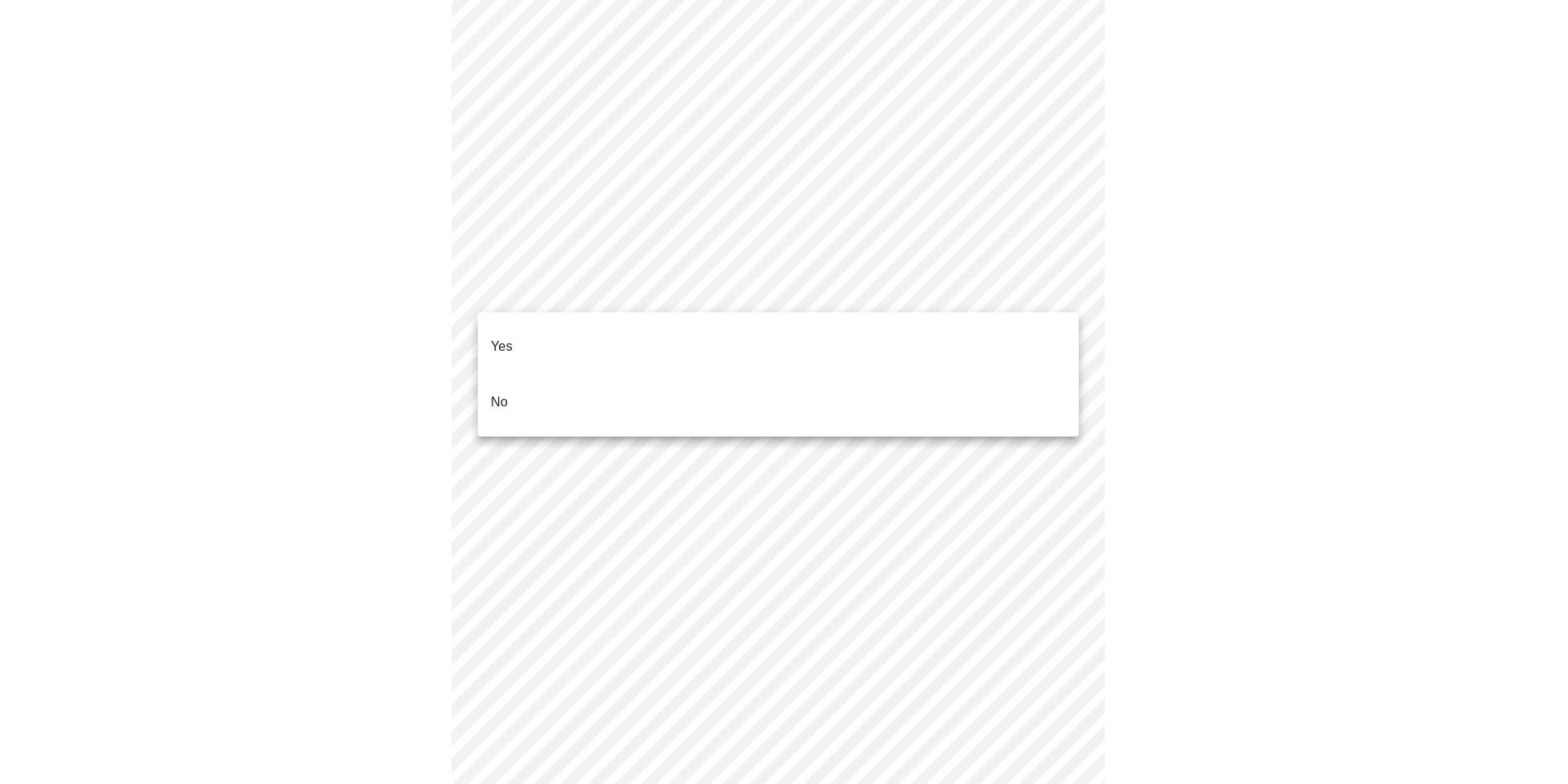
click at [508, 336] on p "Yes" at bounding box center [502, 346] width 22 height 20
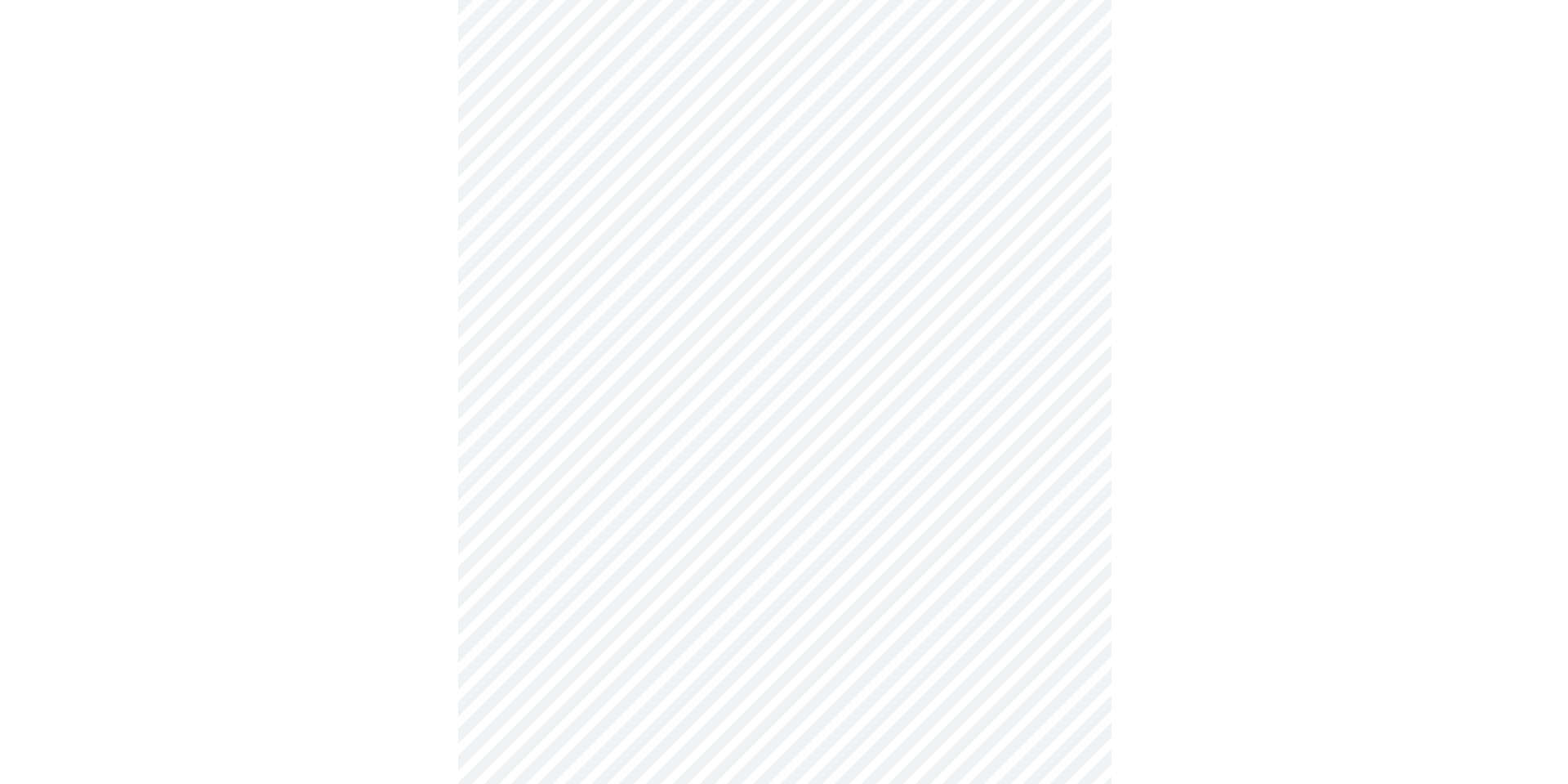
scroll to position [813, 0]
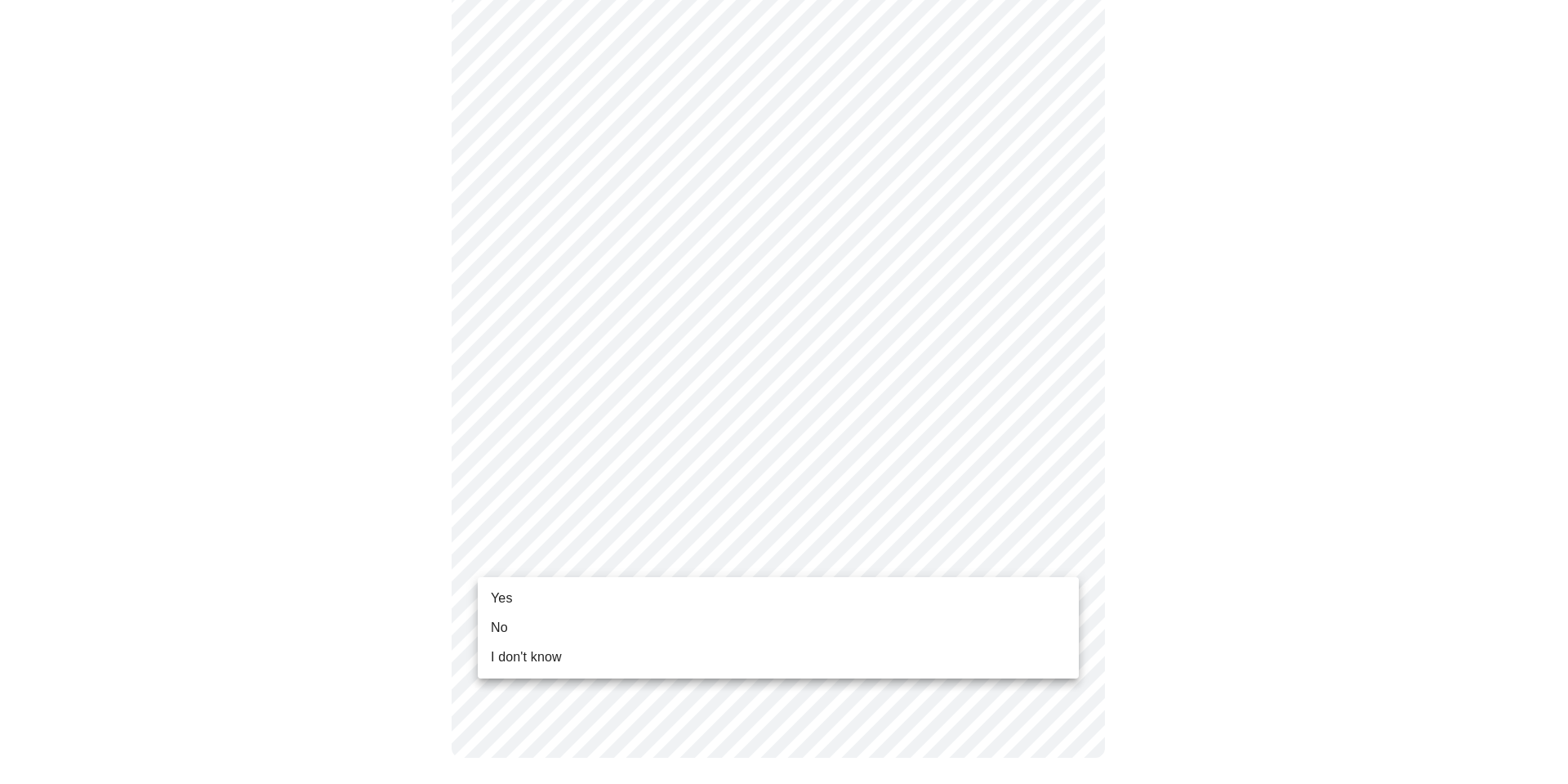
click at [512, 599] on span "Yes" at bounding box center [502, 599] width 22 height 20
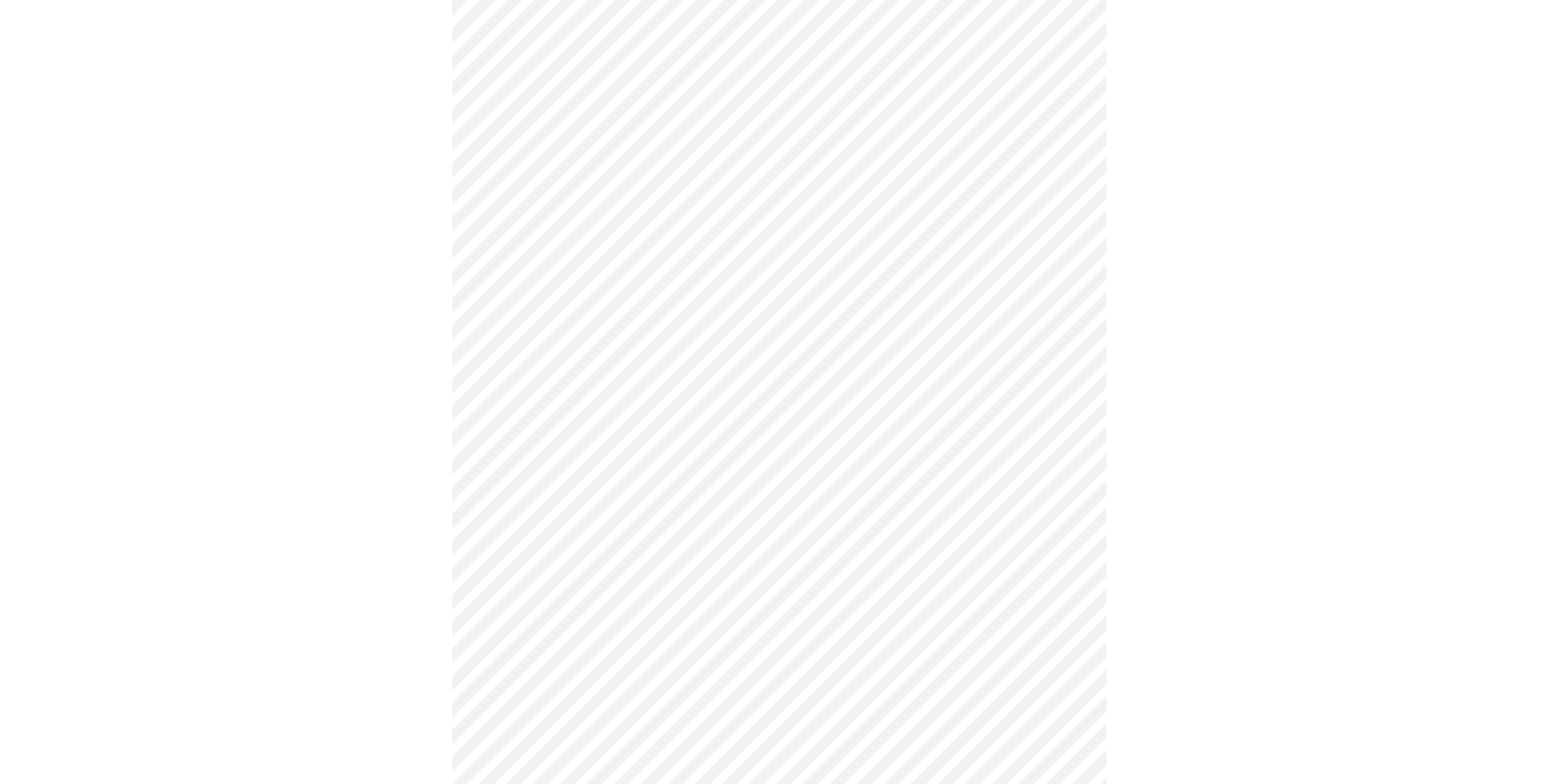
scroll to position [0, 0]
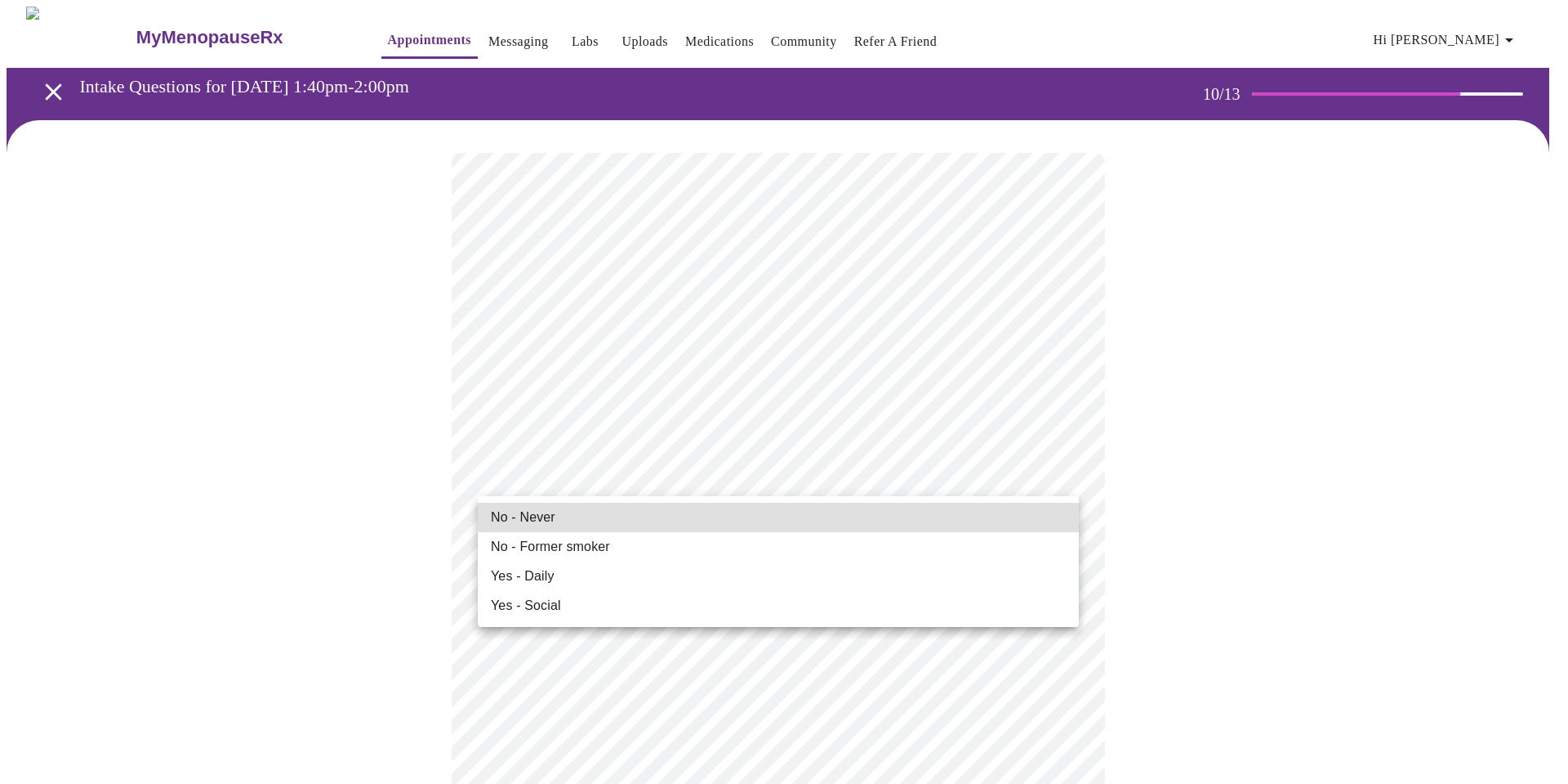
click at [635, 574] on li "Yes - Daily" at bounding box center [779, 576] width 601 height 30
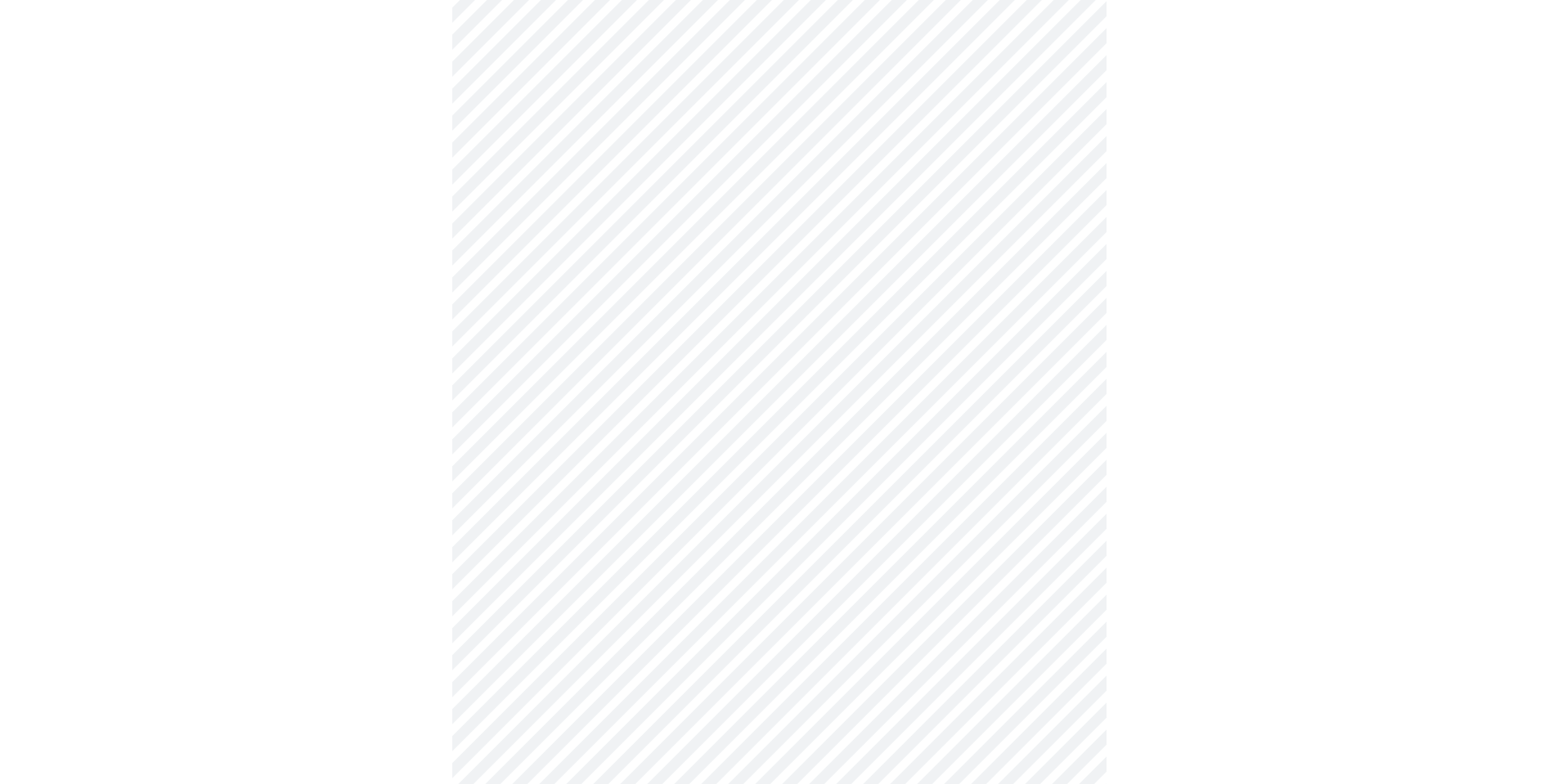
scroll to position [490, 0]
drag, startPoint x: 1153, startPoint y: 389, endPoint x: 1259, endPoint y: 305, distance: 135.2
click at [1259, 305] on div at bounding box center [779, 644] width 1545 height 2028
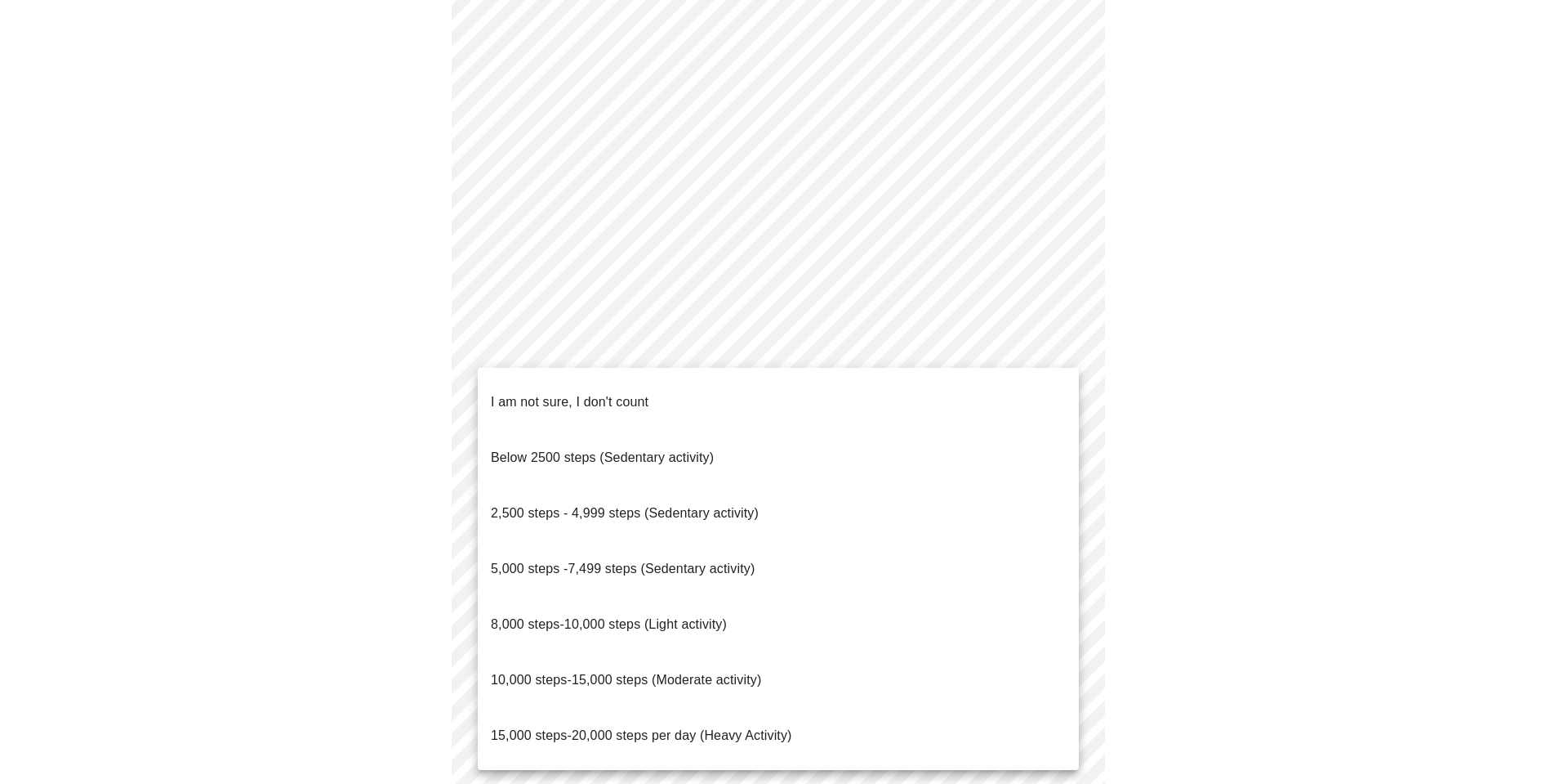
click at [661, 506] on span "2,500 steps - 4,999 steps (Sedentary activity)" at bounding box center [625, 513] width 268 height 14
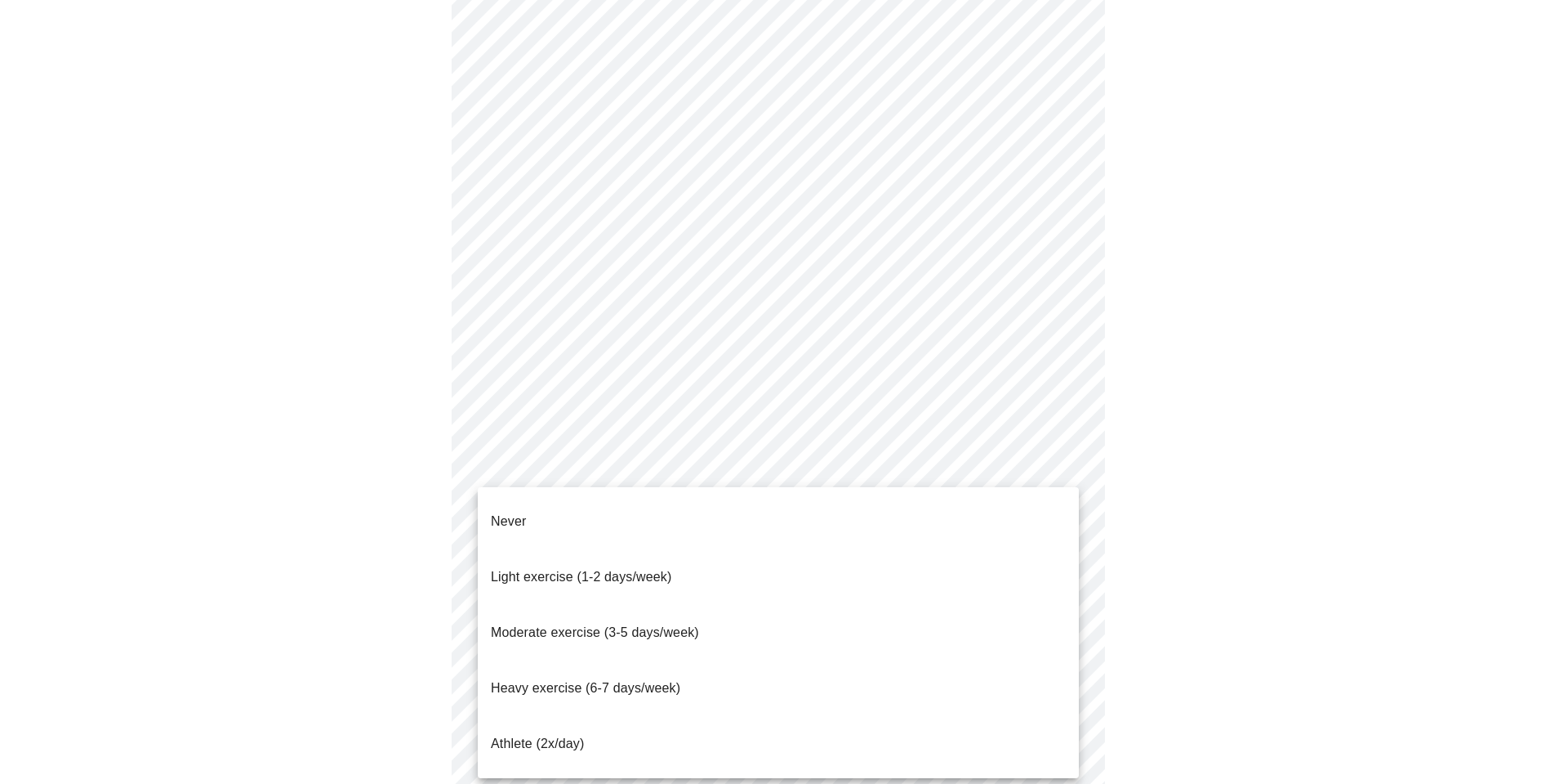
click at [656, 510] on li "Never" at bounding box center [779, 522] width 601 height 55
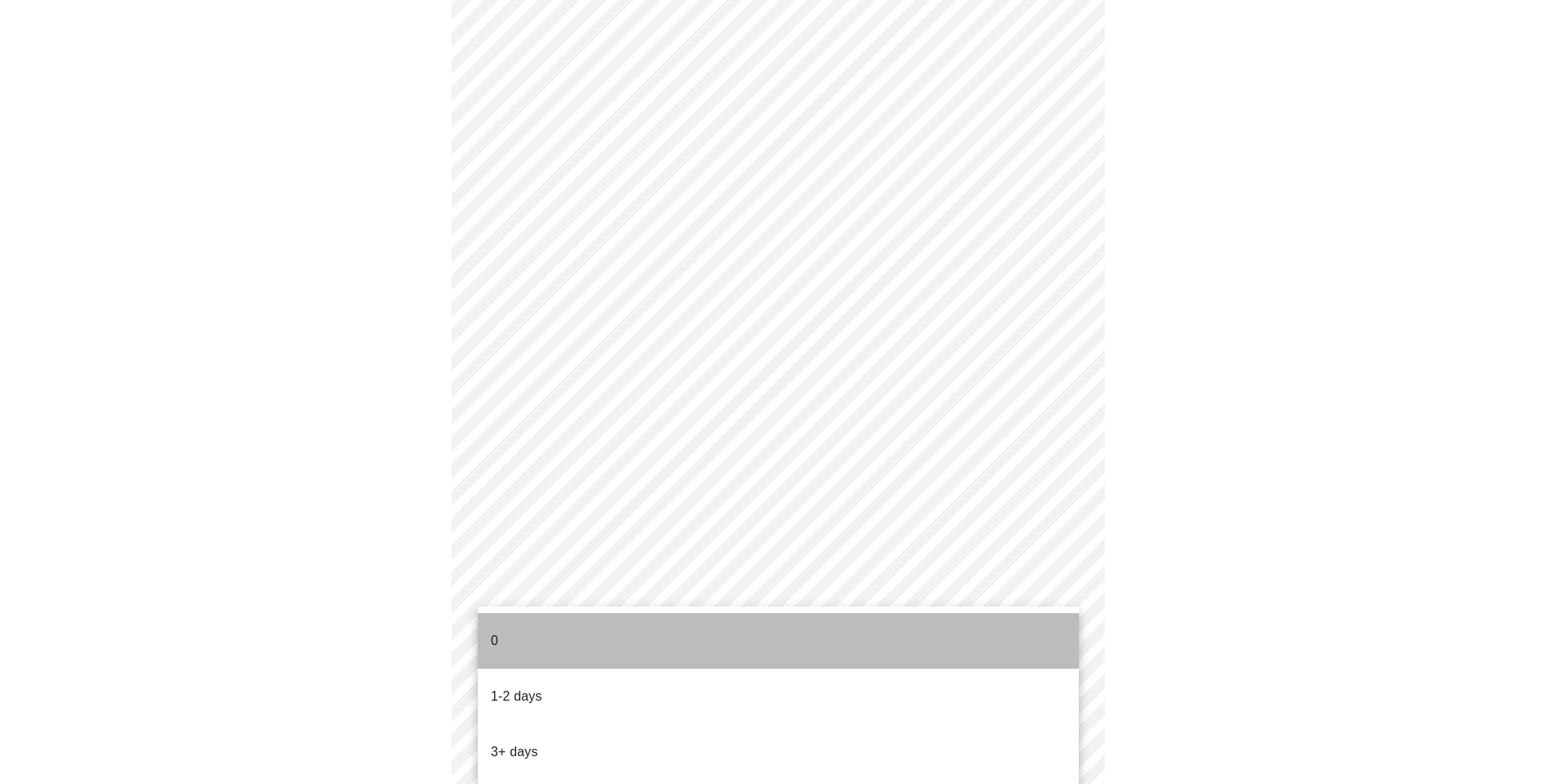
click at [668, 624] on li "0" at bounding box center [779, 641] width 601 height 55
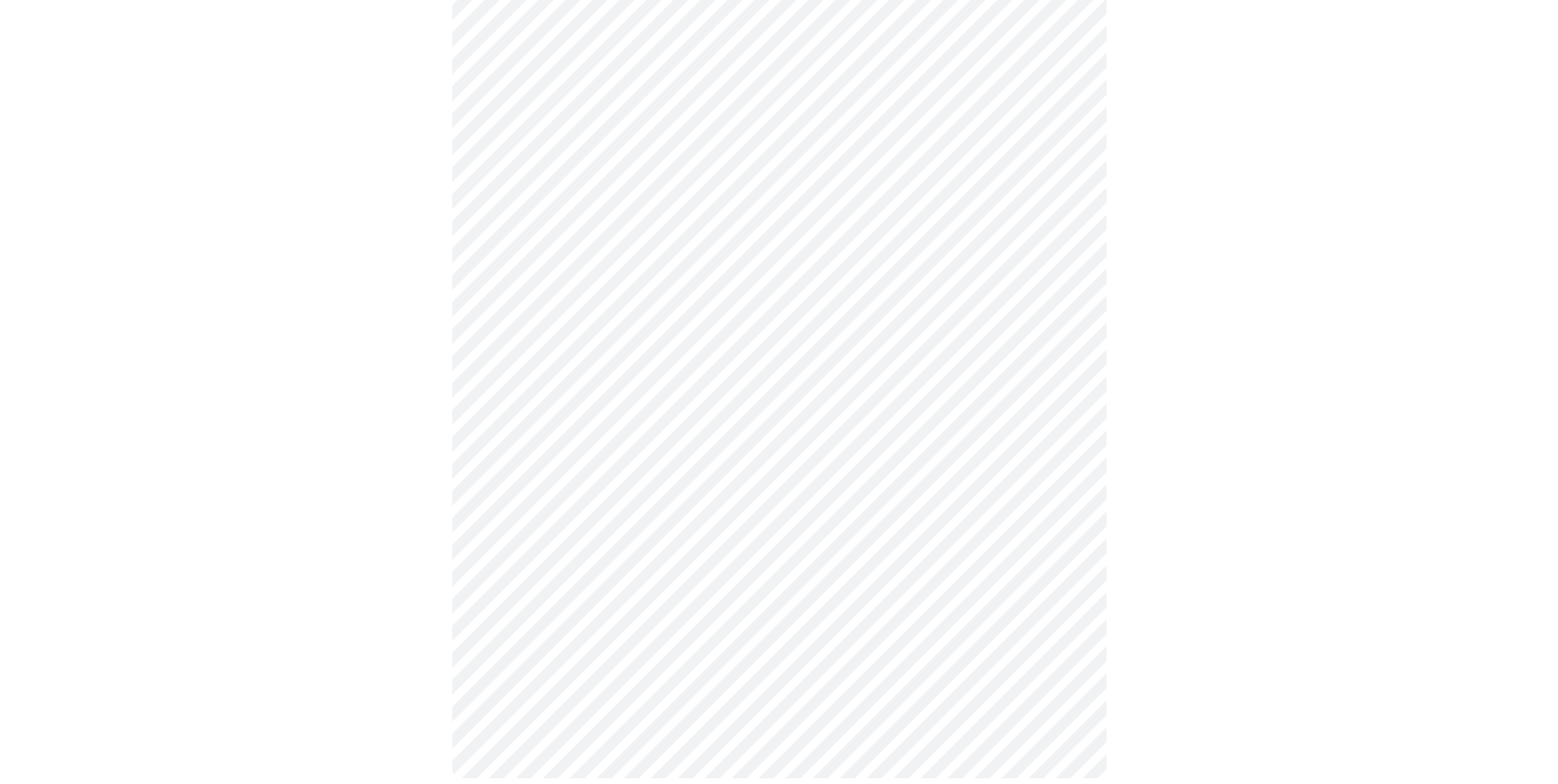
scroll to position [0, 0]
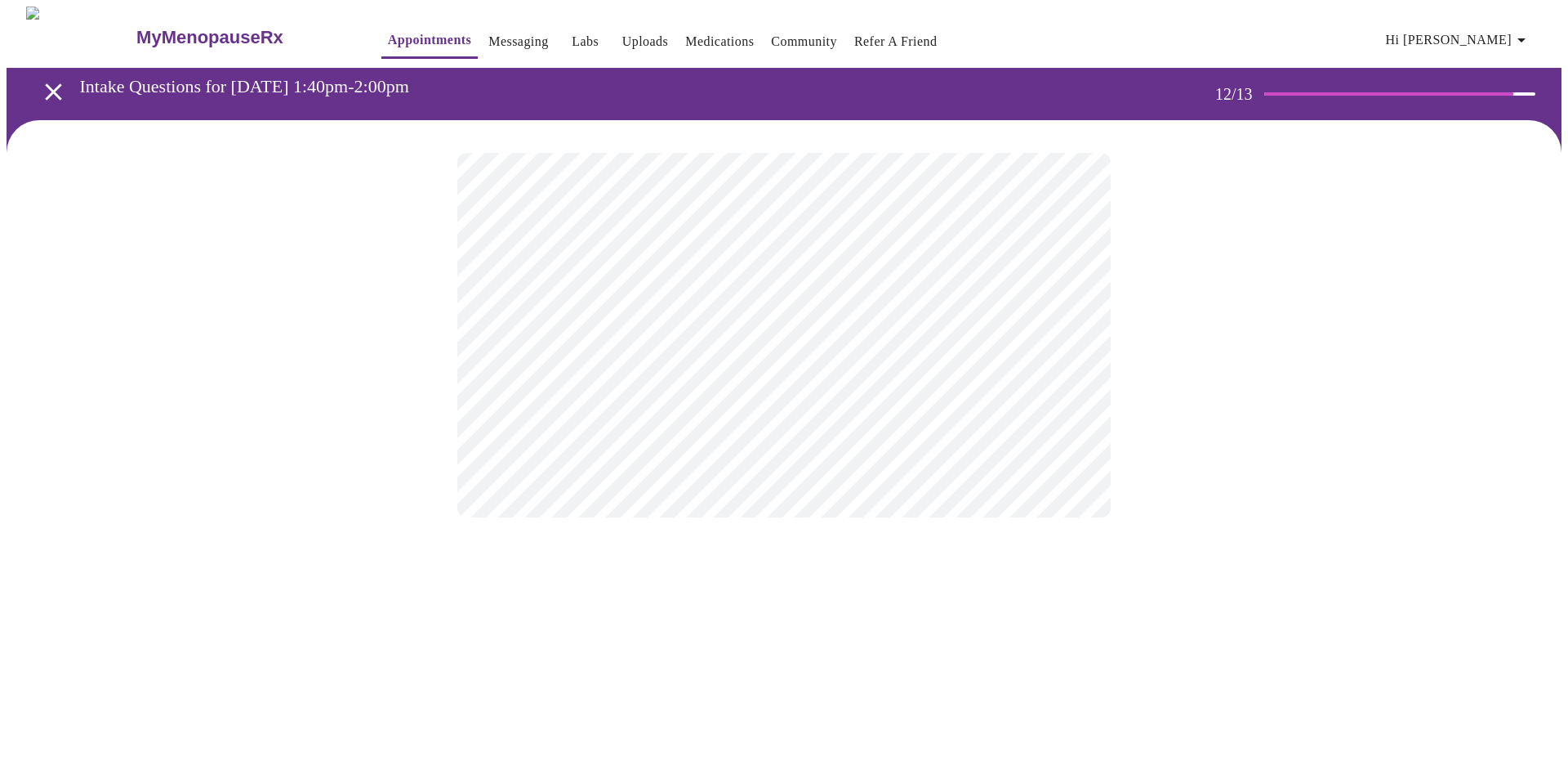
click at [733, 340] on body "MyMenopauseRx Appointments Messaging Labs Uploads Medications Community Refer a…" at bounding box center [784, 278] width 1555 height 543
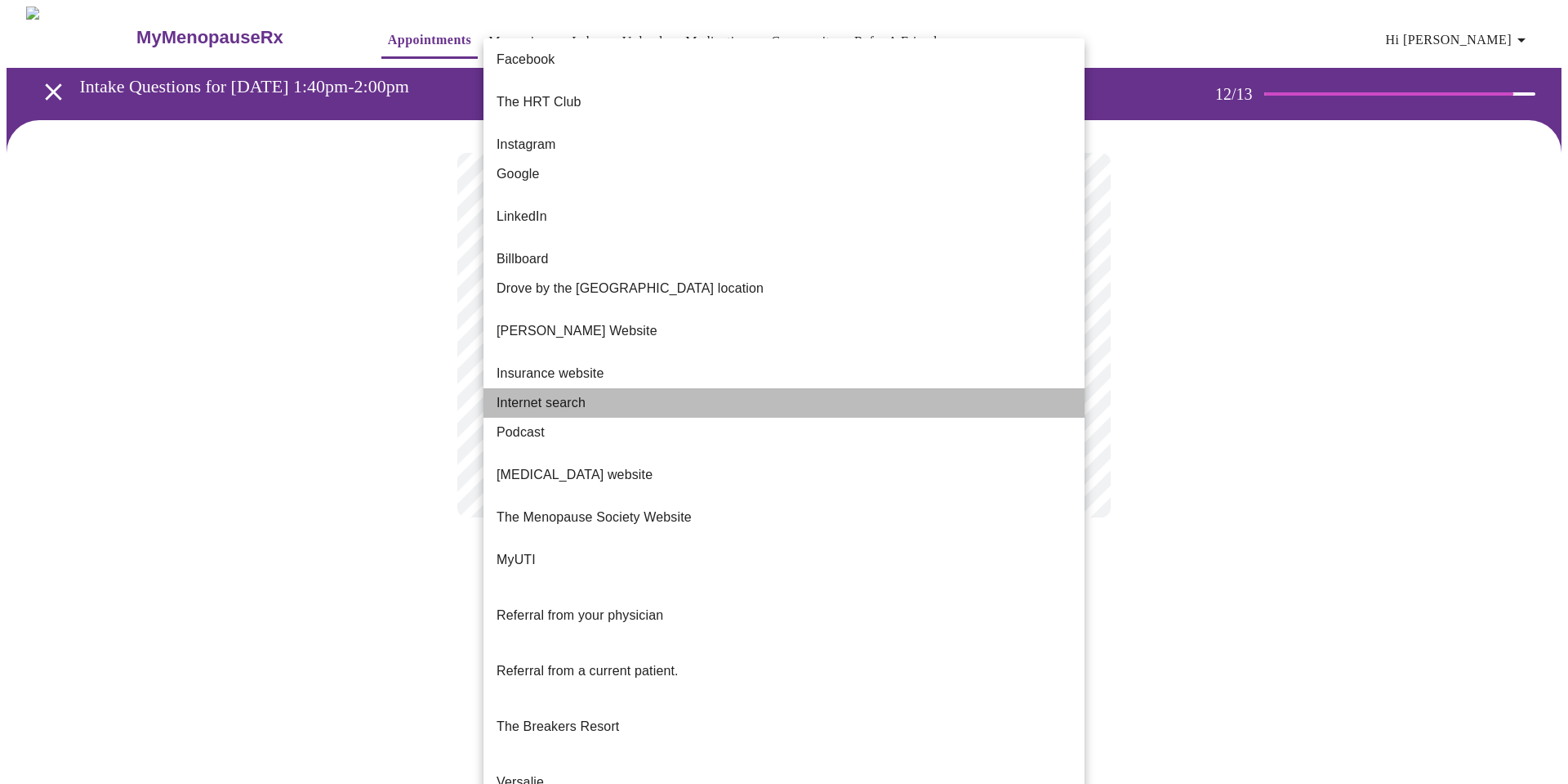
click at [577, 393] on span "Internet search" at bounding box center [541, 403] width 89 height 20
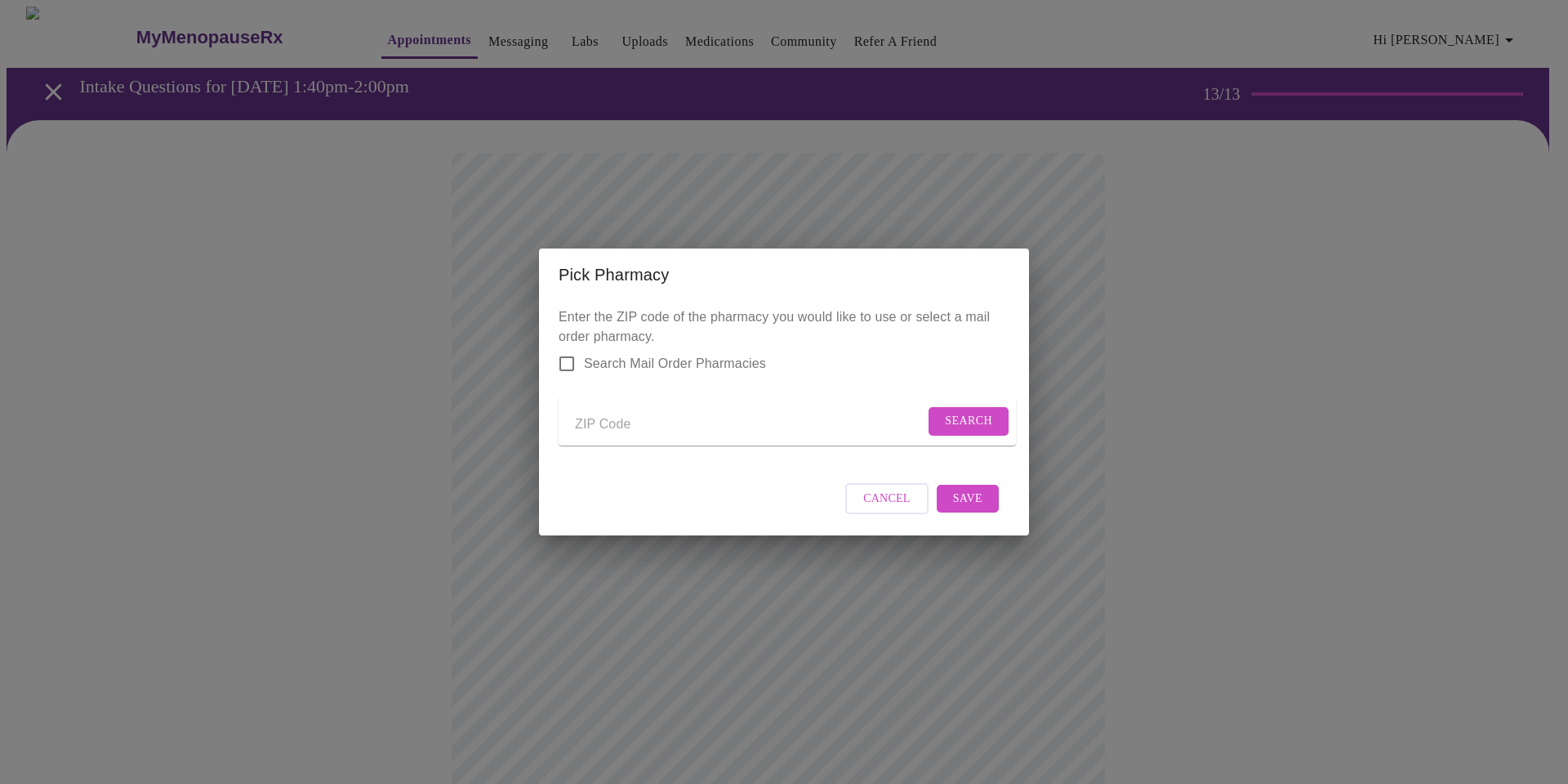
click at [766, 416] on input "Send a message to your care team" at bounding box center [750, 424] width 350 height 27
type input "45895"
click at [983, 415] on span "Search" at bounding box center [969, 421] width 47 height 21
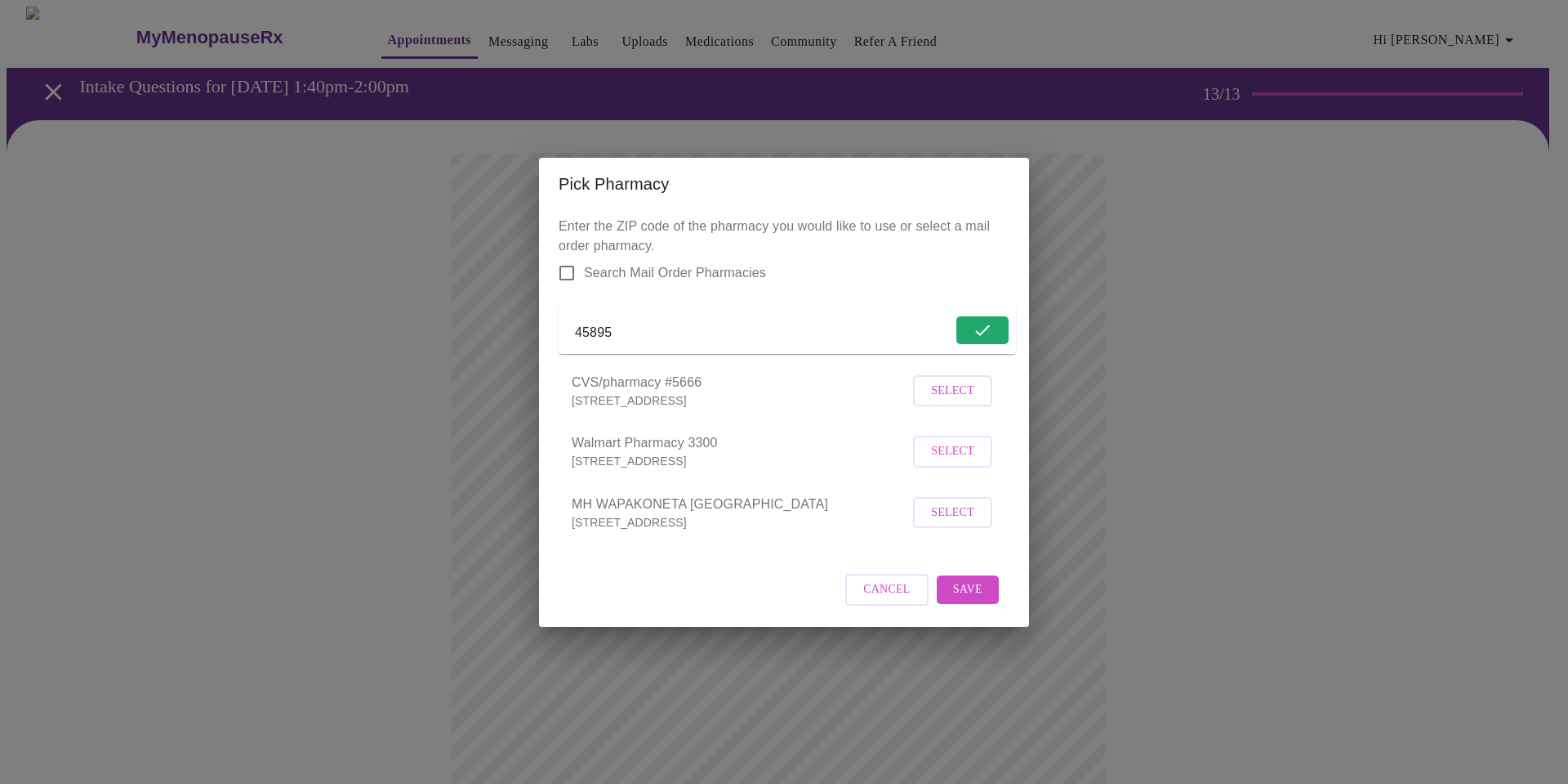
click at [940, 460] on span "Select" at bounding box center [953, 452] width 43 height 21
click at [954, 599] on span "Save" at bounding box center [968, 589] width 30 height 21
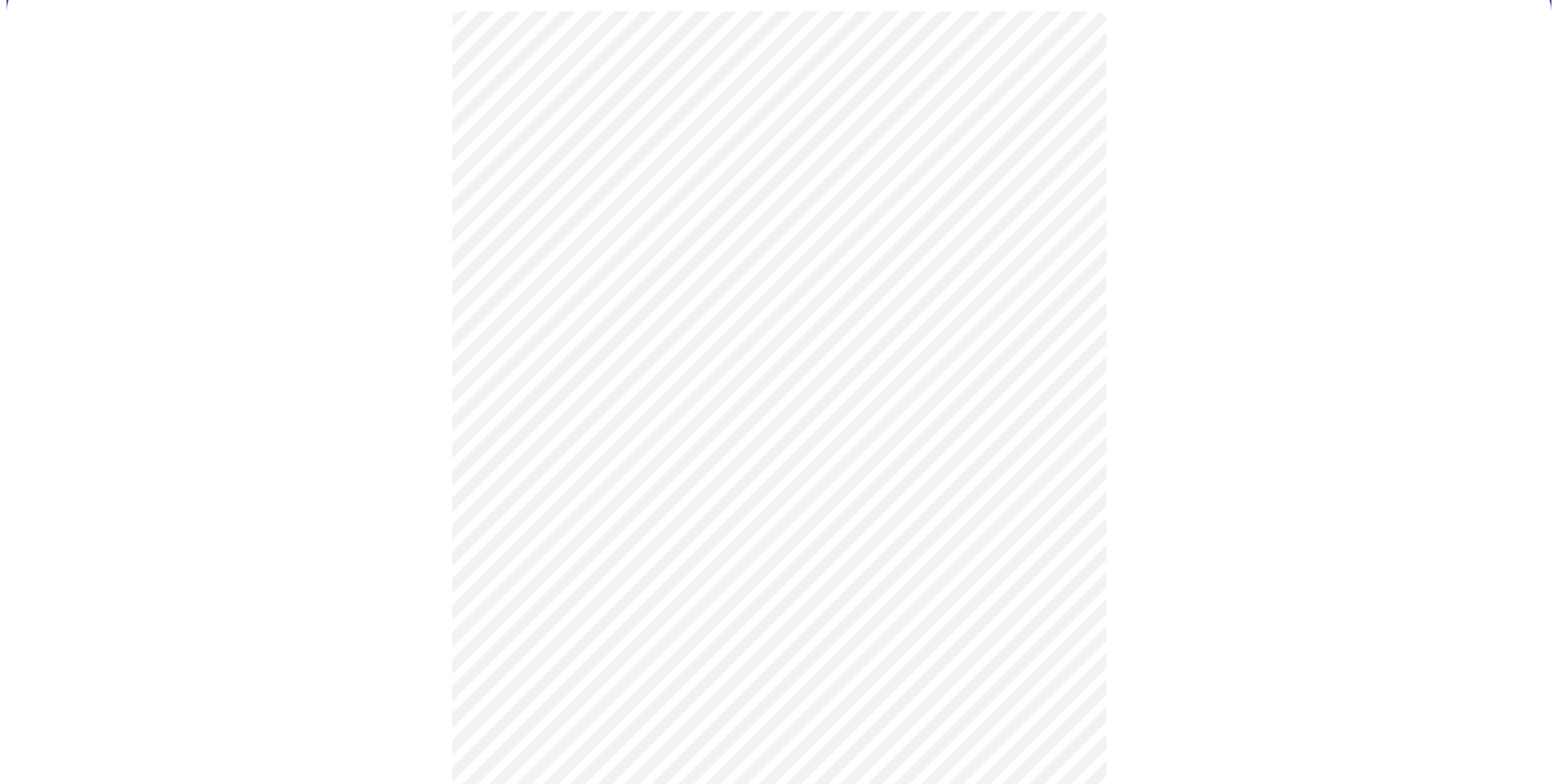
scroll to position [246, 0]
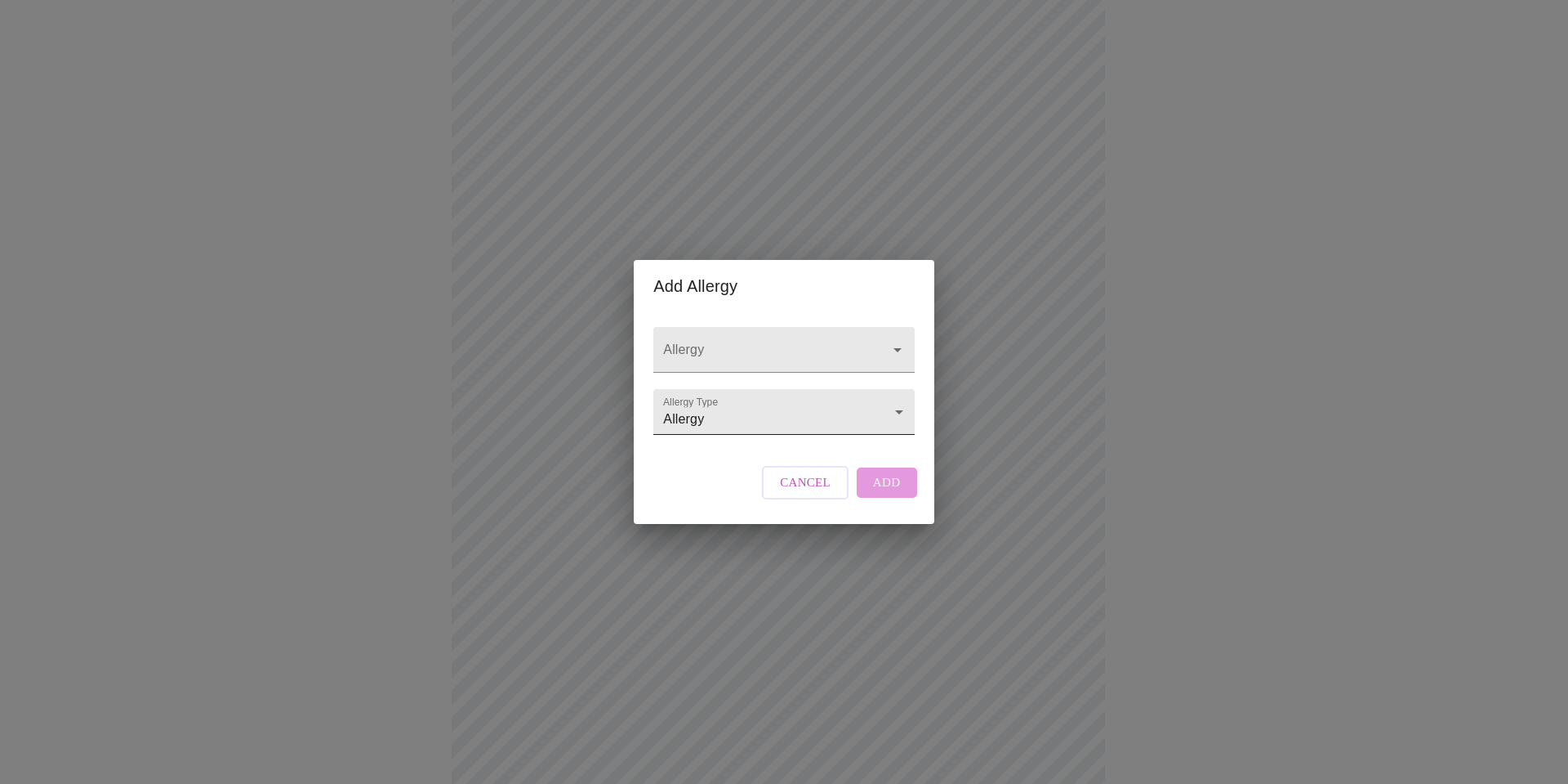
click at [732, 413] on body "MyMenopauseRx Appointments Messaging Labs Uploads Medications Community Refer a…" at bounding box center [784, 376] width 1555 height 1230
click at [732, 413] on li "Allergy" at bounding box center [784, 412] width 255 height 30
click at [756, 342] on input "Allergy" at bounding box center [761, 357] width 201 height 31
click at [763, 342] on input "Pennicillin" at bounding box center [761, 357] width 201 height 31
click at [895, 347] on icon "Close" at bounding box center [898, 349] width 8 height 4
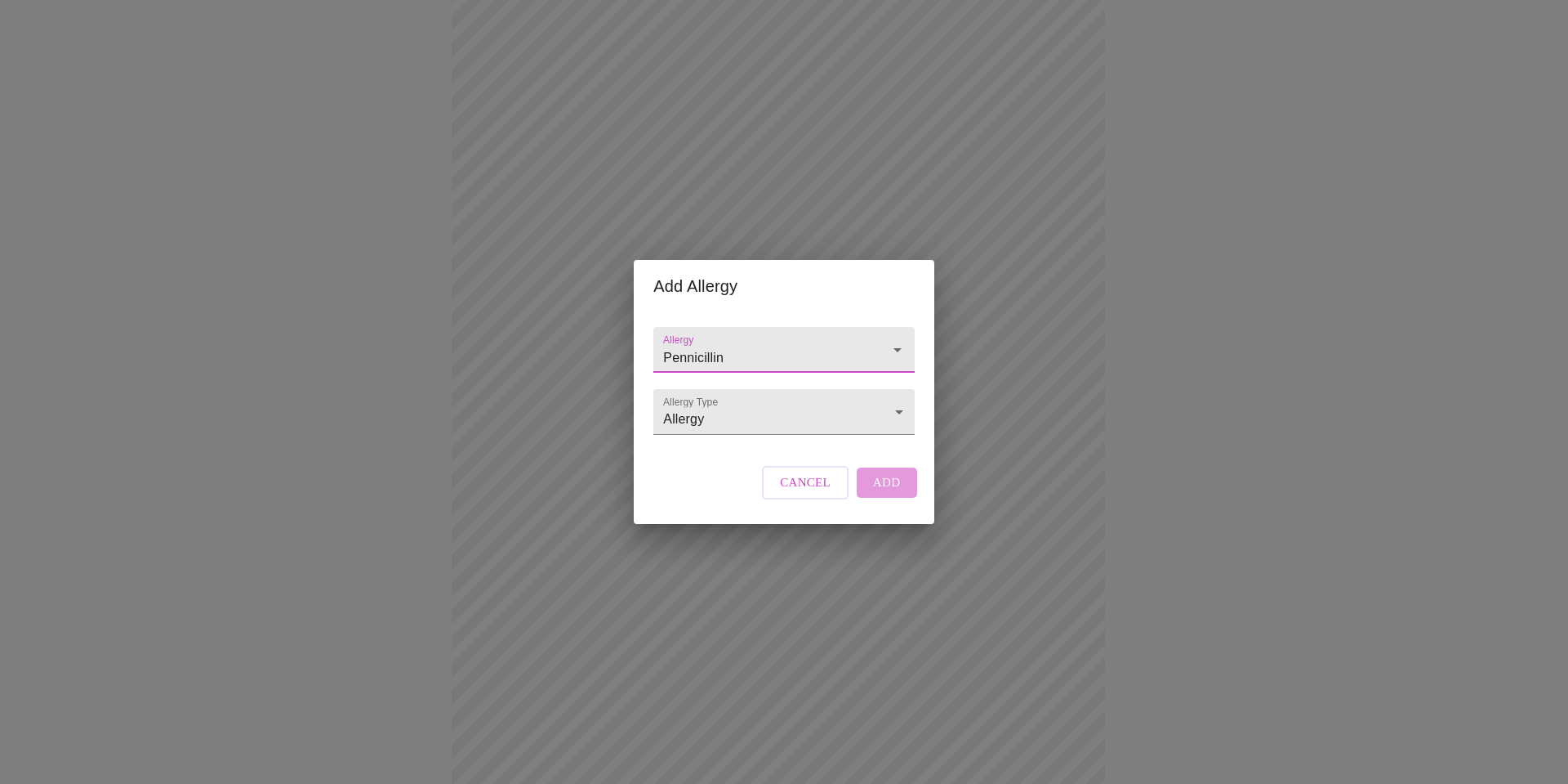
click at [895, 348] on icon "Open" at bounding box center [898, 350] width 8 height 4
click at [895, 347] on icon "Close" at bounding box center [898, 349] width 8 height 4
type input "Pennicillin"
click at [892, 418] on body "MyMenopauseRx Appointments Messaging Labs Uploads Medications Community Refer a…" at bounding box center [784, 376] width 1555 height 1230
click at [892, 418] on li "Allergy" at bounding box center [784, 412] width 255 height 30
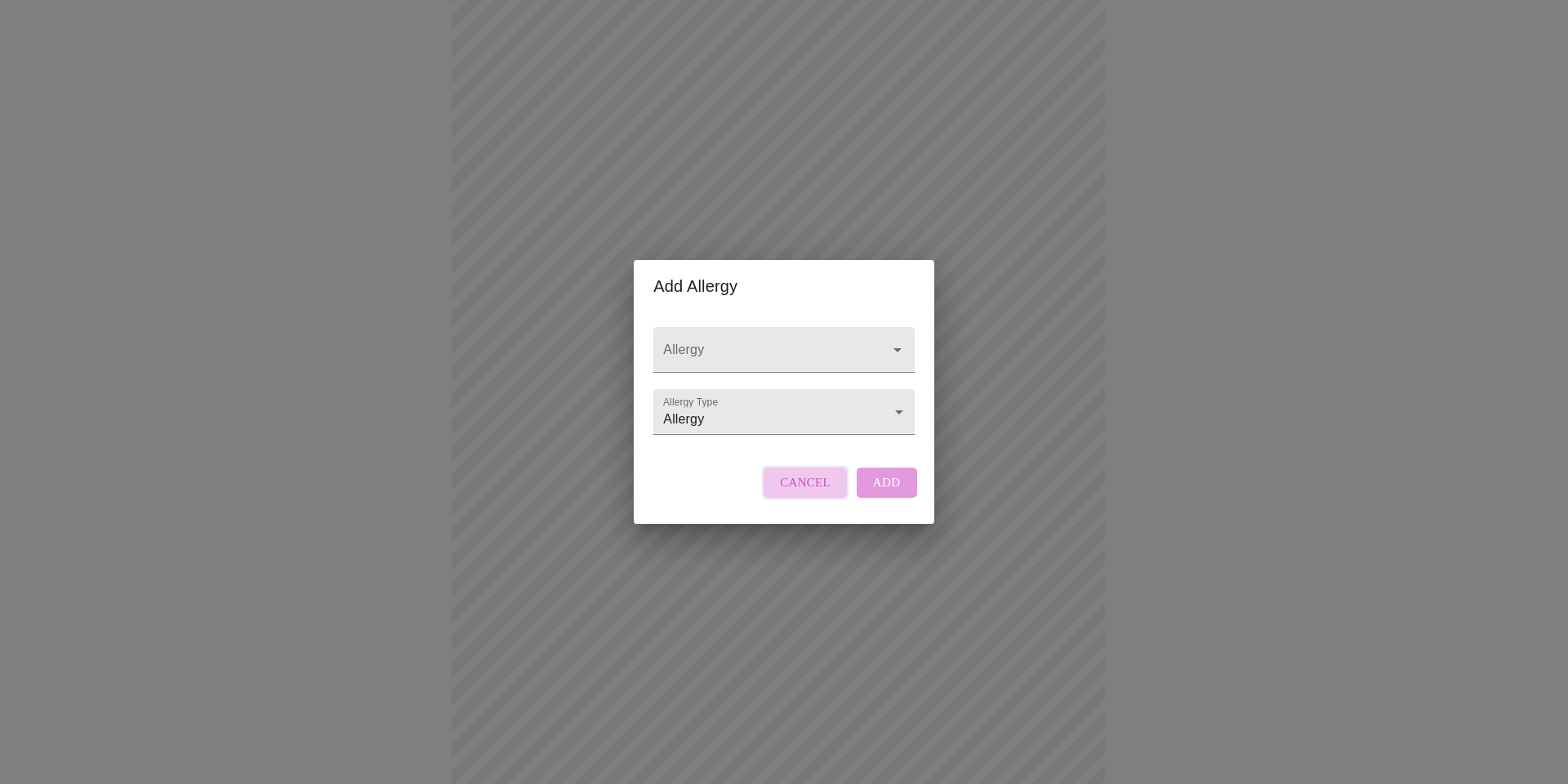
click at [816, 493] on span "Cancel" at bounding box center [805, 482] width 50 height 22
click at [769, 342] on input "Allergy" at bounding box center [761, 357] width 201 height 31
click at [734, 378] on div "Allergy Allergy Type Allergy Allergy" at bounding box center [784, 377] width 274 height 129
click at [742, 423] on body "MyMenopauseRx Appointments Messaging Labs Uploads Medications Community Refer a…" at bounding box center [784, 376] width 1555 height 1230
click at [678, 408] on li "Allergy" at bounding box center [784, 412] width 255 height 30
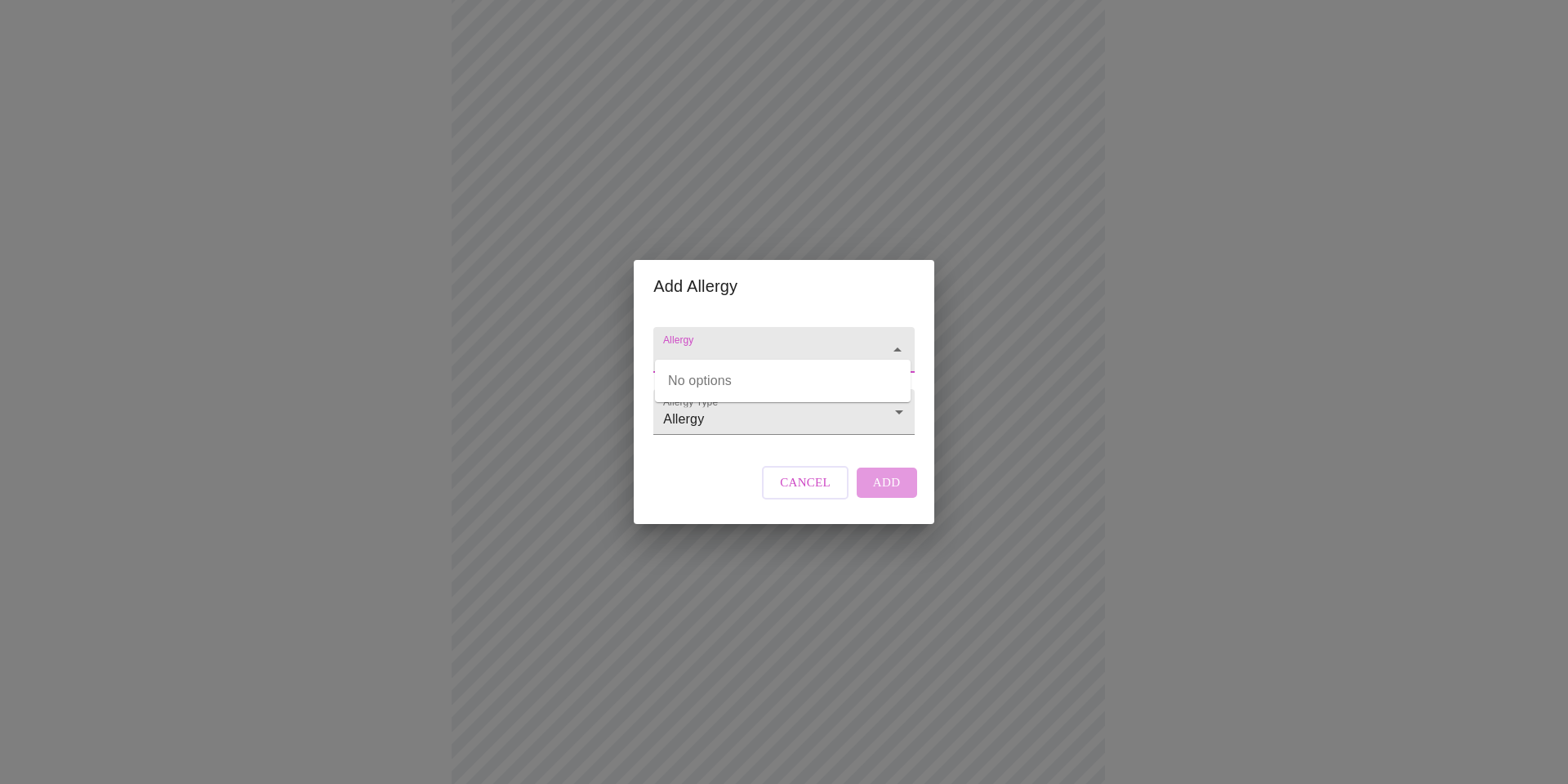
click at [730, 342] on input "Allergy" at bounding box center [761, 357] width 201 height 31
click at [767, 342] on input "Allergy" at bounding box center [761, 357] width 201 height 31
type input "Pennicillin"
click at [694, 504] on div "Allergy Allergy Type Allergy Allergy Cancel Add" at bounding box center [784, 418] width 274 height 211
click at [796, 488] on span "Cancel" at bounding box center [805, 482] width 50 height 22
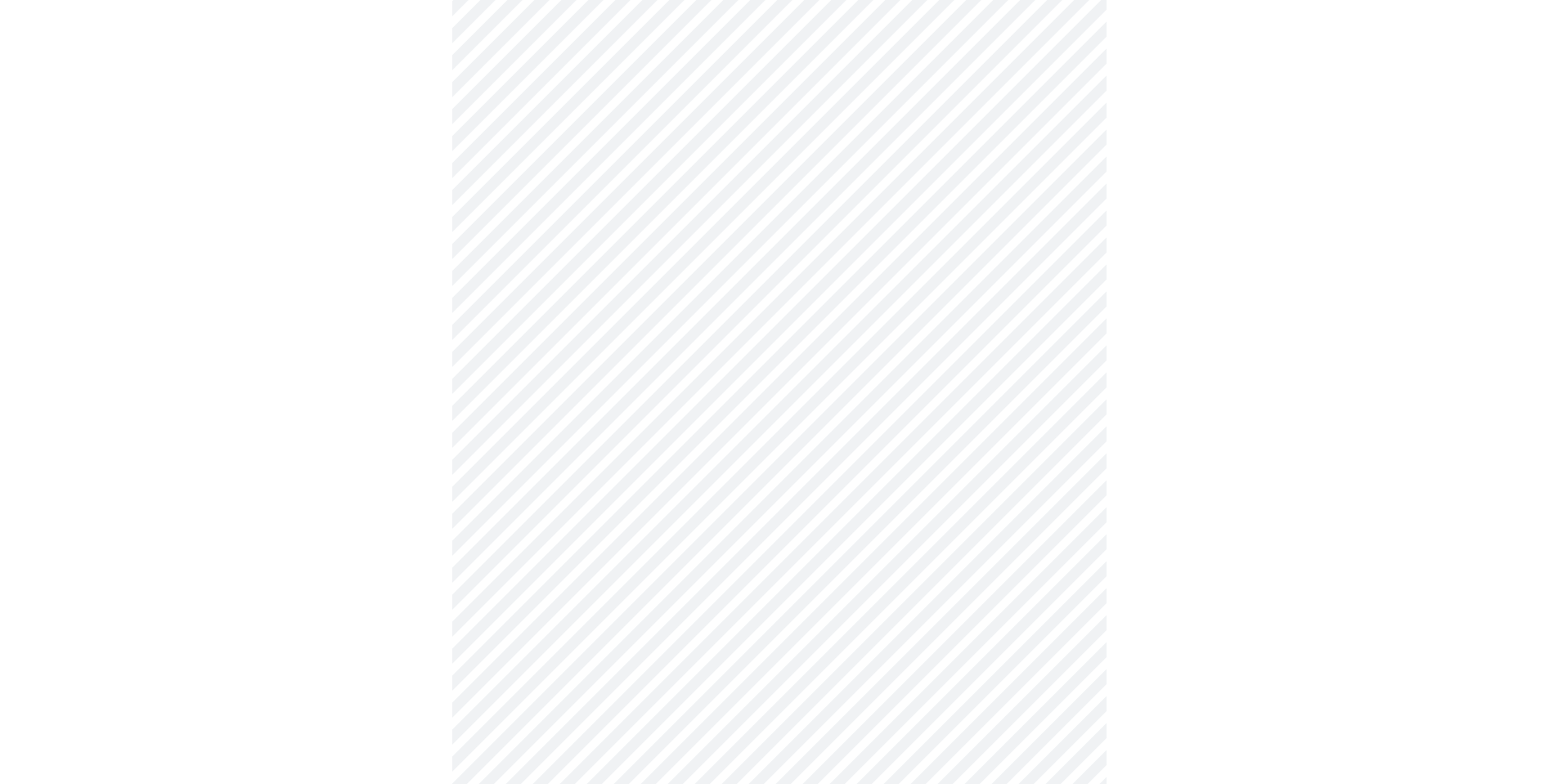
scroll to position [446, 0]
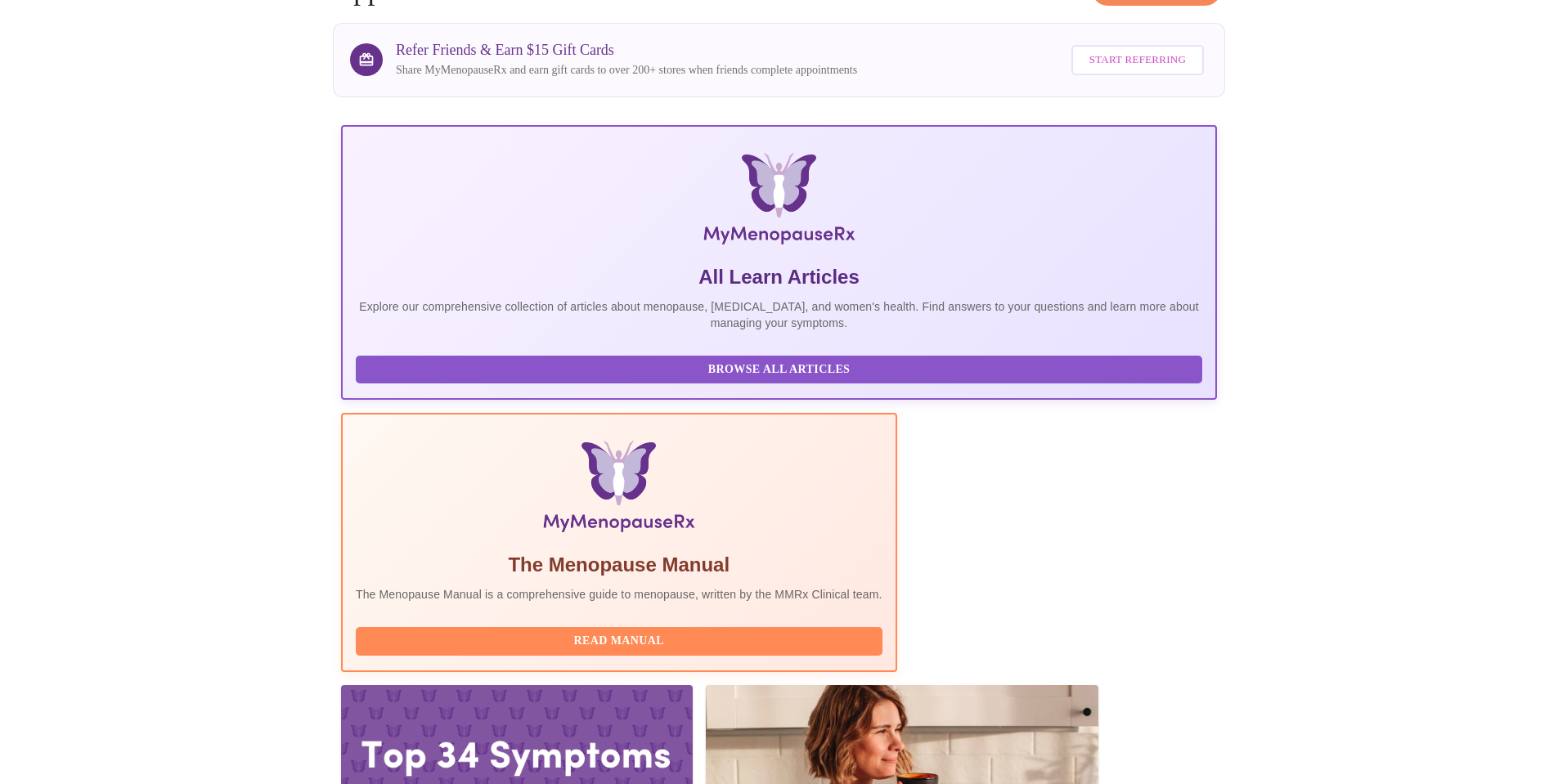
scroll to position [111, 0]
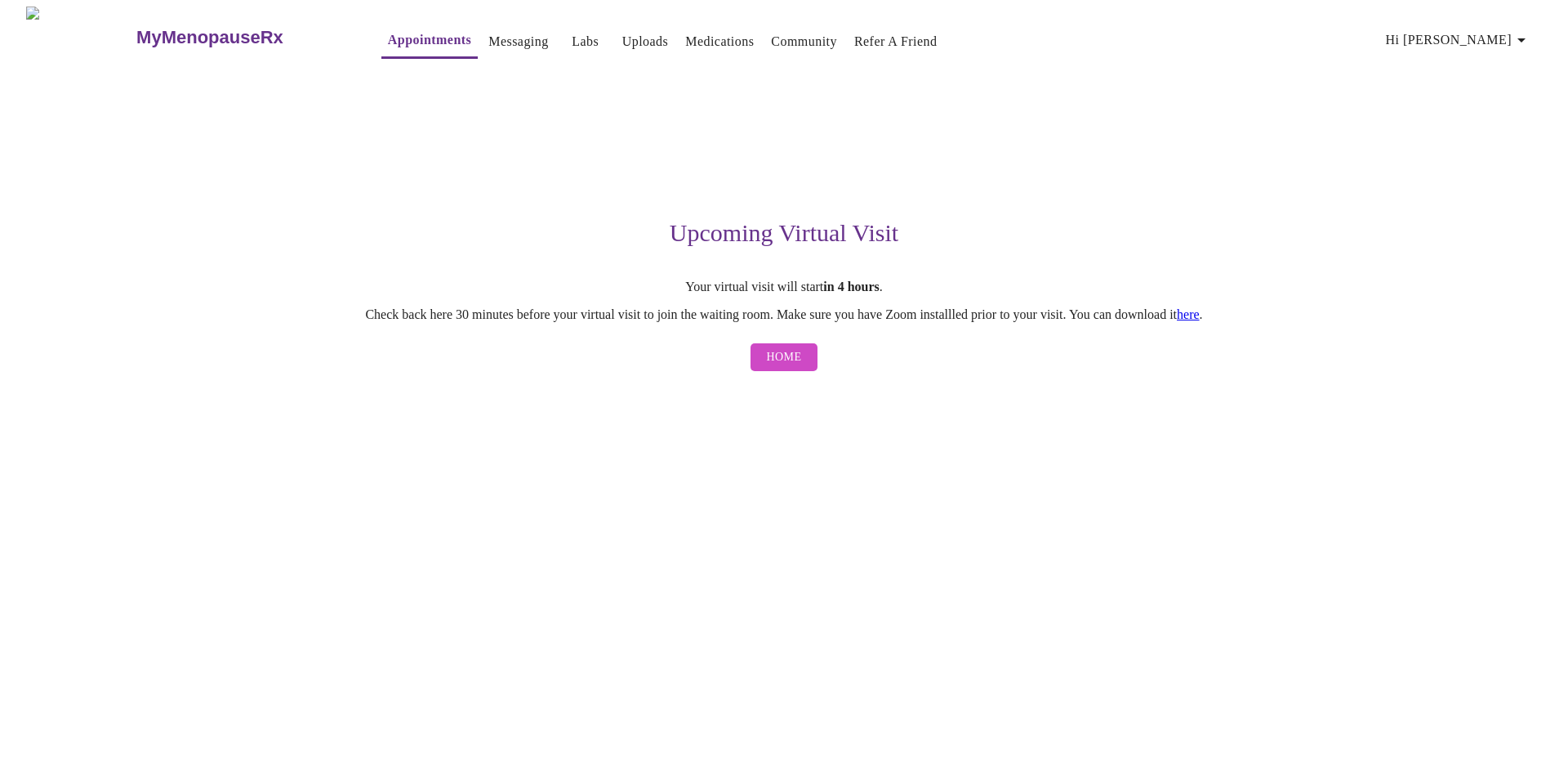
click at [1200, 321] on link "here" at bounding box center [1188, 315] width 23 height 14
